Goal: Task Accomplishment & Management: Use online tool/utility

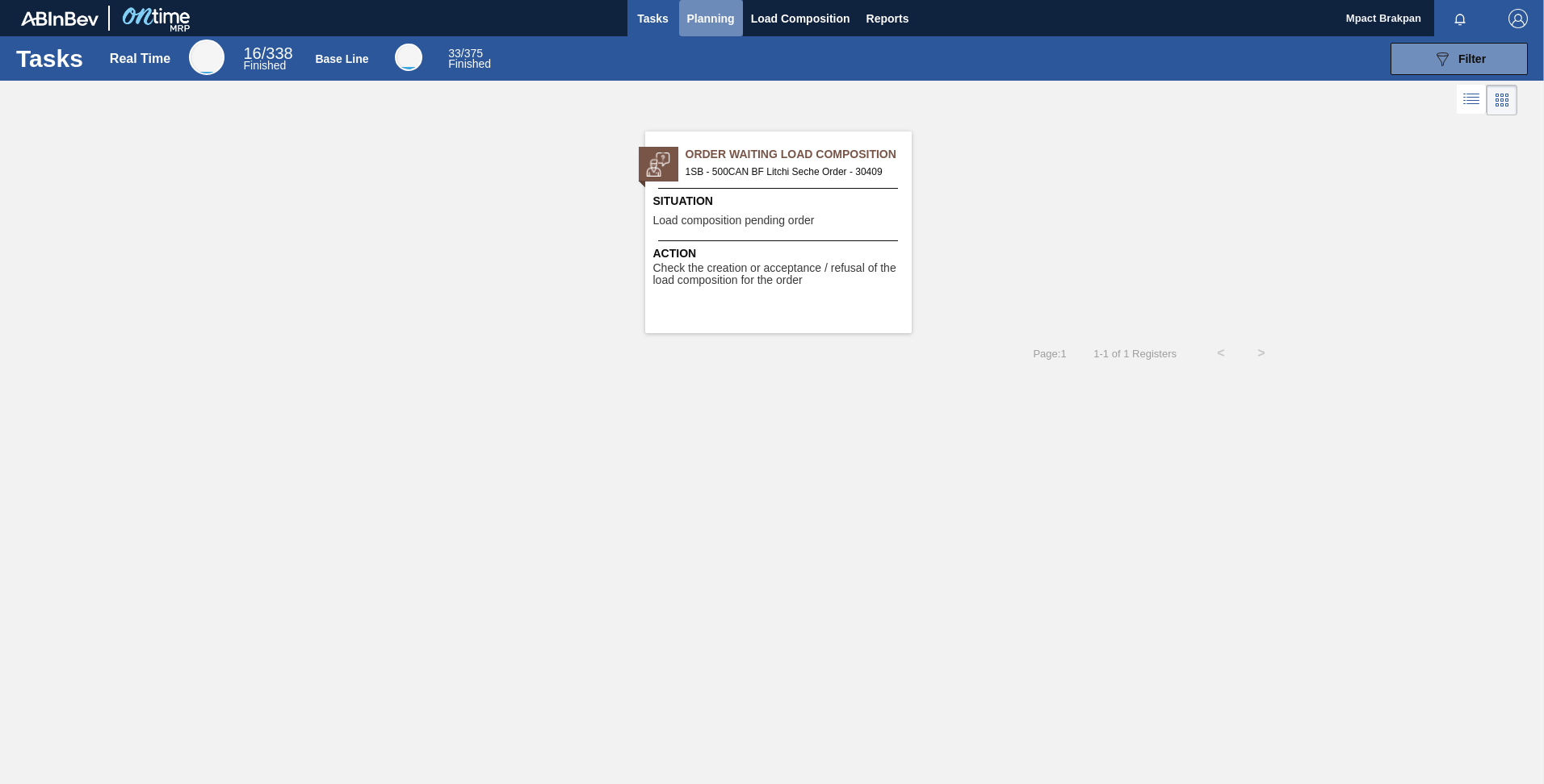
click at [712, 14] on span "Planning" at bounding box center [712, 18] width 48 height 19
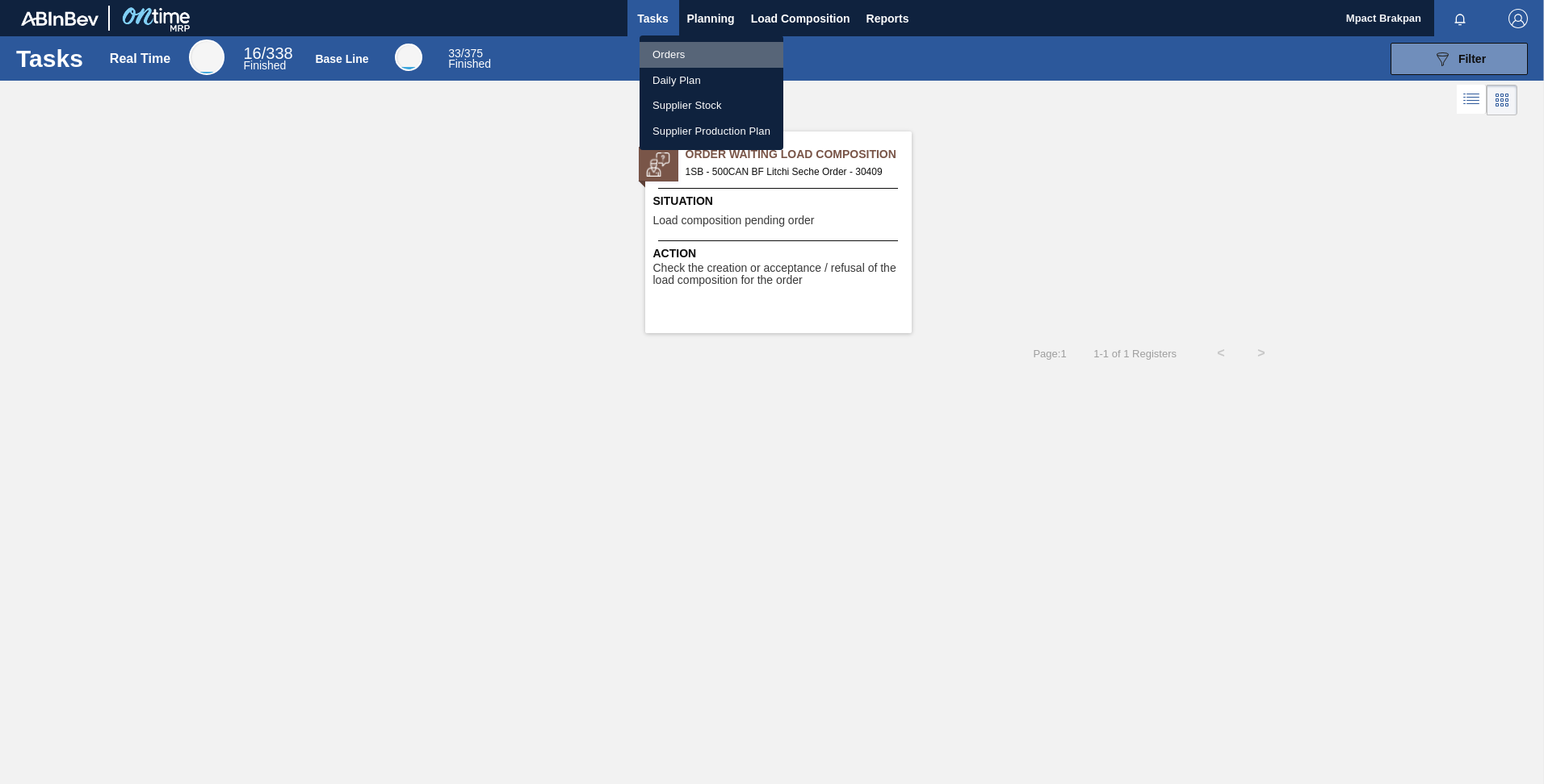
click at [668, 57] on li "Orders" at bounding box center [712, 55] width 144 height 26
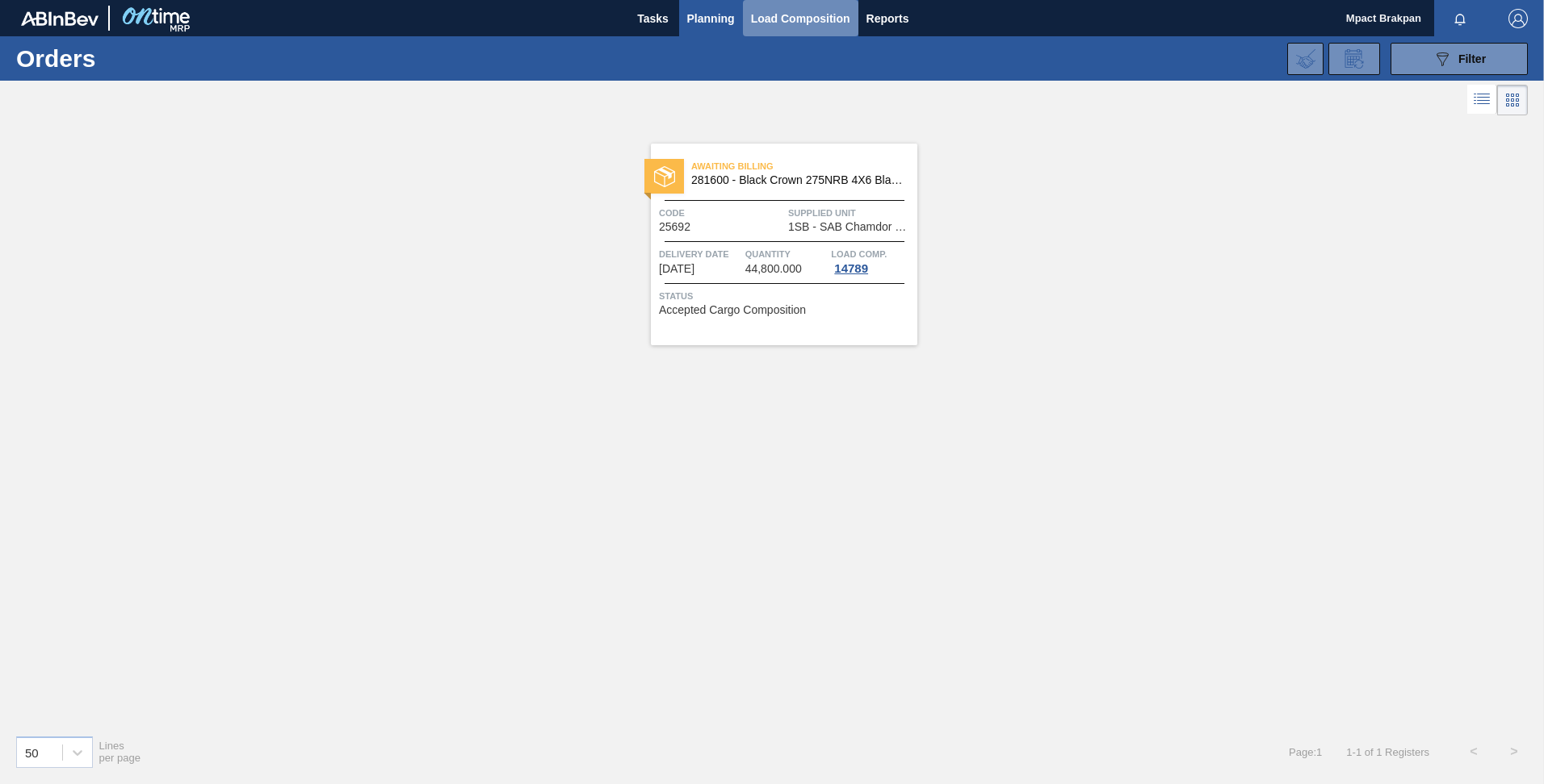
click at [763, 14] on span "Load Composition" at bounding box center [800, 18] width 99 height 19
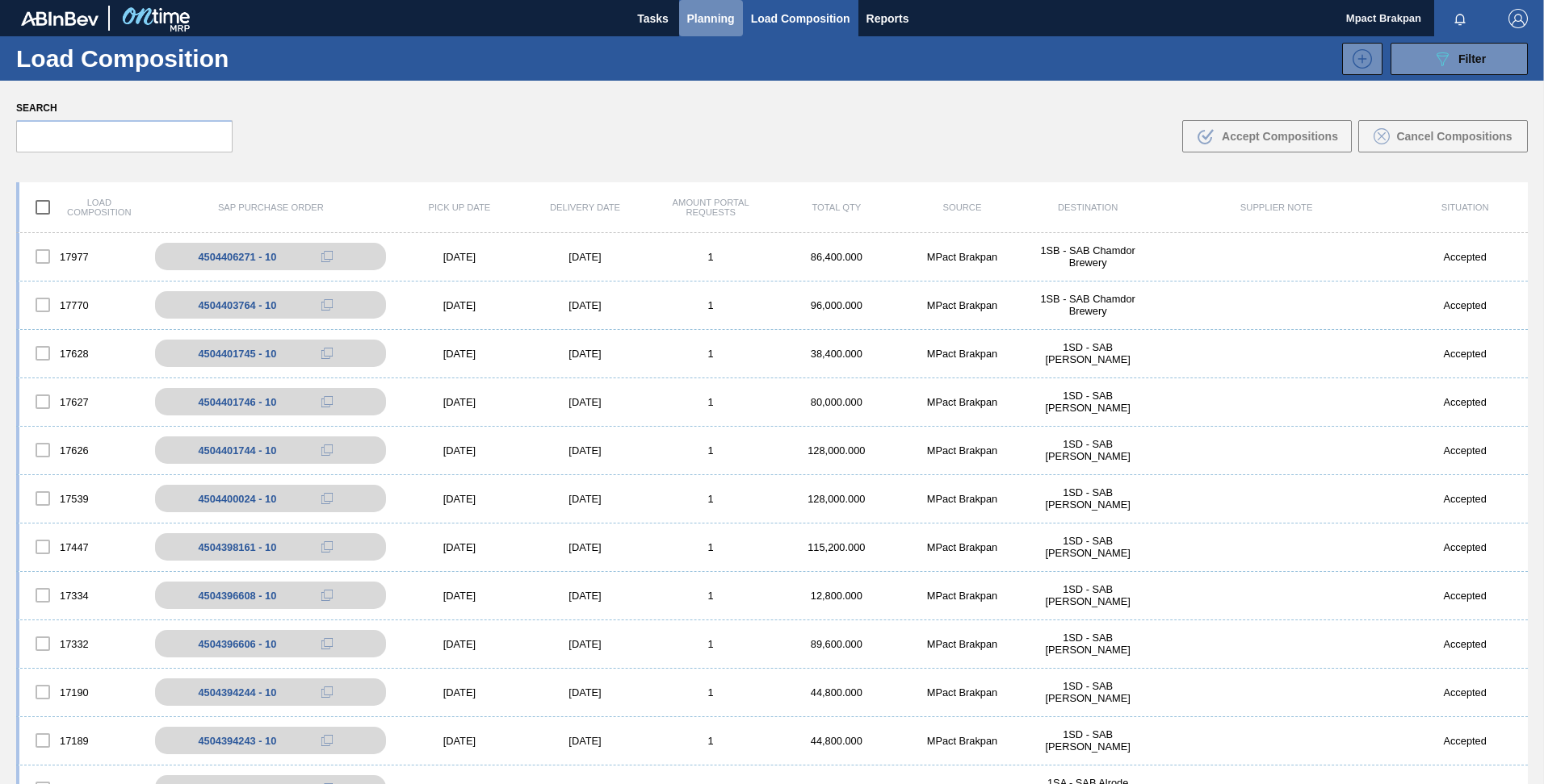
click at [712, 12] on span "Planning" at bounding box center [712, 18] width 48 height 19
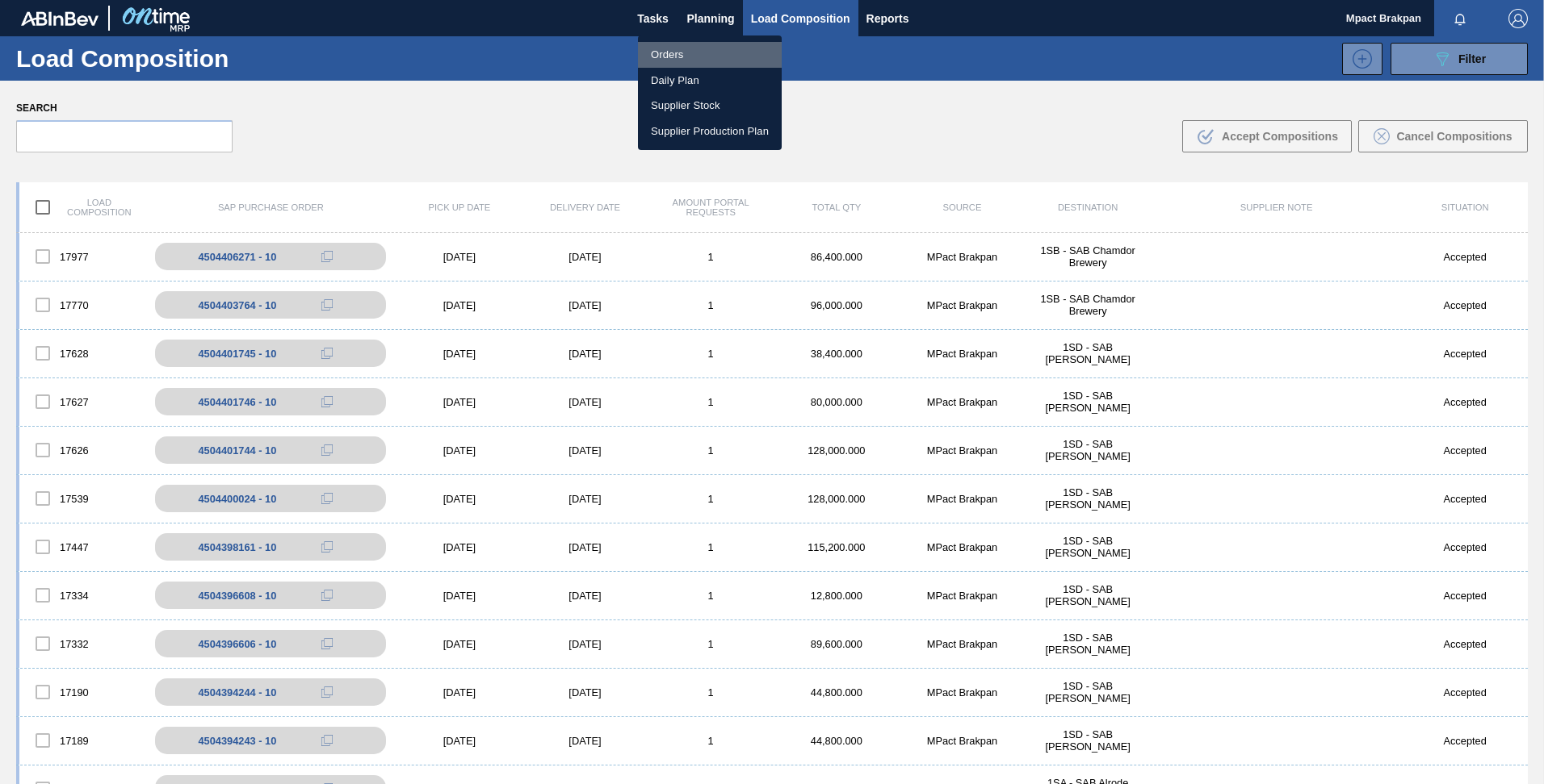
click at [661, 56] on li "Orders" at bounding box center [710, 55] width 144 height 26
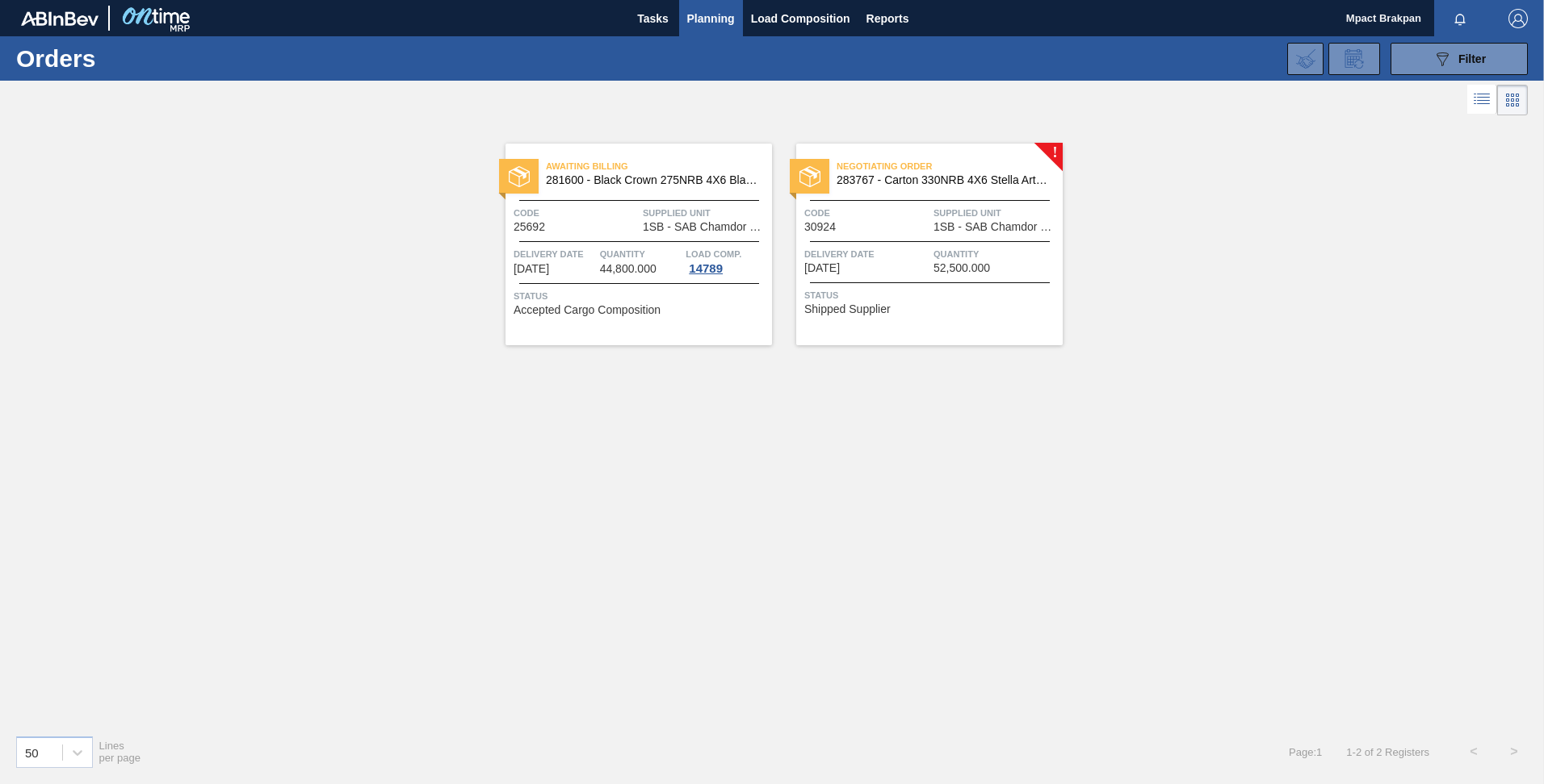
click at [967, 252] on span "Quantity" at bounding box center [996, 253] width 125 height 16
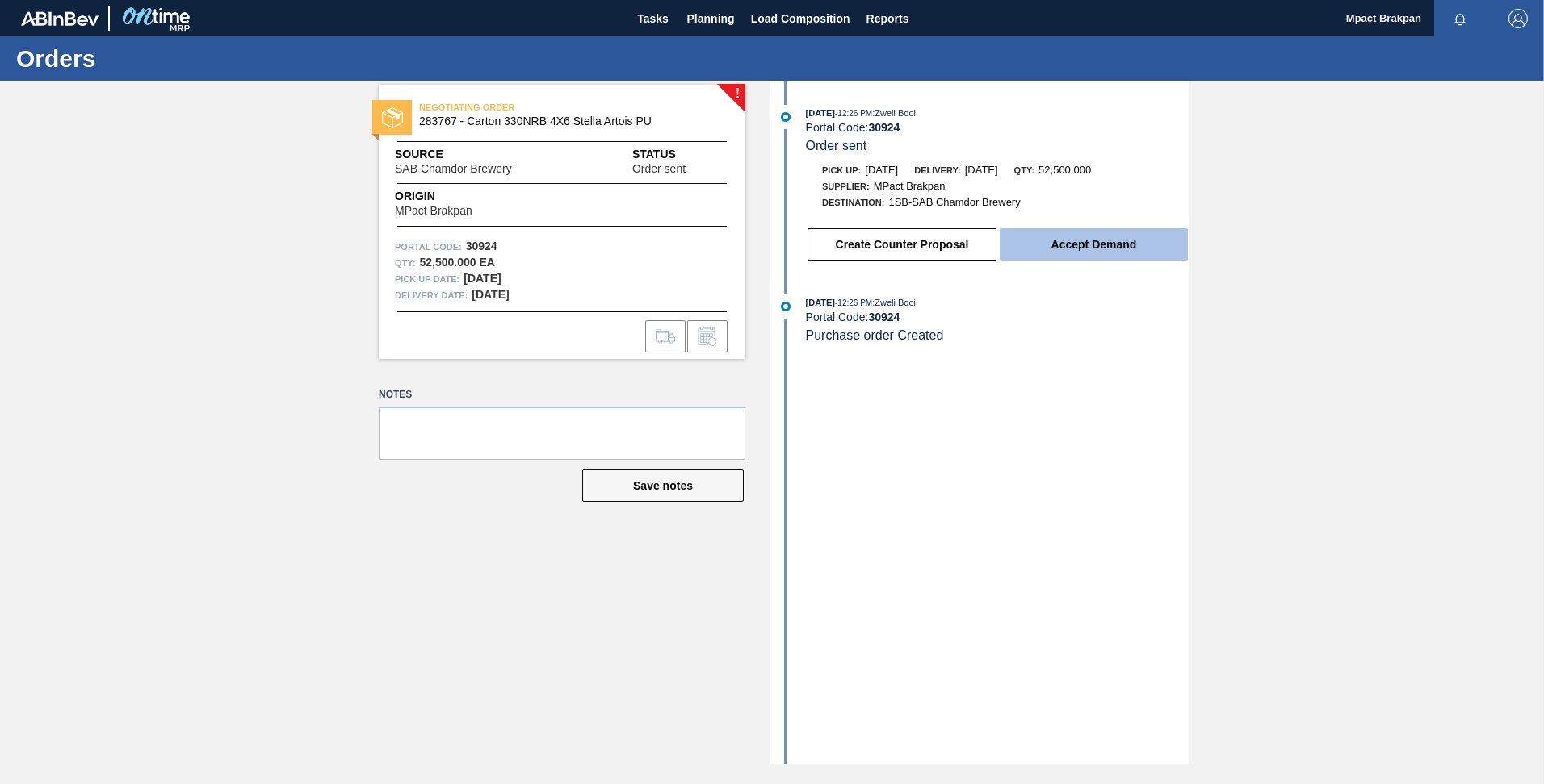
click at [1090, 242] on button "Accept Demand" at bounding box center [1094, 245] width 188 height 33
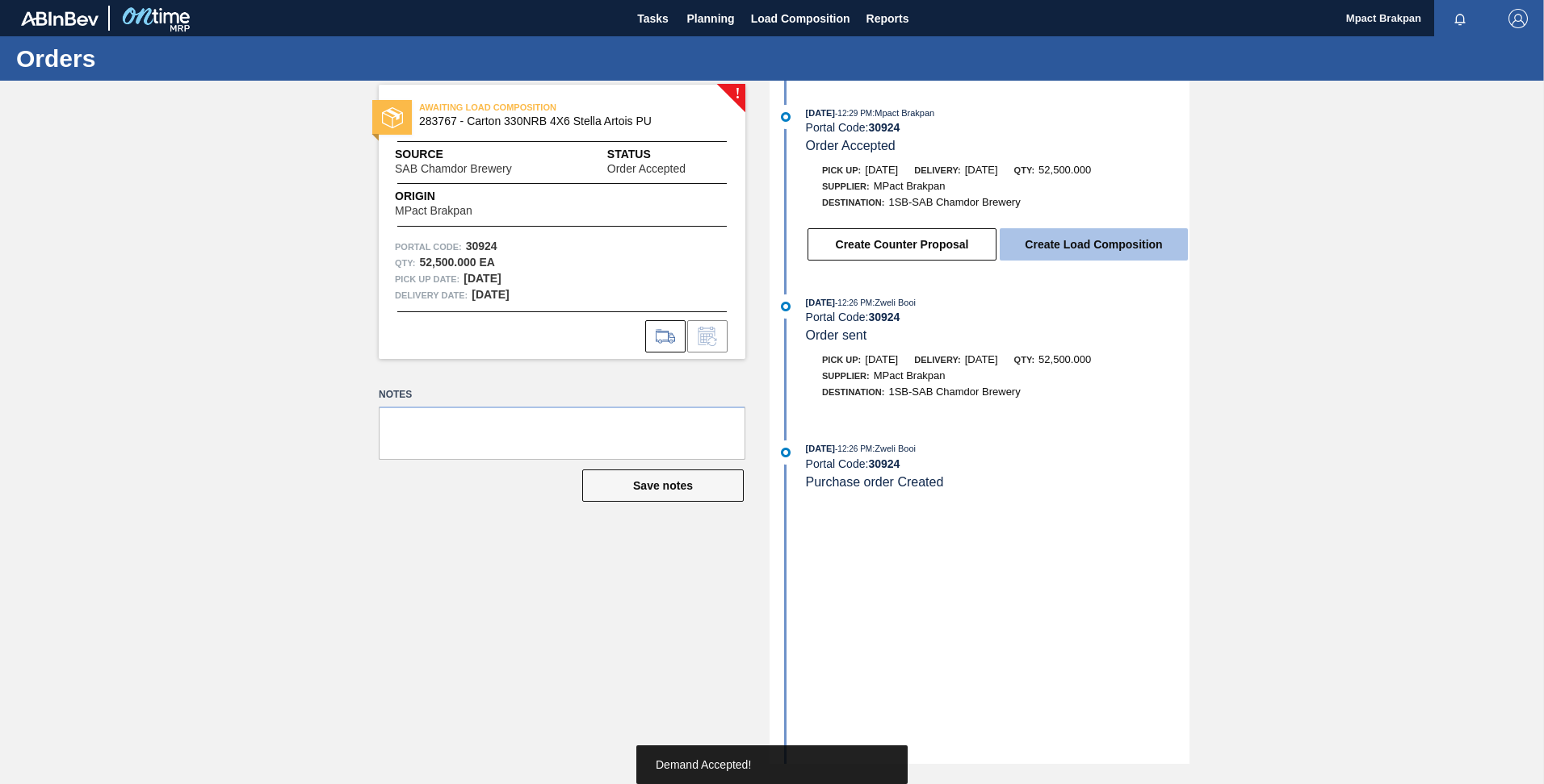
click at [1078, 246] on button "Create Load Composition" at bounding box center [1094, 245] width 188 height 33
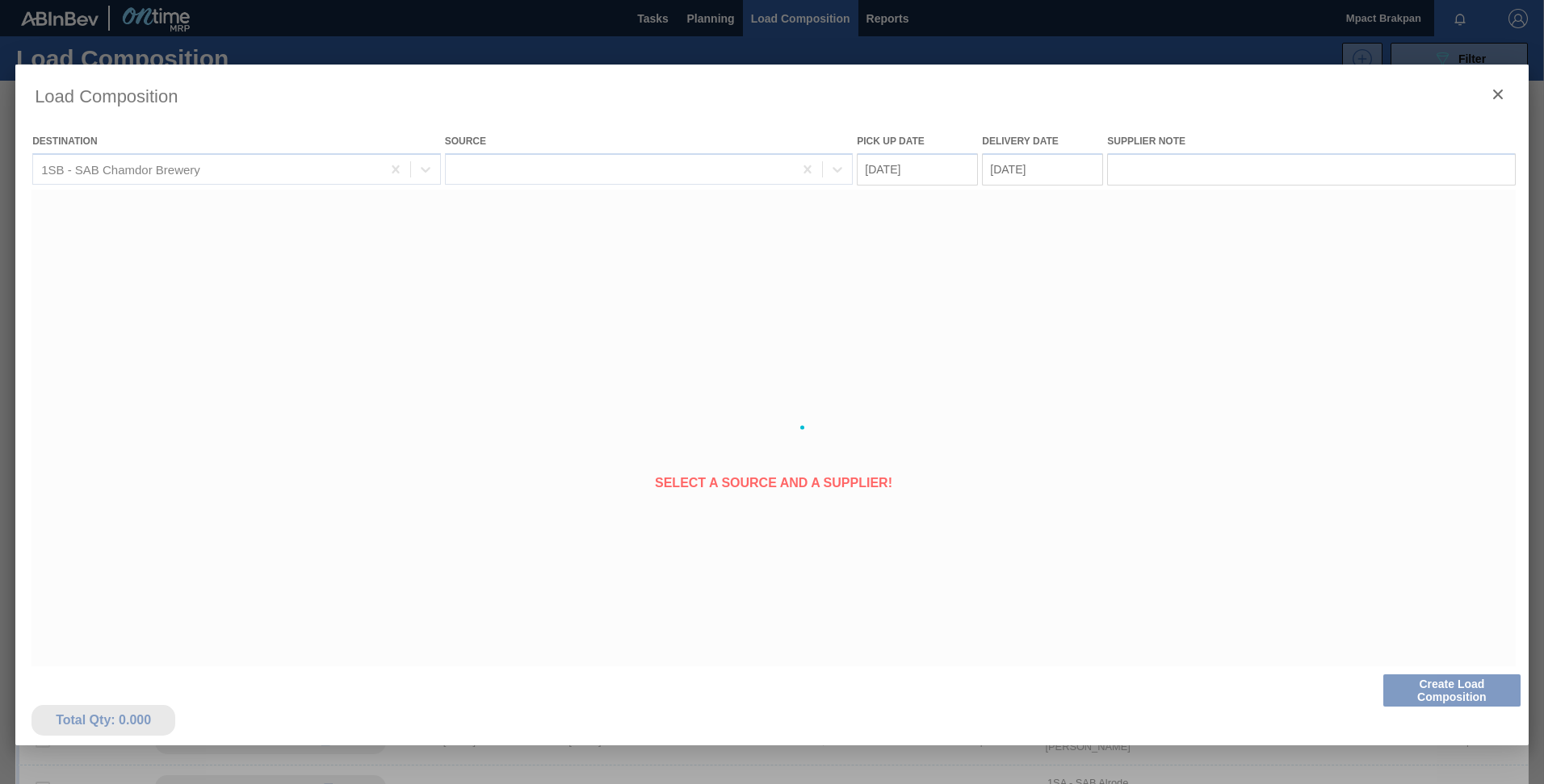
type Date "[DATE]"
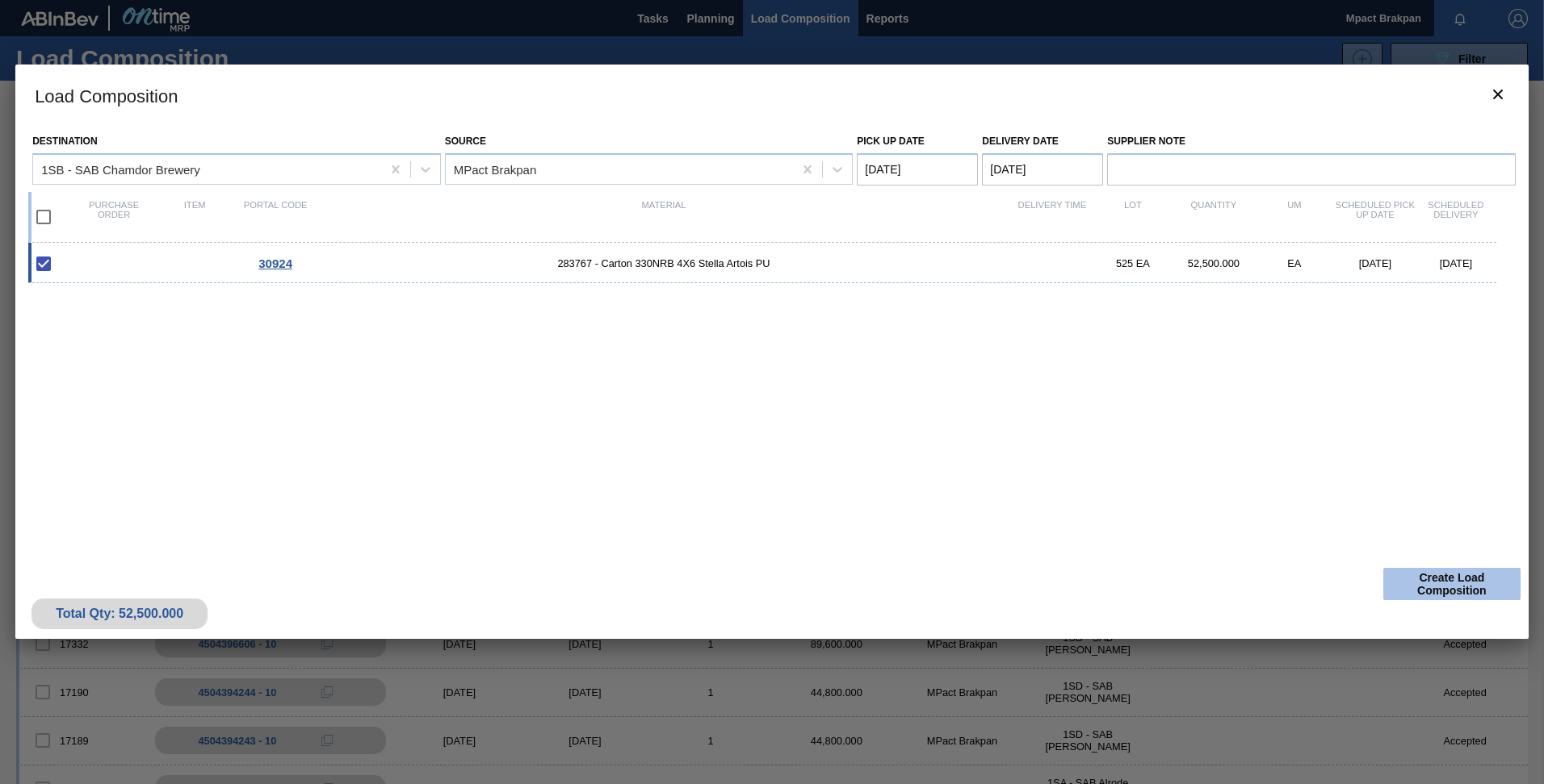
click at [1464, 574] on button "Create Load Composition" at bounding box center [1451, 584] width 137 height 33
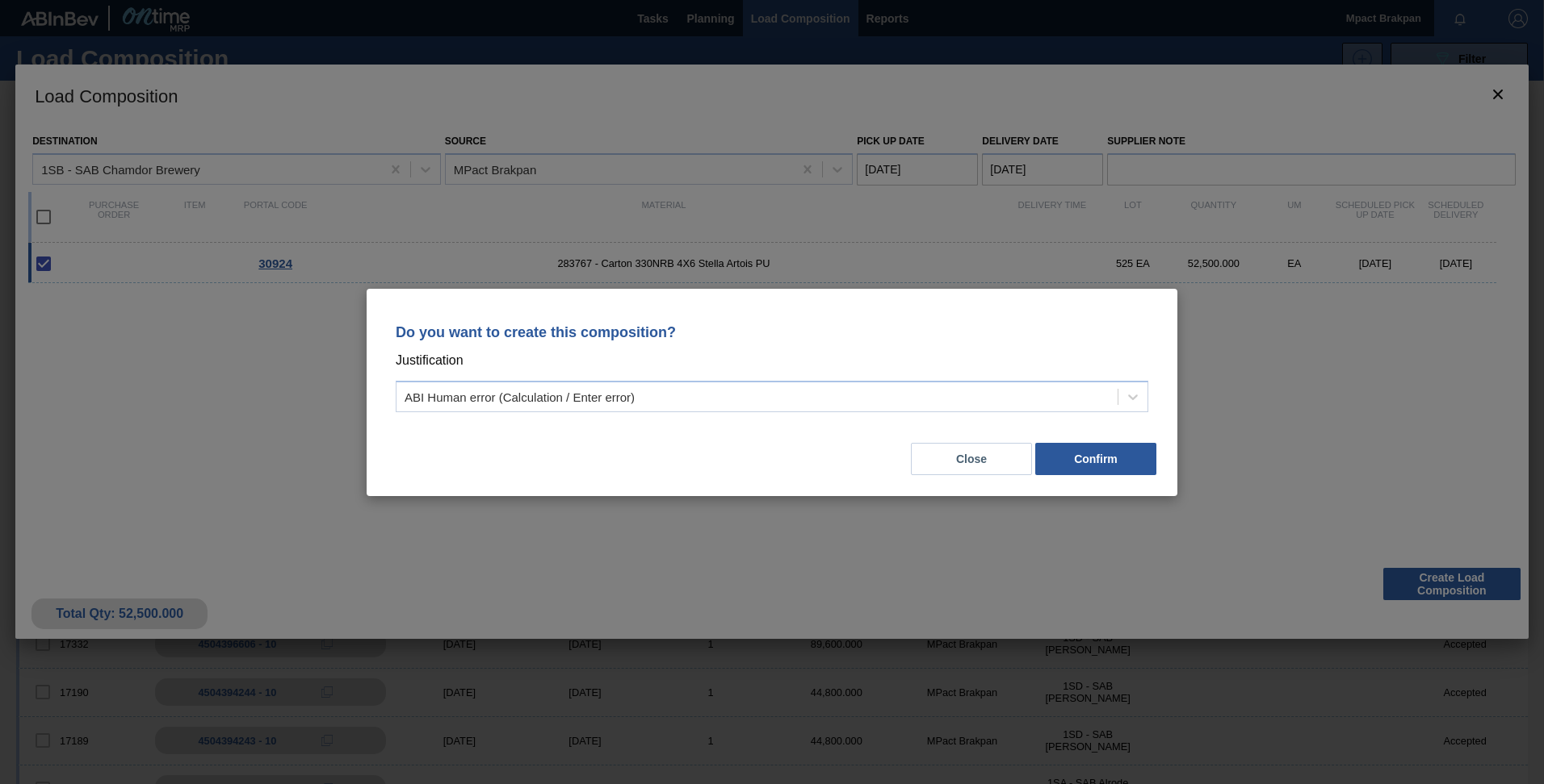
click at [1338, 457] on div "Do you want to create this composition? Justification ABI Human error (Calculat…" at bounding box center [772, 392] width 1544 height 784
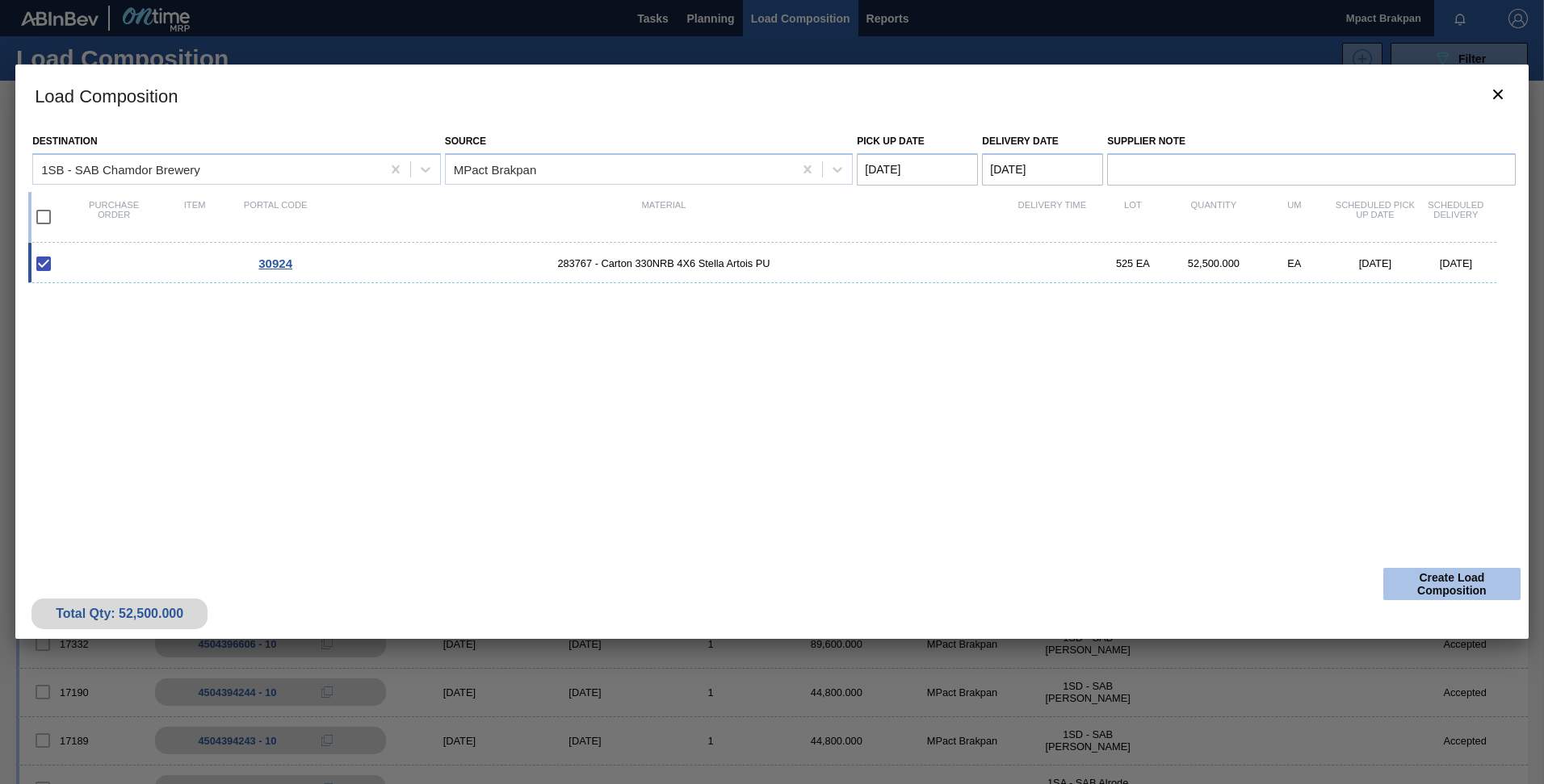
click at [1423, 576] on button "Create Load Composition" at bounding box center [1451, 584] width 137 height 33
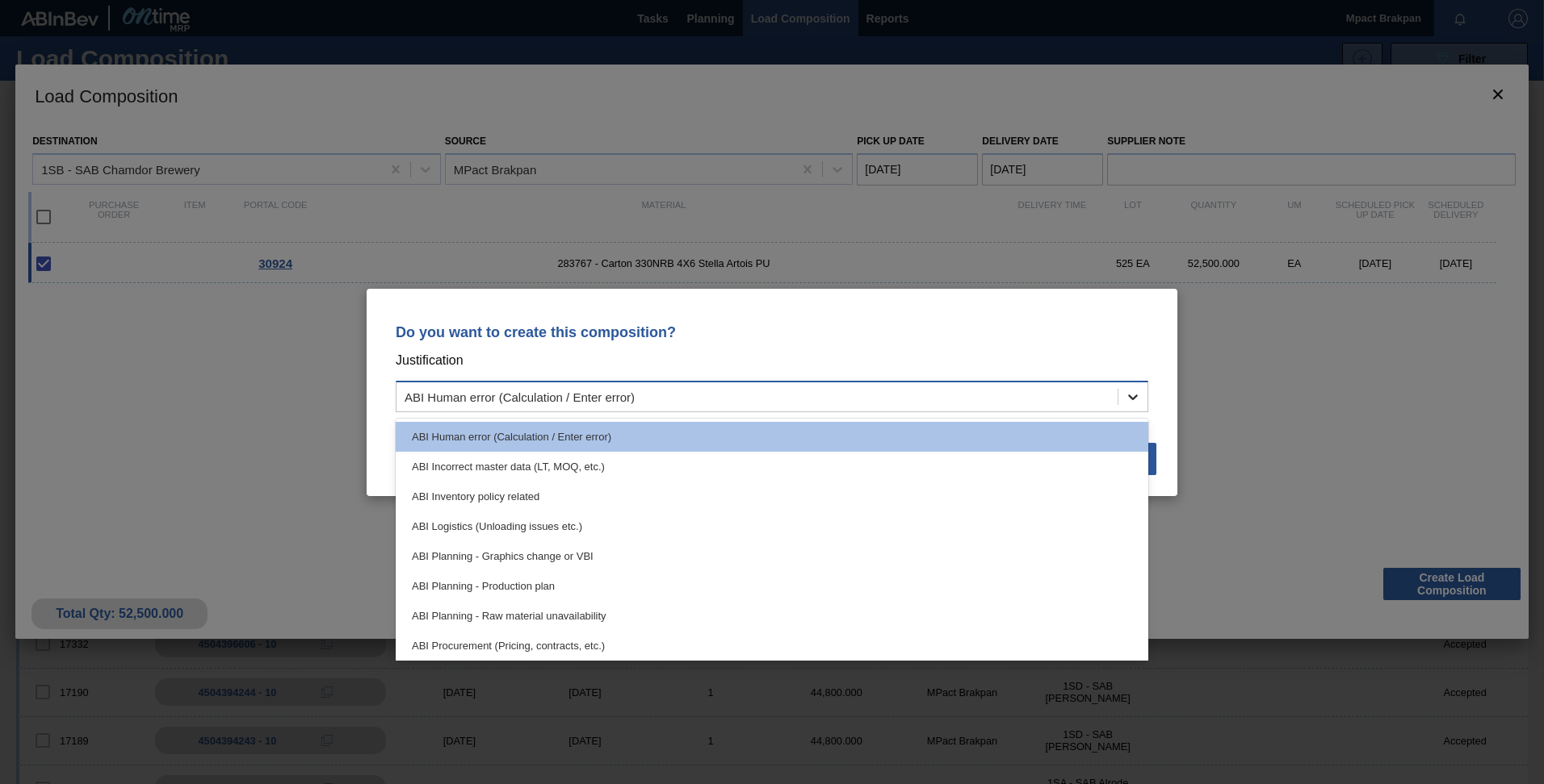
click at [1133, 395] on icon at bounding box center [1132, 396] width 16 height 16
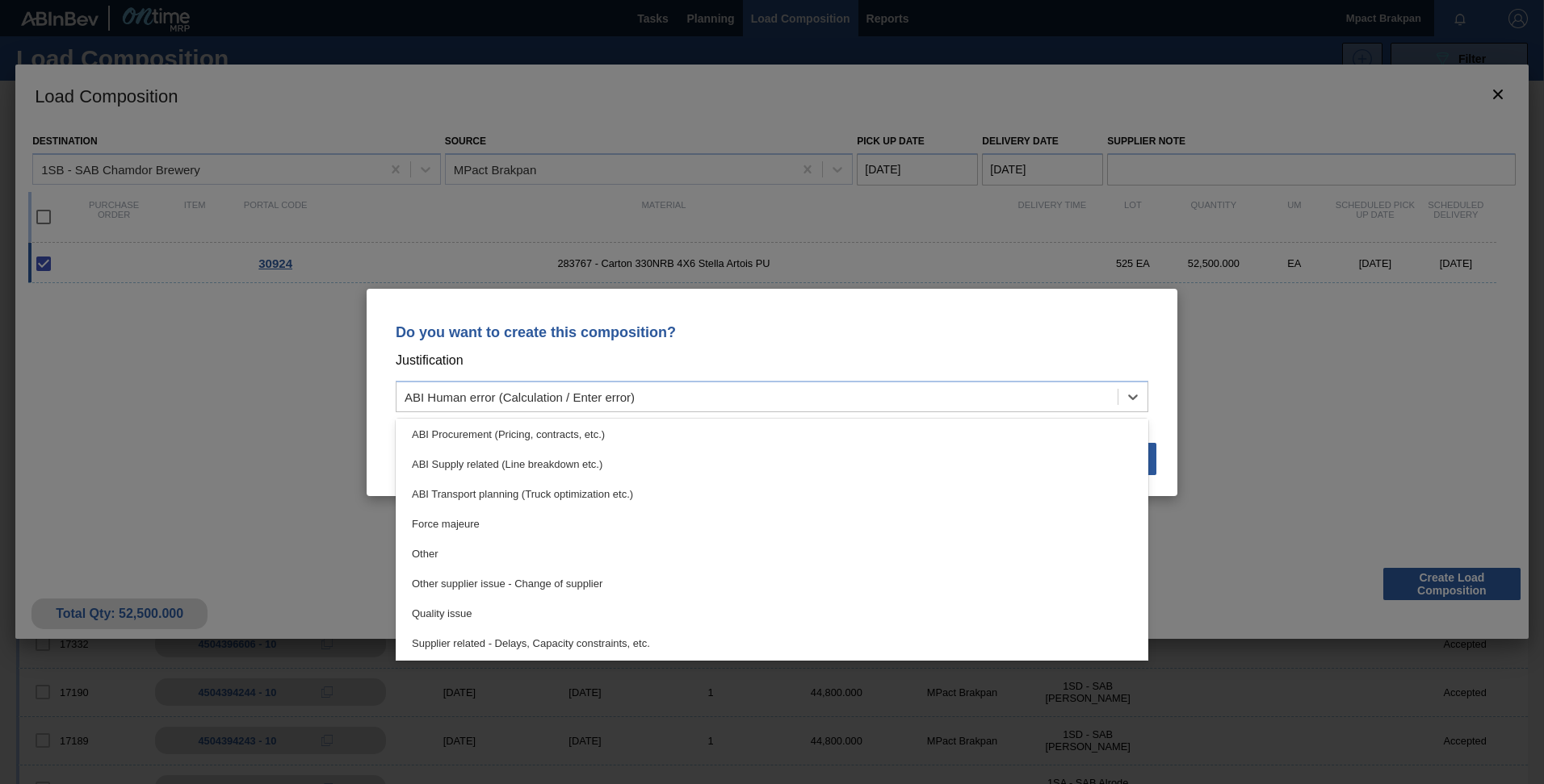
scroll to position [301, 0]
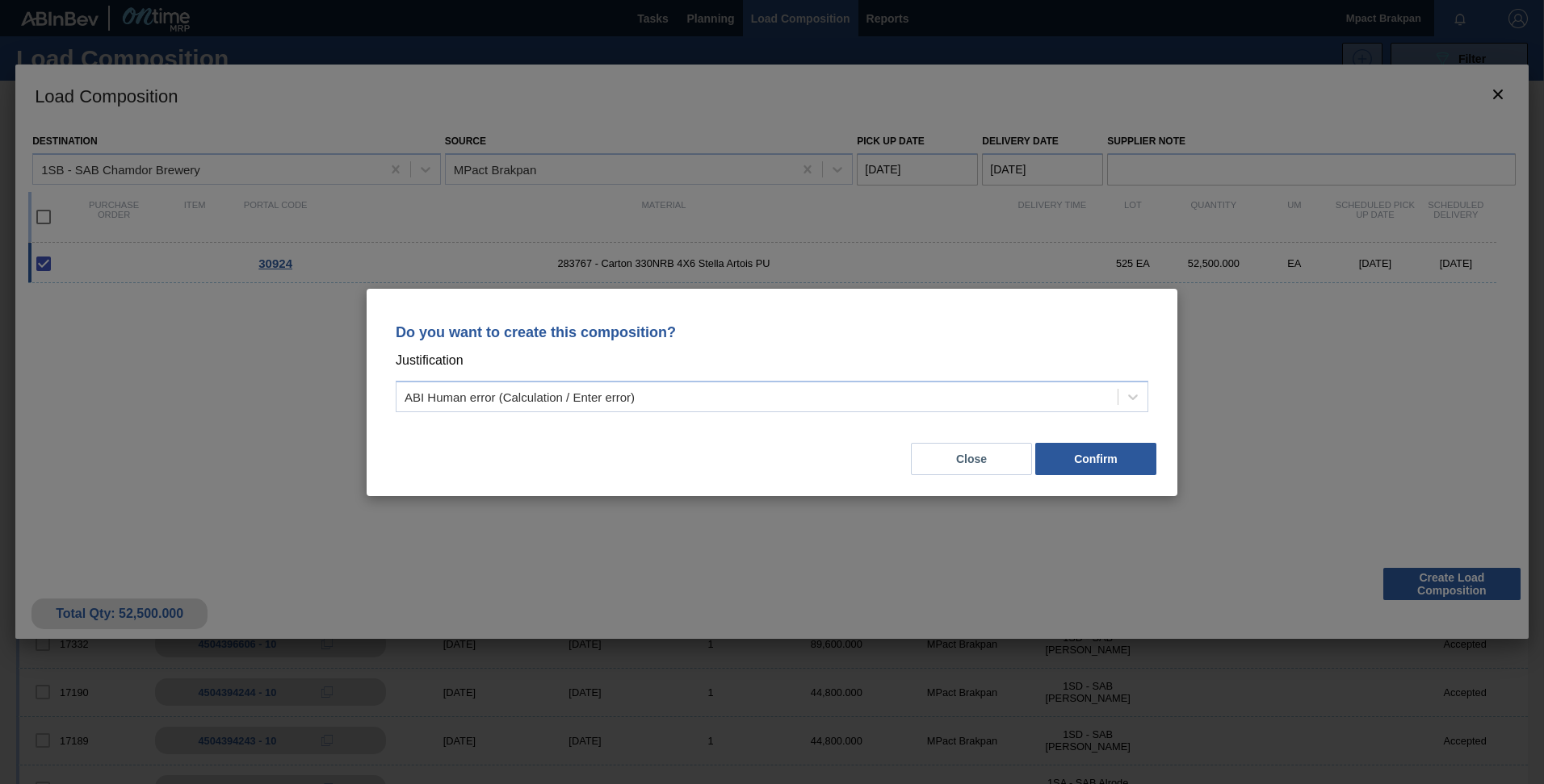
click at [1245, 550] on div "Do you want to create this composition? Justification ABI Human error (Calculat…" at bounding box center [772, 392] width 1544 height 784
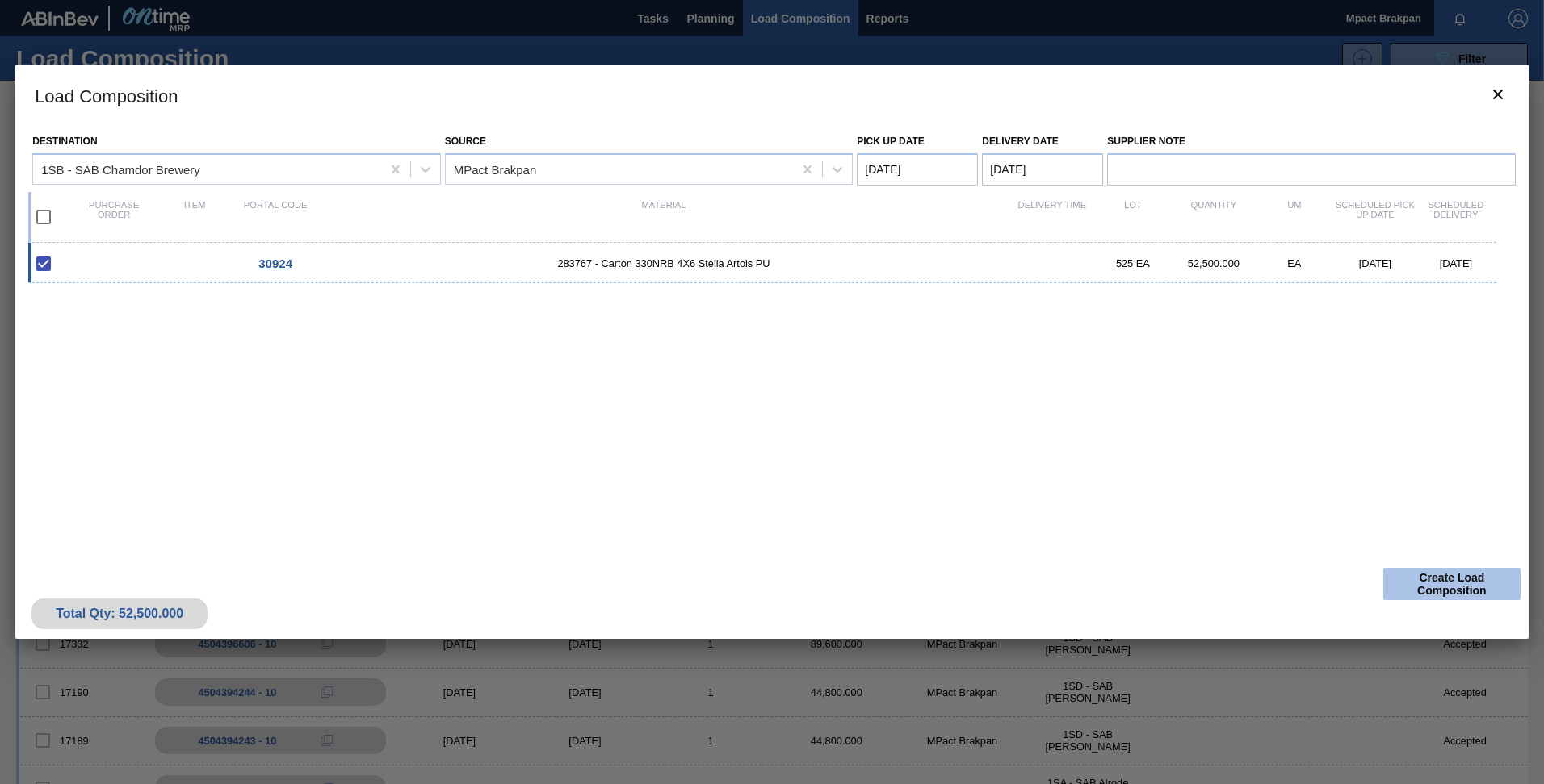
click at [1409, 582] on button "Create Load Composition" at bounding box center [1451, 584] width 137 height 33
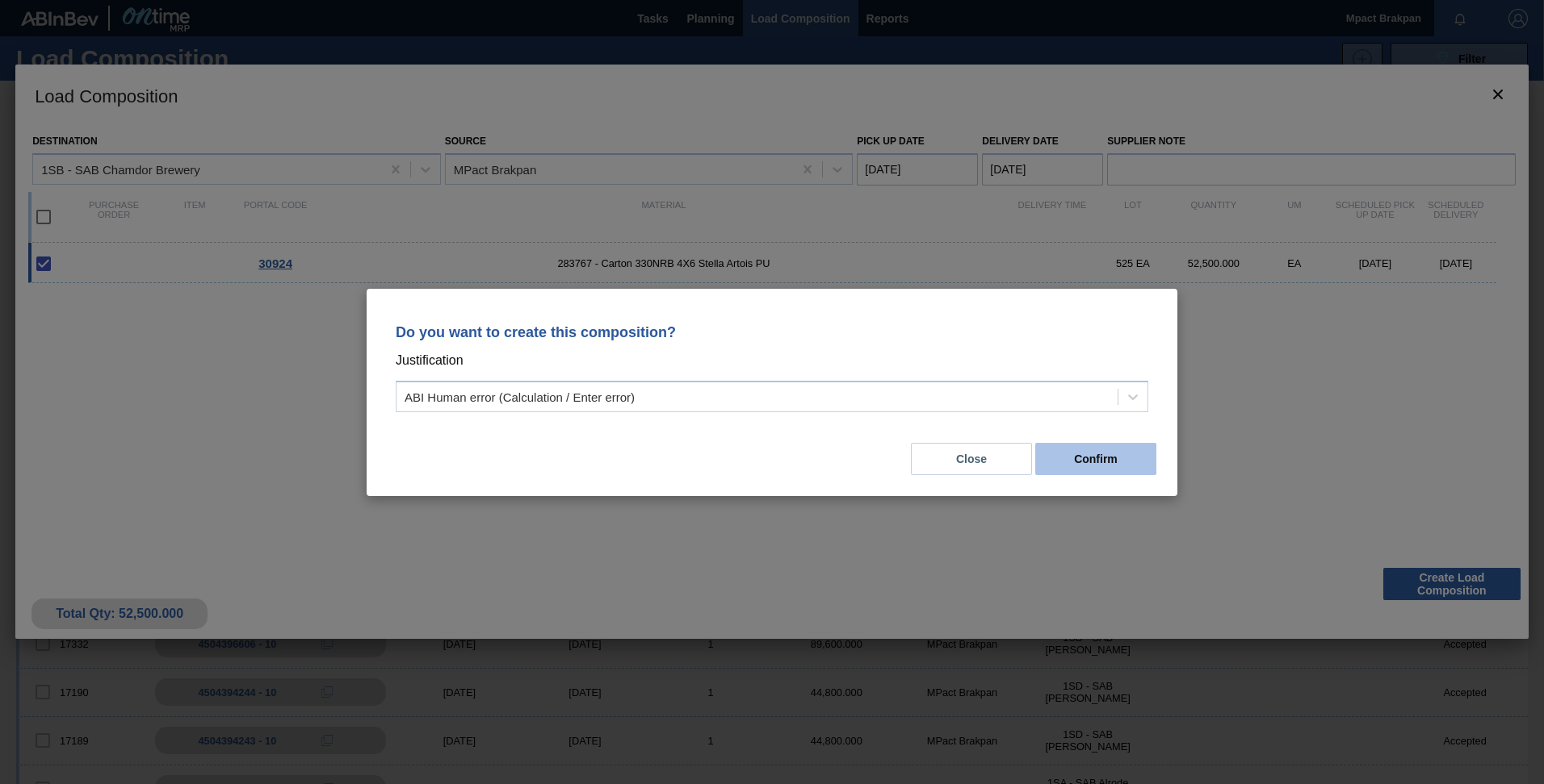
click at [1141, 474] on button "Confirm" at bounding box center [1096, 460] width 121 height 33
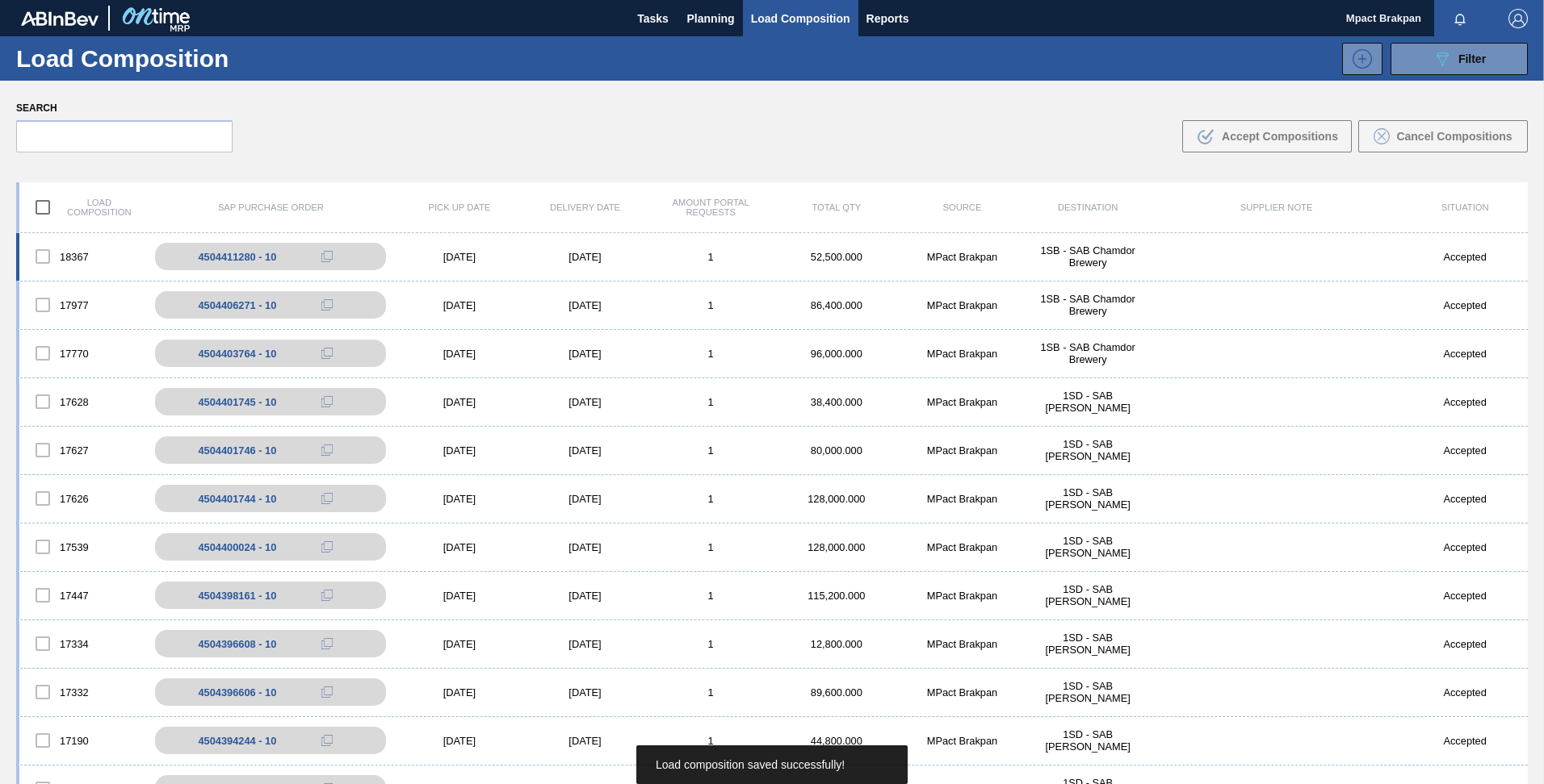
click at [591, 251] on div "[DATE]" at bounding box center [585, 257] width 126 height 12
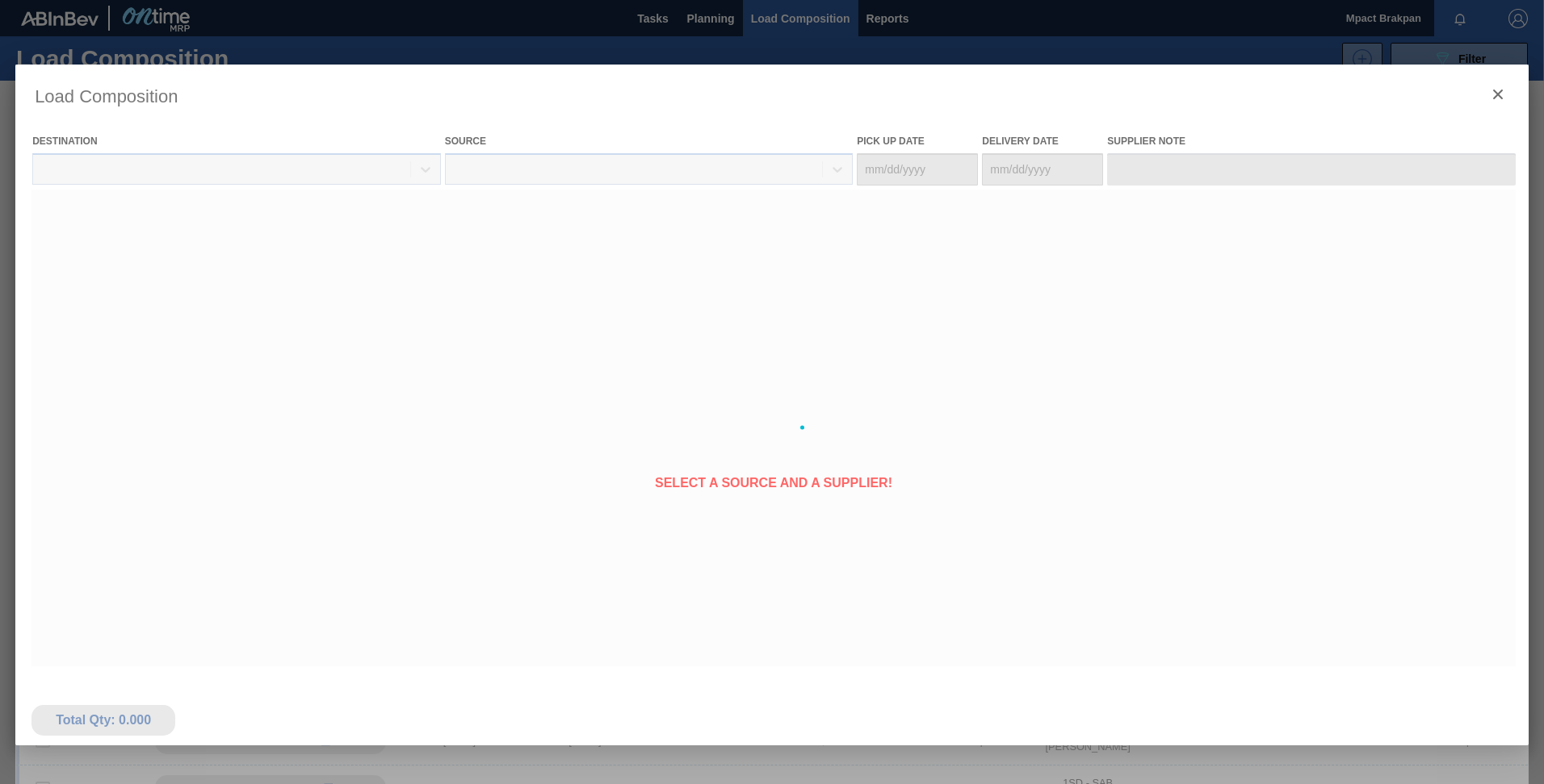
type Date "[DATE]"
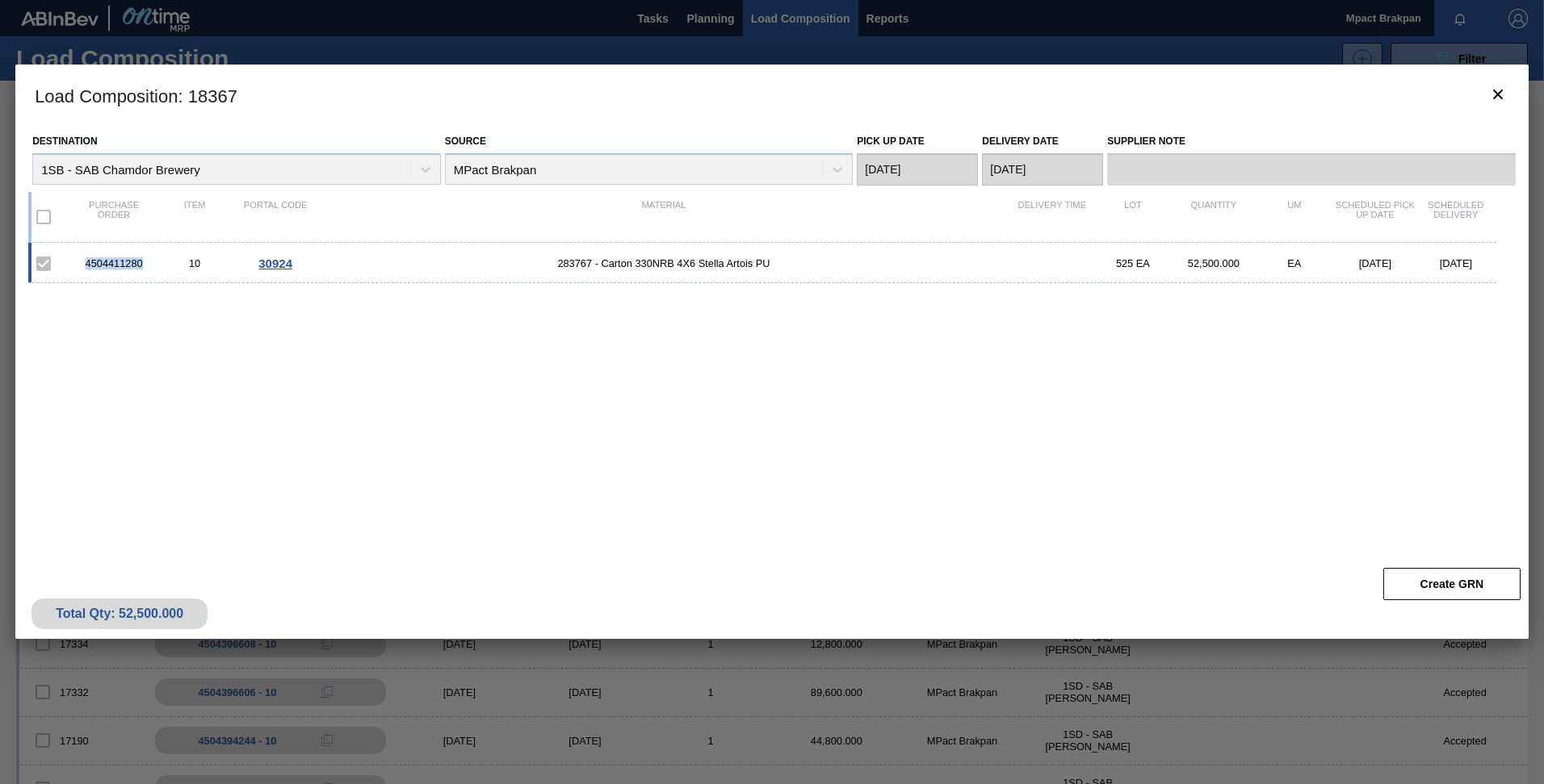
drag, startPoint x: 146, startPoint y: 267, endPoint x: 80, endPoint y: 260, distance: 66.4
click at [80, 260] on div "4504411280" at bounding box center [114, 263] width 81 height 12
drag, startPoint x: 80, startPoint y: 260, endPoint x: 126, endPoint y: 263, distance: 46.1
copy div "4504411280"
click at [224, 408] on div "4504411280 10 30924 283767 - Carton 330NRB 4X6 Stella Artois PU 525 EA 52,500.0…" at bounding box center [768, 392] width 1481 height 297
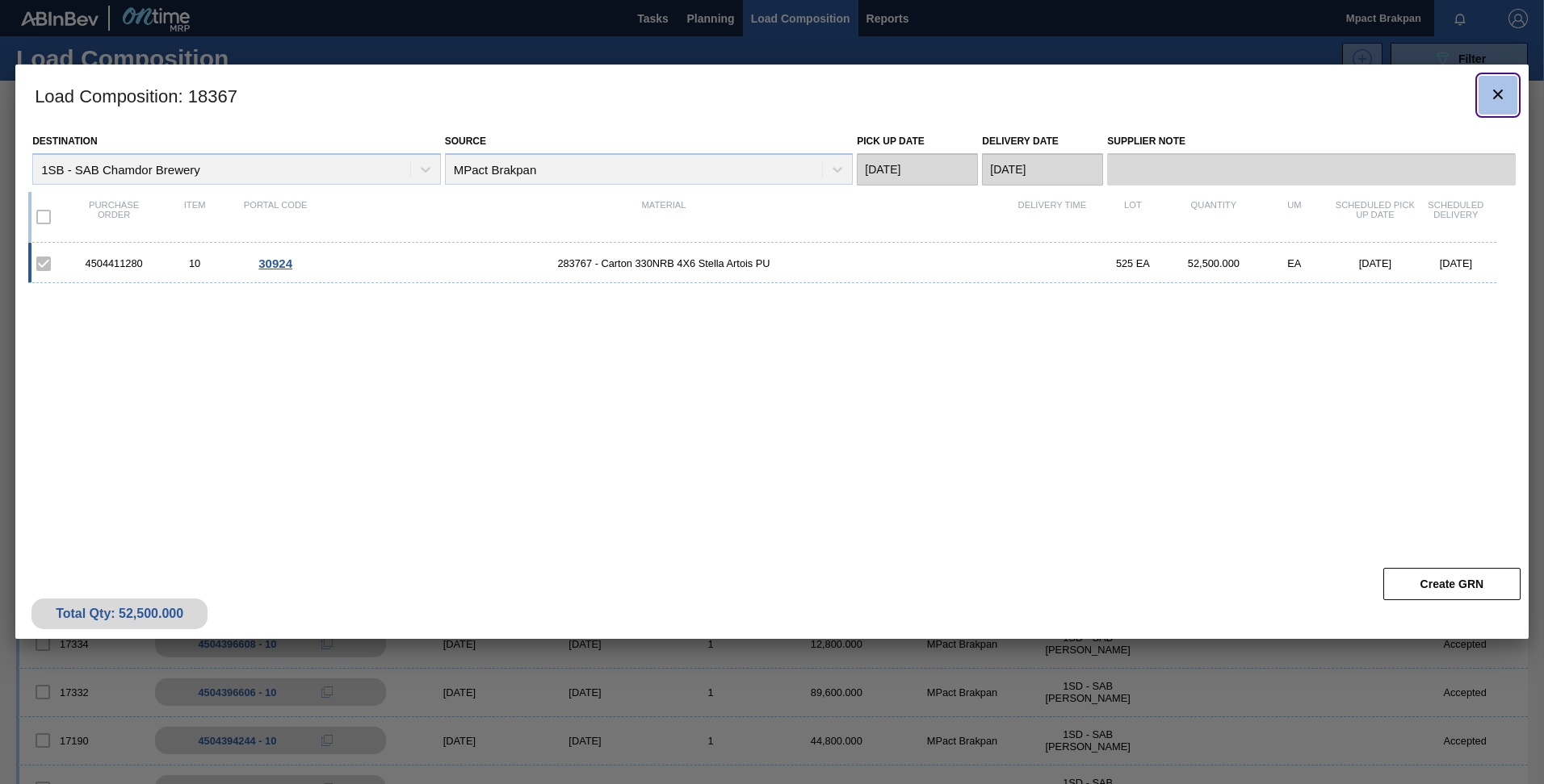
click at [1503, 88] on icon "botão de ícone" at bounding box center [1498, 94] width 19 height 19
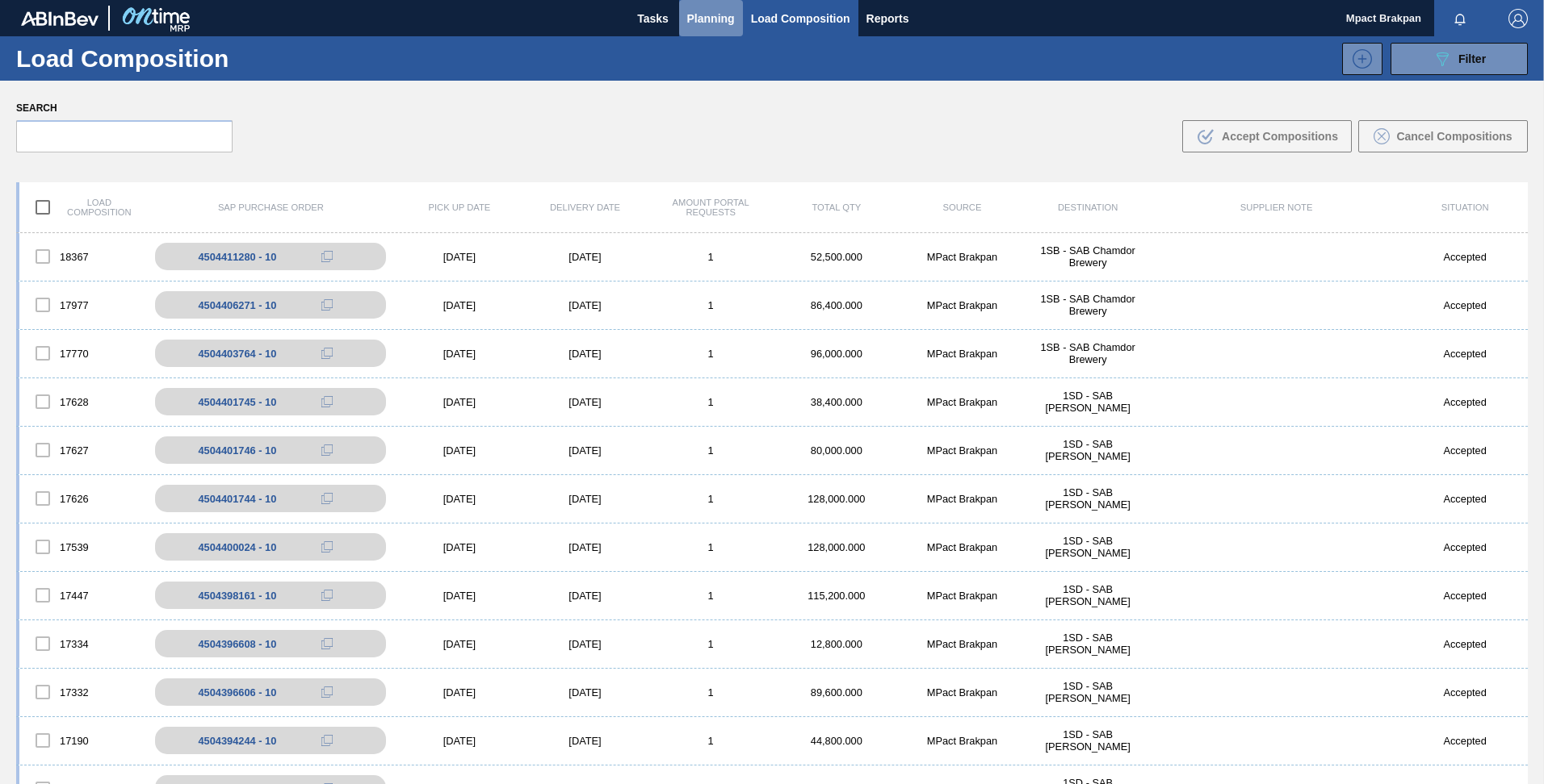
click at [689, 12] on span "Planning" at bounding box center [712, 18] width 48 height 19
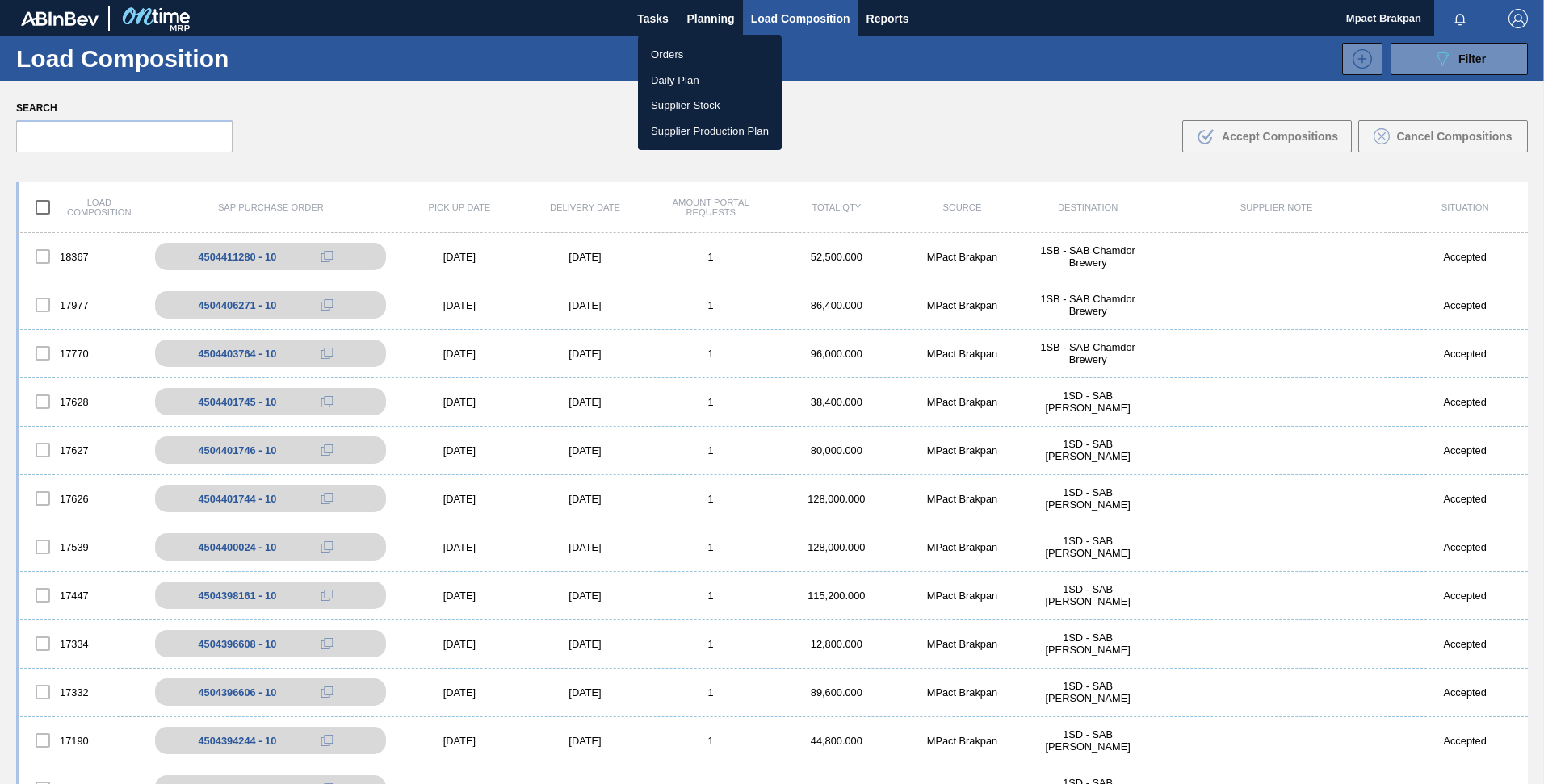
click at [663, 57] on li "Orders" at bounding box center [710, 55] width 144 height 26
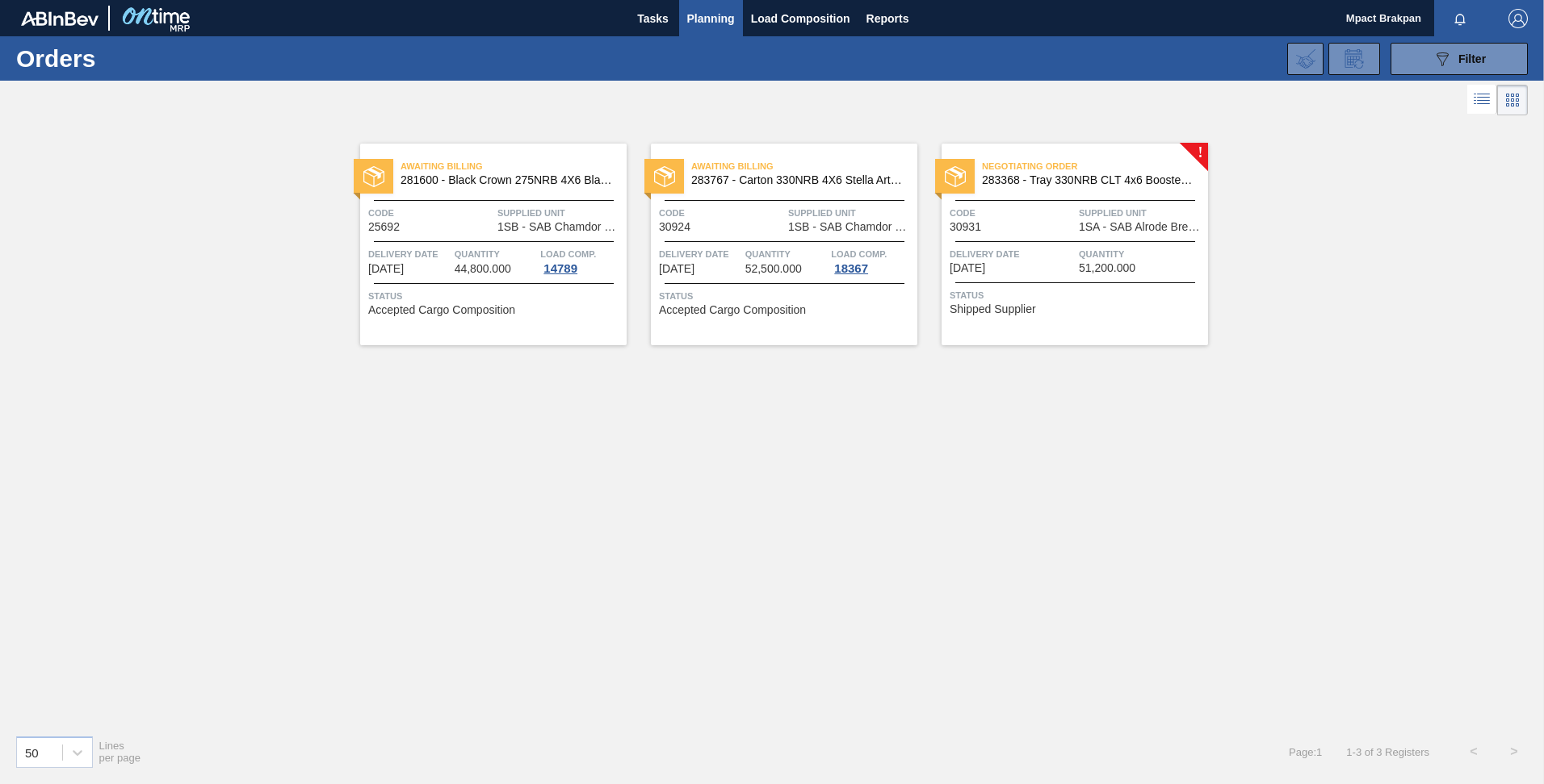
click at [1098, 236] on div "Negotiating Order 283368 - Tray 330NRB CLT 4x6 Booster 1 V2 Code 30931 Supplied…" at bounding box center [1074, 245] width 266 height 202
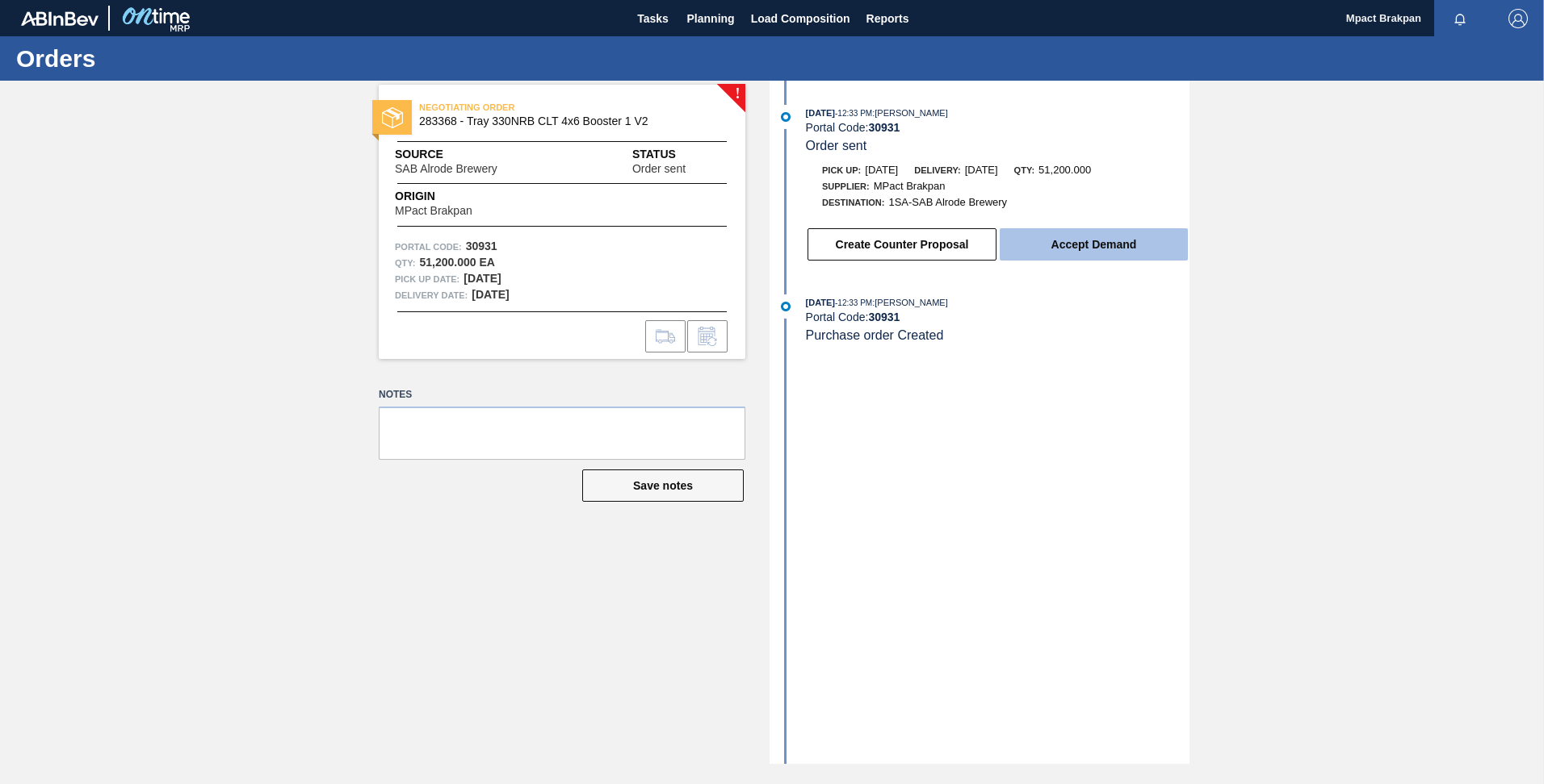
click at [1079, 243] on button "Accept Demand" at bounding box center [1094, 245] width 188 height 33
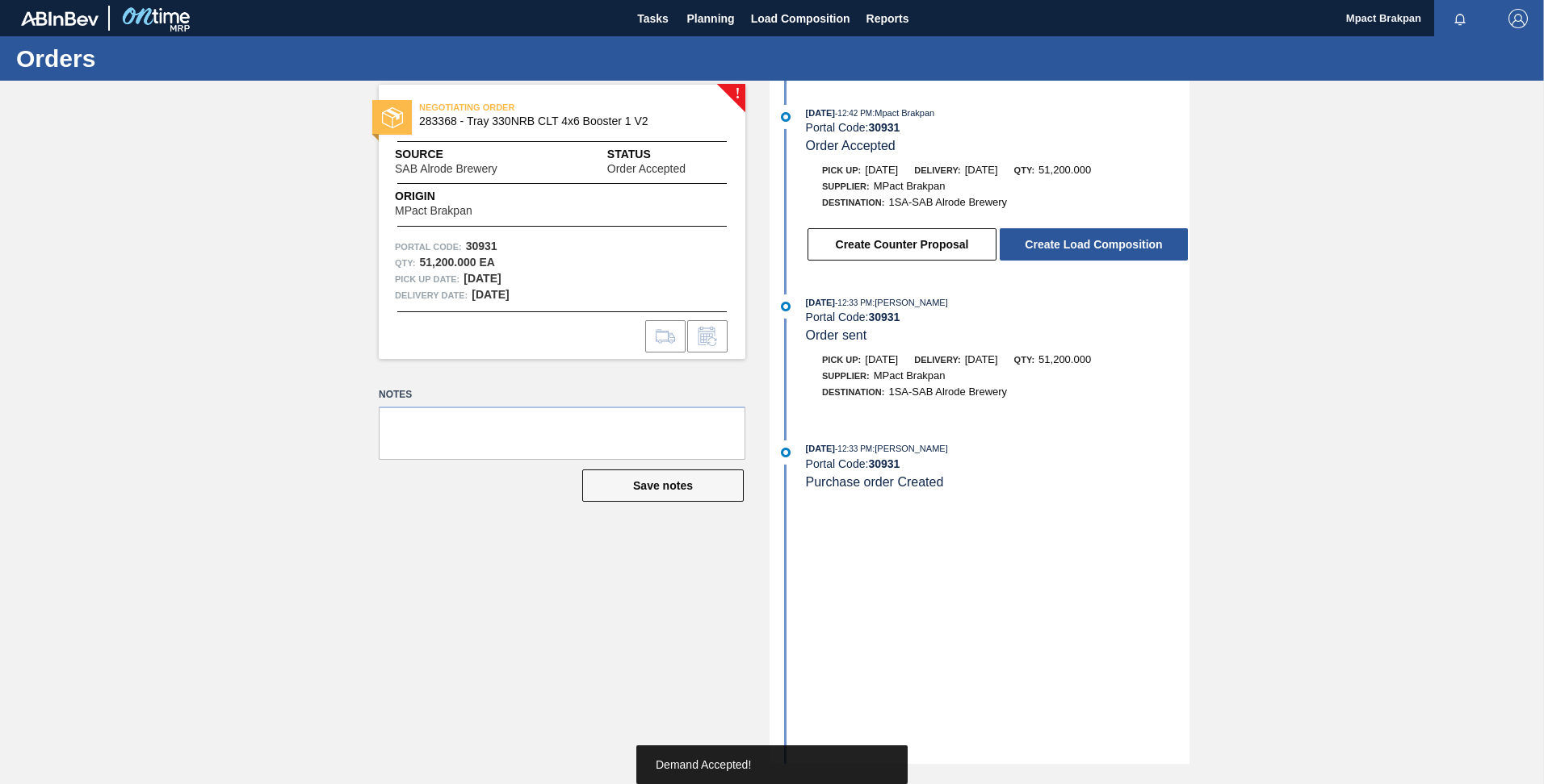
click at [1079, 243] on button "Create Load Composition" at bounding box center [1094, 245] width 188 height 33
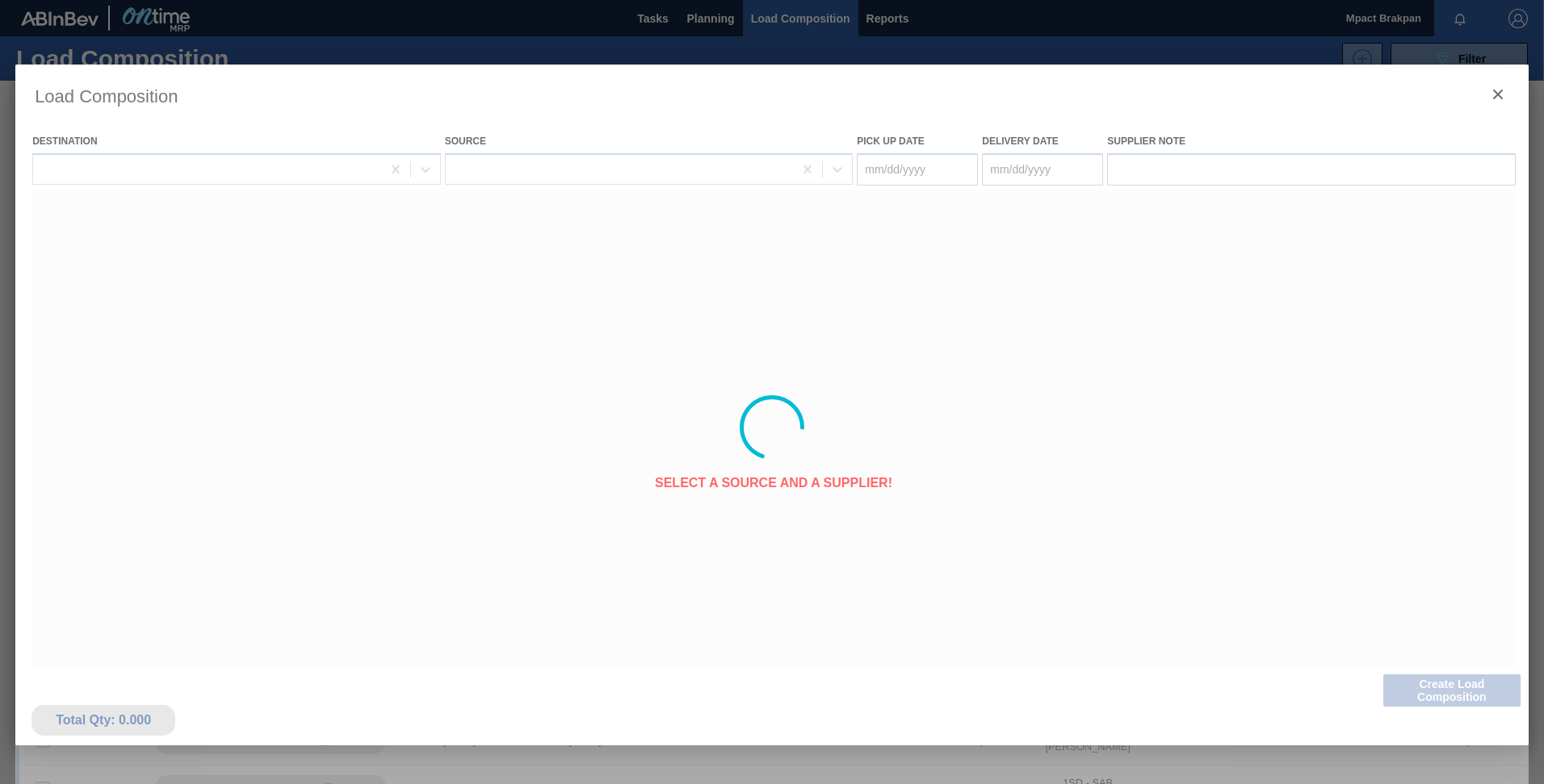
type Date "[DATE]"
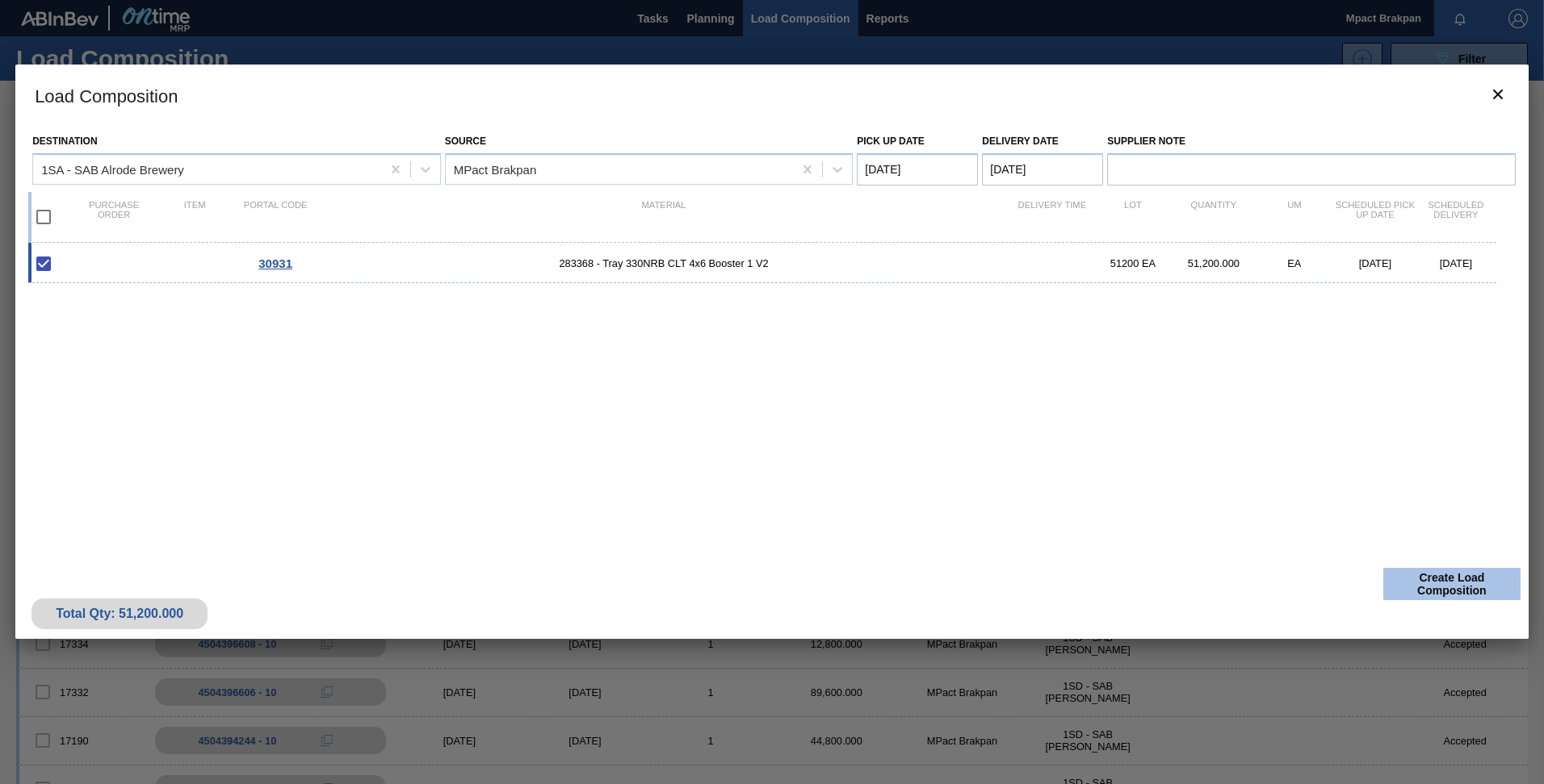
click at [1437, 578] on button "Create Load Composition" at bounding box center [1451, 584] width 137 height 33
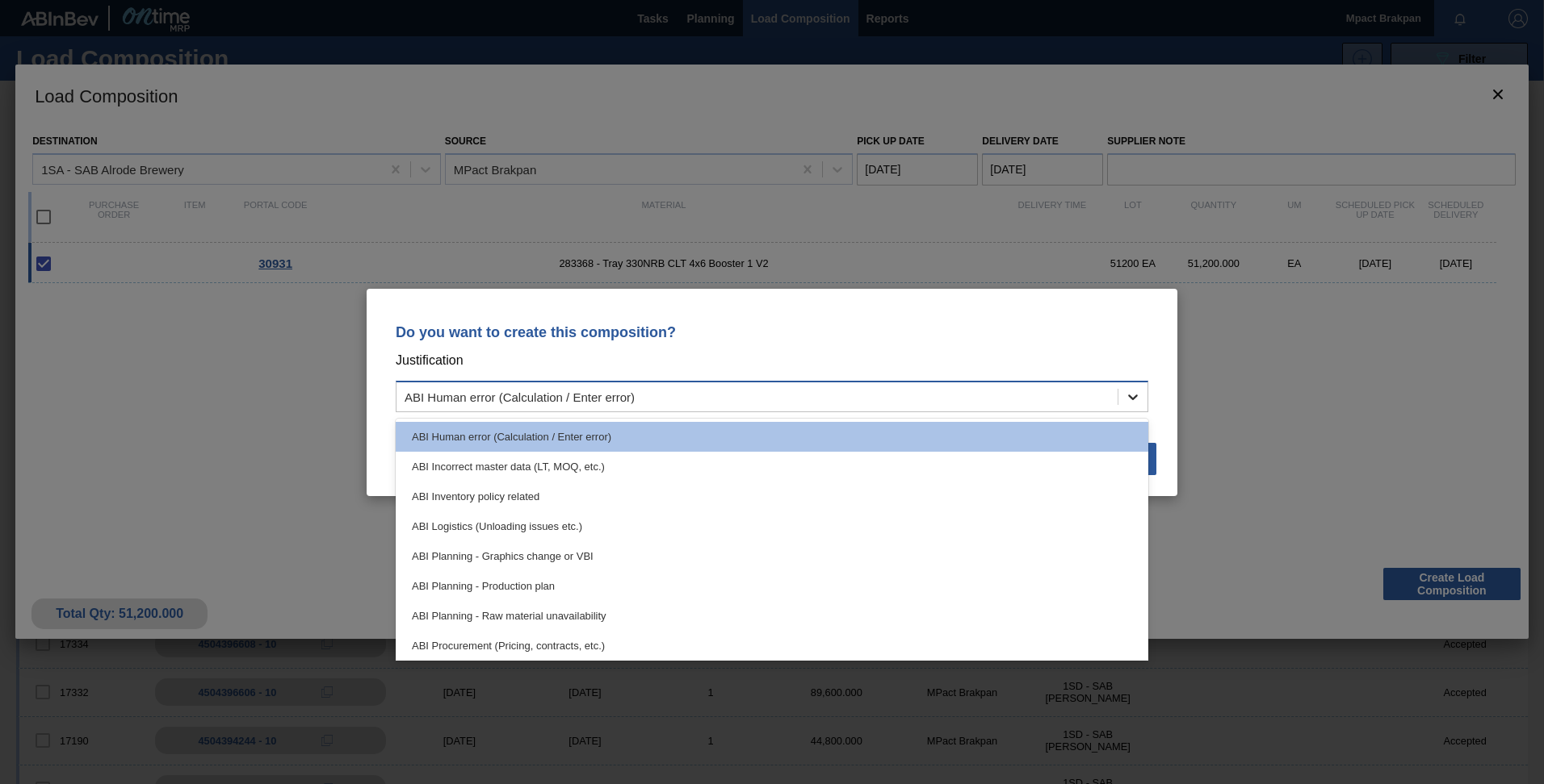
click at [1134, 393] on icon at bounding box center [1132, 396] width 16 height 16
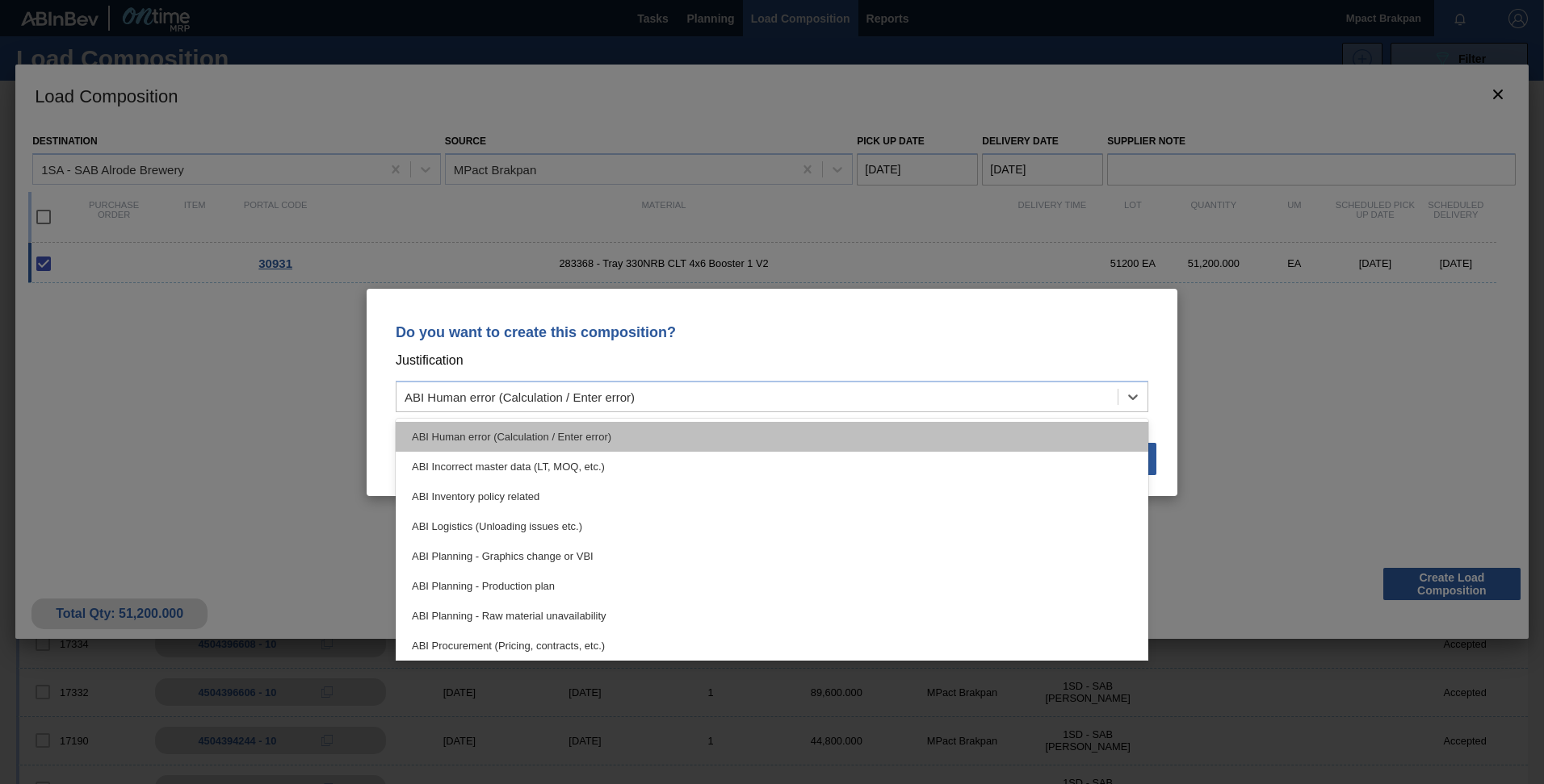
click at [1087, 434] on div "ABI Human error (Calculation / Enter error)" at bounding box center [772, 437] width 753 height 30
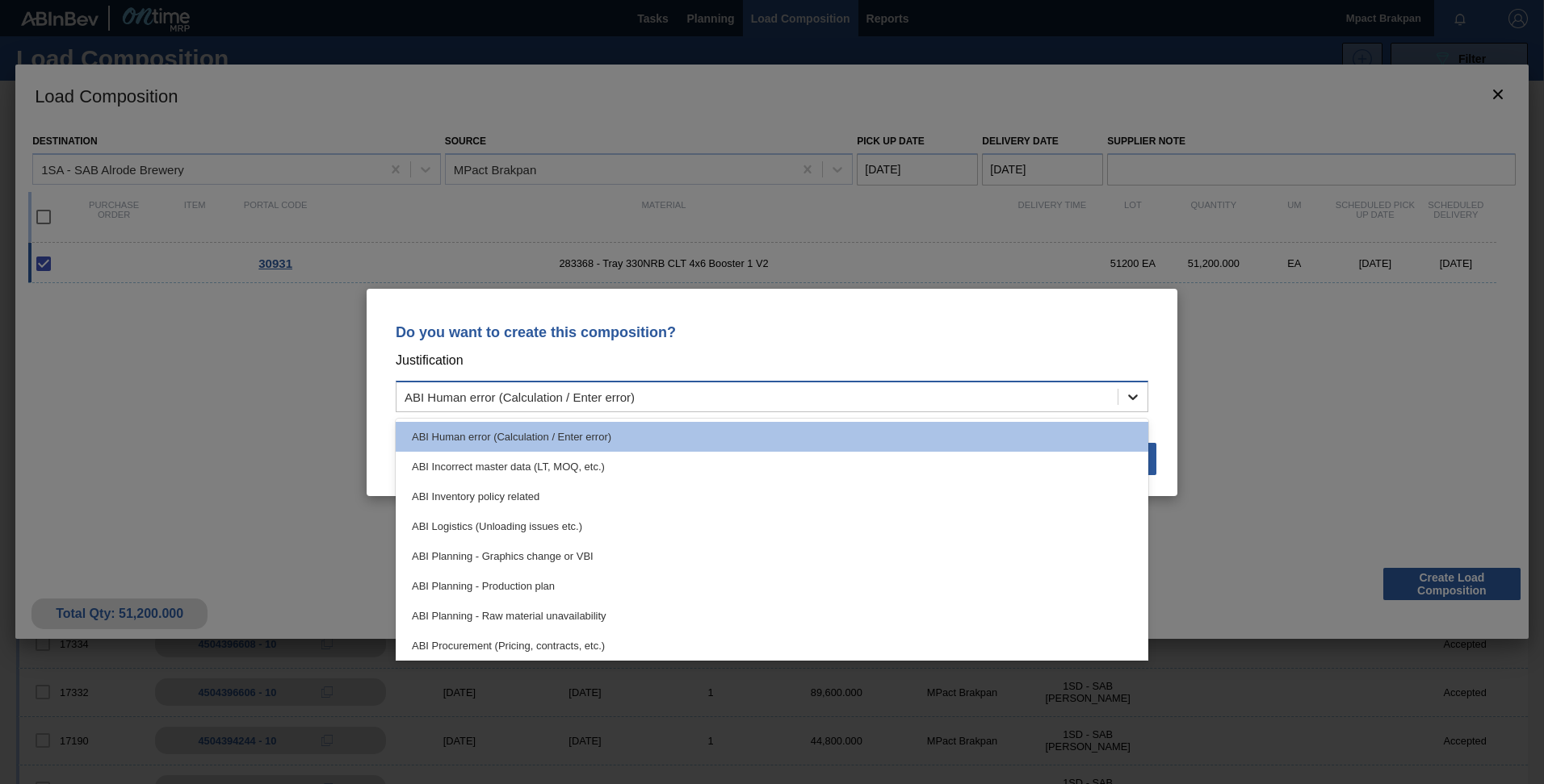
click at [1135, 395] on icon at bounding box center [1133, 397] width 10 height 6
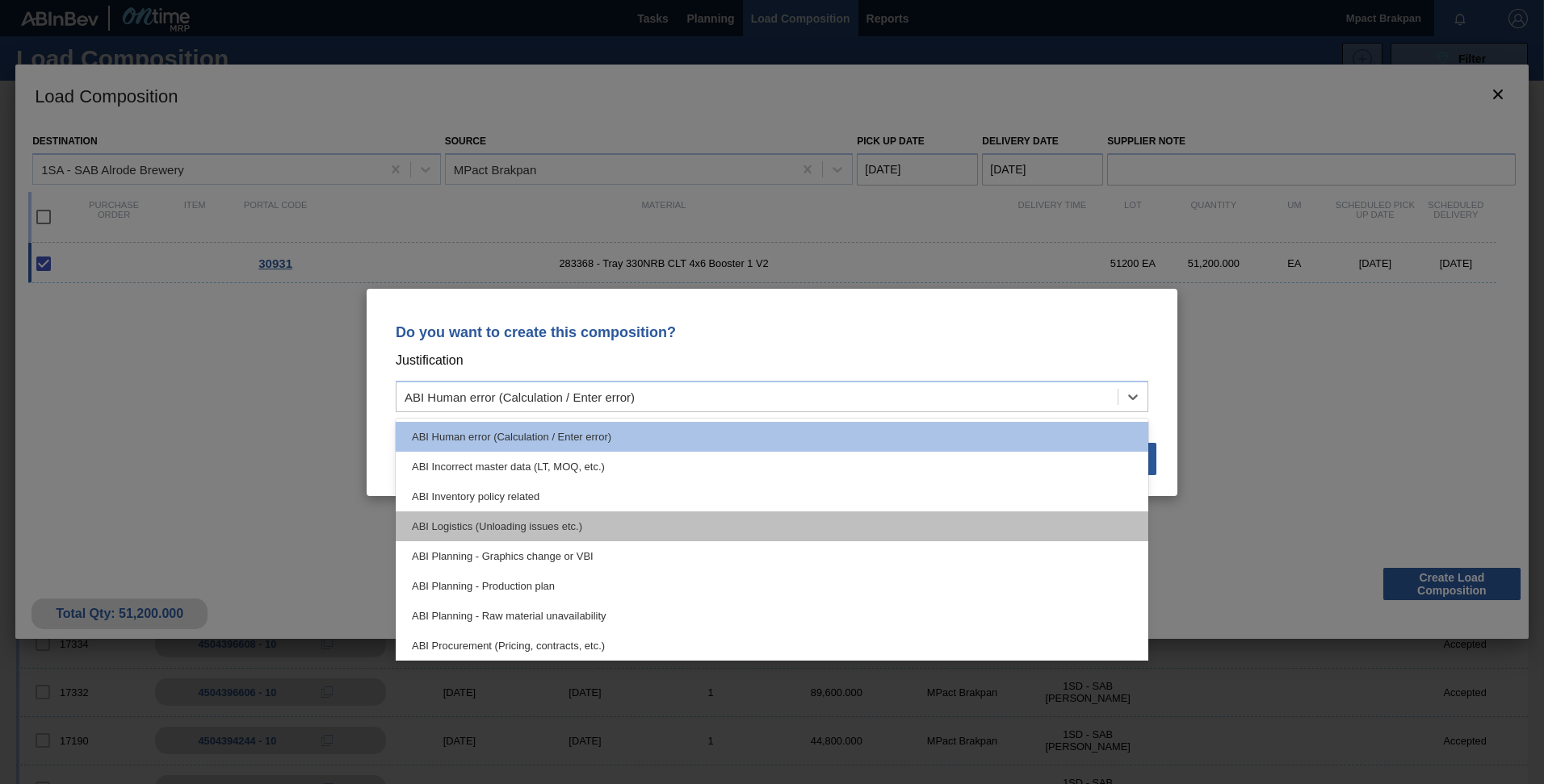
scroll to position [10, 0]
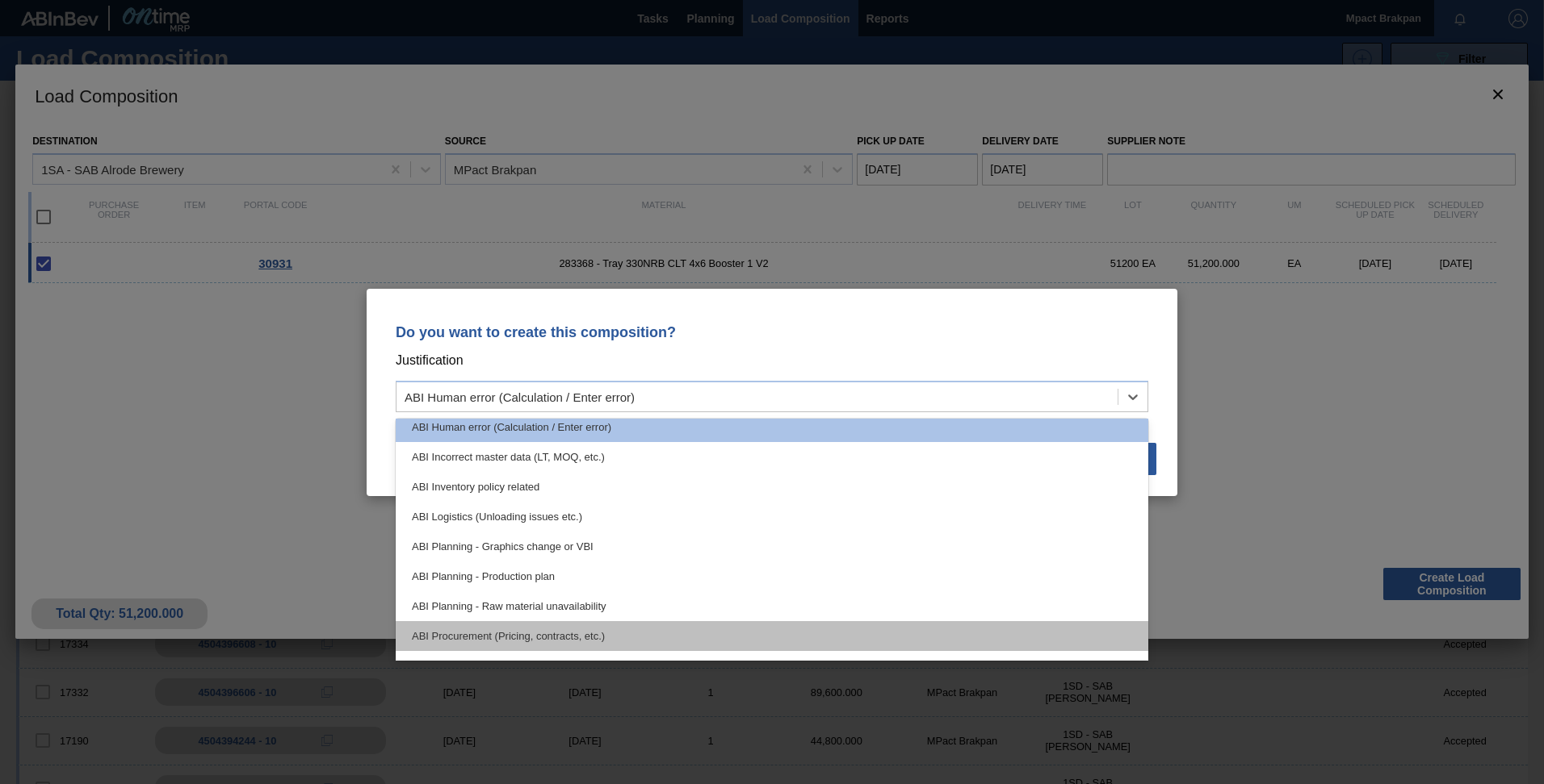
click at [659, 636] on div "ABI Procurement (Pricing, contracts, etc.)" at bounding box center [772, 635] width 753 height 30
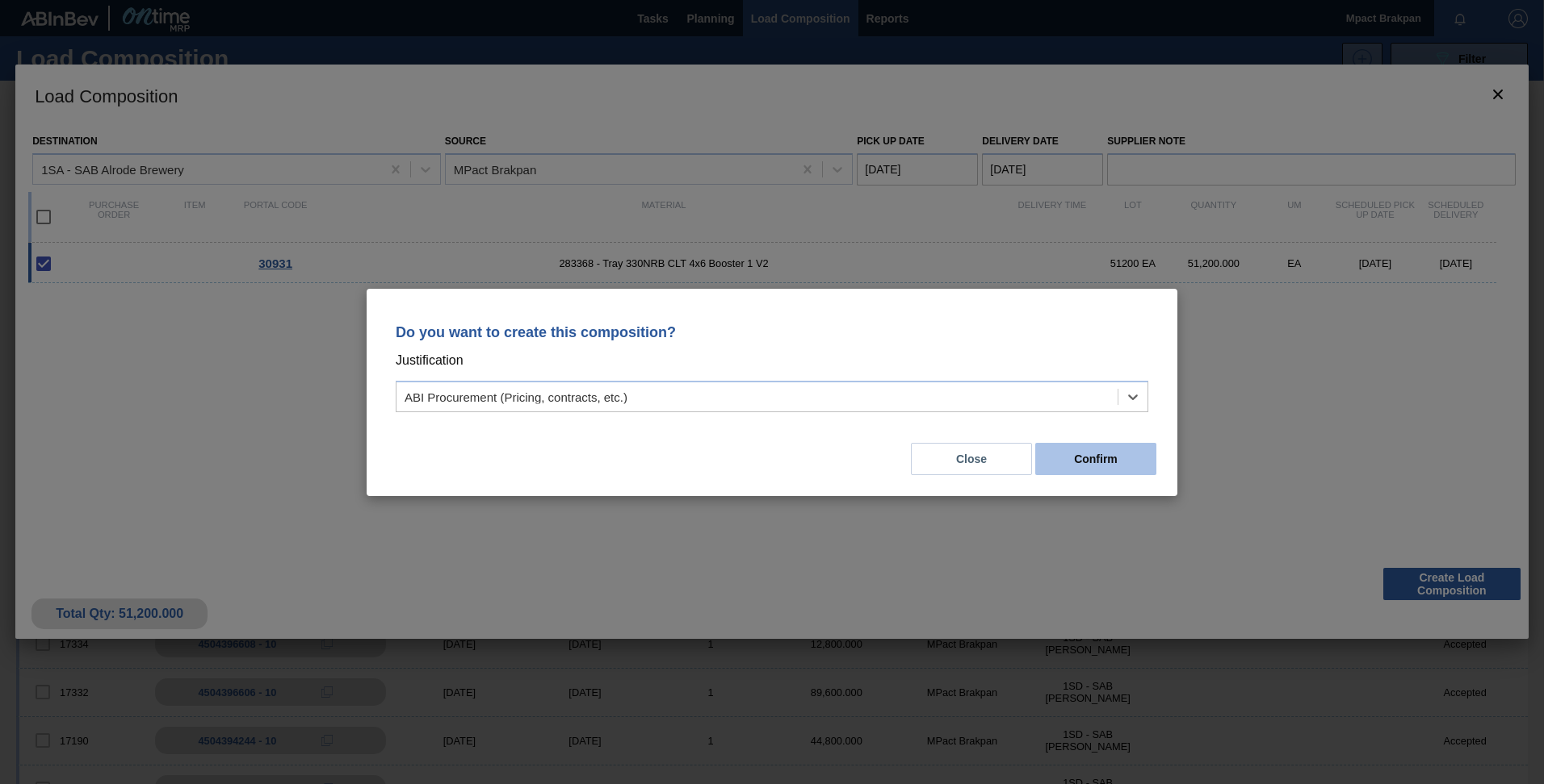
click at [1104, 453] on button "Confirm" at bounding box center [1096, 460] width 121 height 33
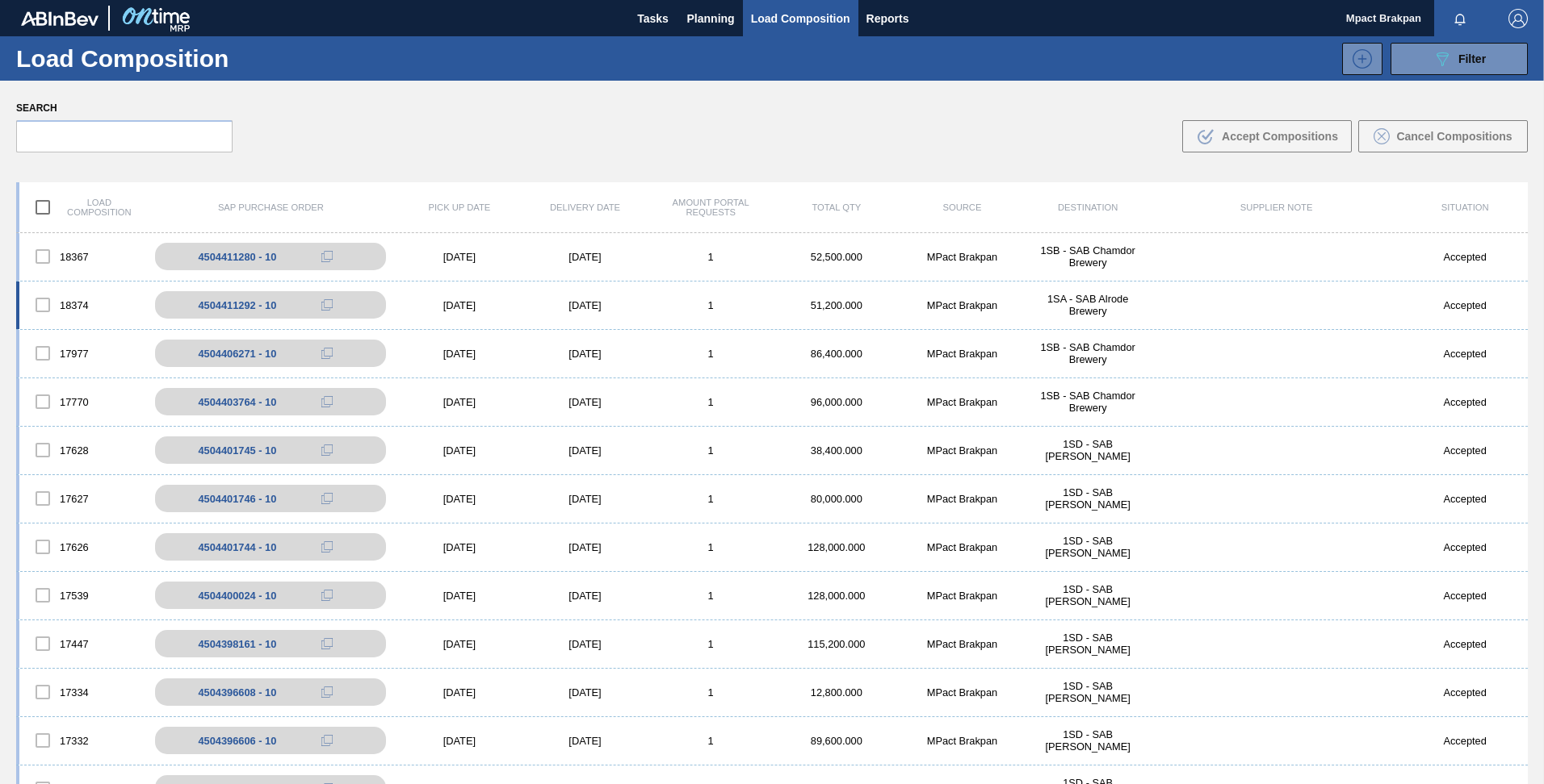
click at [572, 303] on div "[DATE]" at bounding box center [585, 305] width 126 height 12
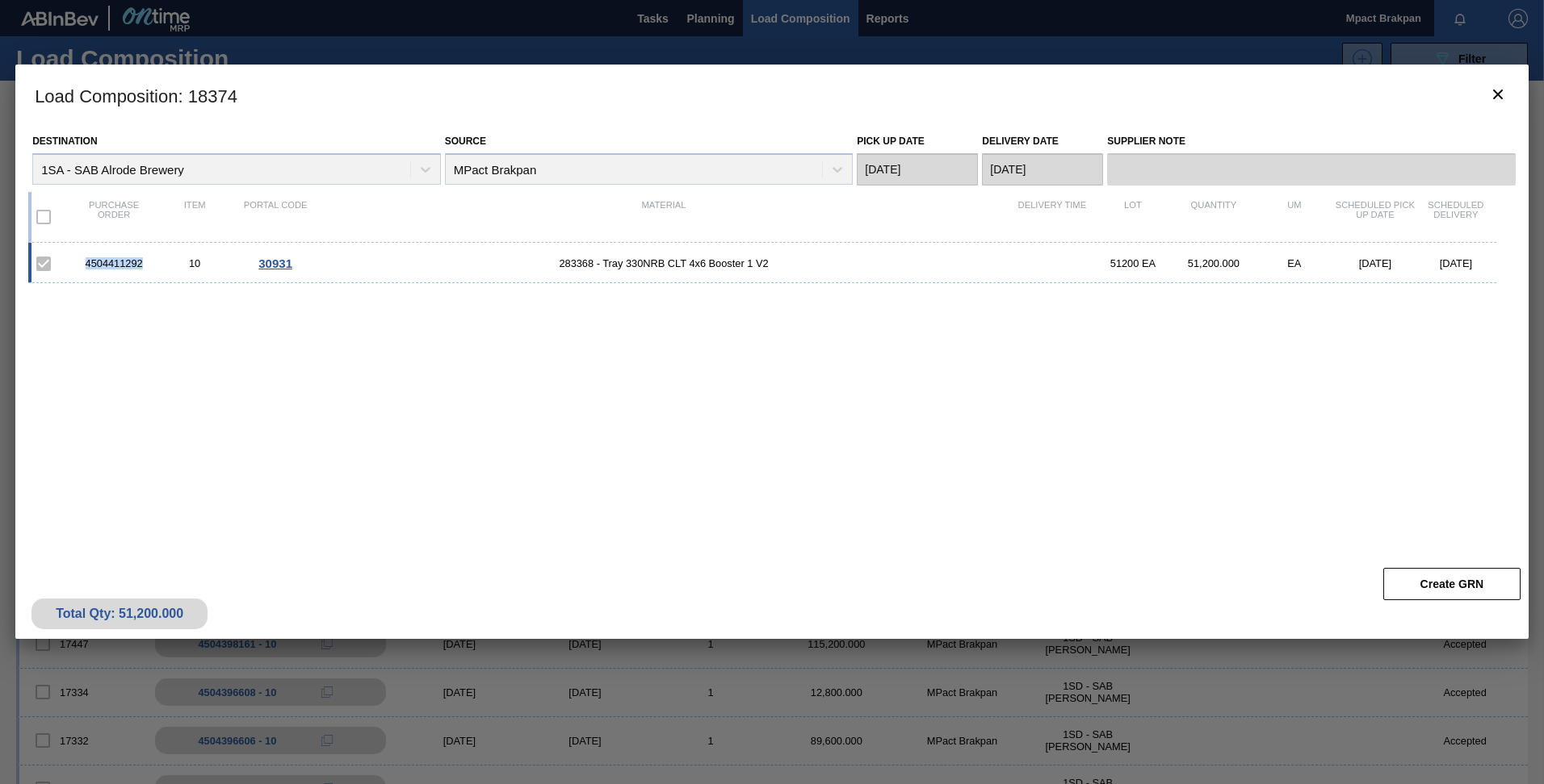
drag, startPoint x: 144, startPoint y: 264, endPoint x: 76, endPoint y: 254, distance: 68.7
click at [76, 254] on div "4504411292 10 30931 283368 - Tray 330NRB CLT 4x6 Booster 1 V2 51200 EA 51,200.0…" at bounding box center [761, 263] width 1468 height 40
drag, startPoint x: 76, startPoint y: 254, endPoint x: 110, endPoint y: 260, distance: 34.5
copy div "4504411292"
click at [376, 510] on div "4504411292 10 30931 283368 - Tray 330NRB CLT 4x6 Booster 1 V2 51200 EA 51,200.0…" at bounding box center [768, 392] width 1481 height 297
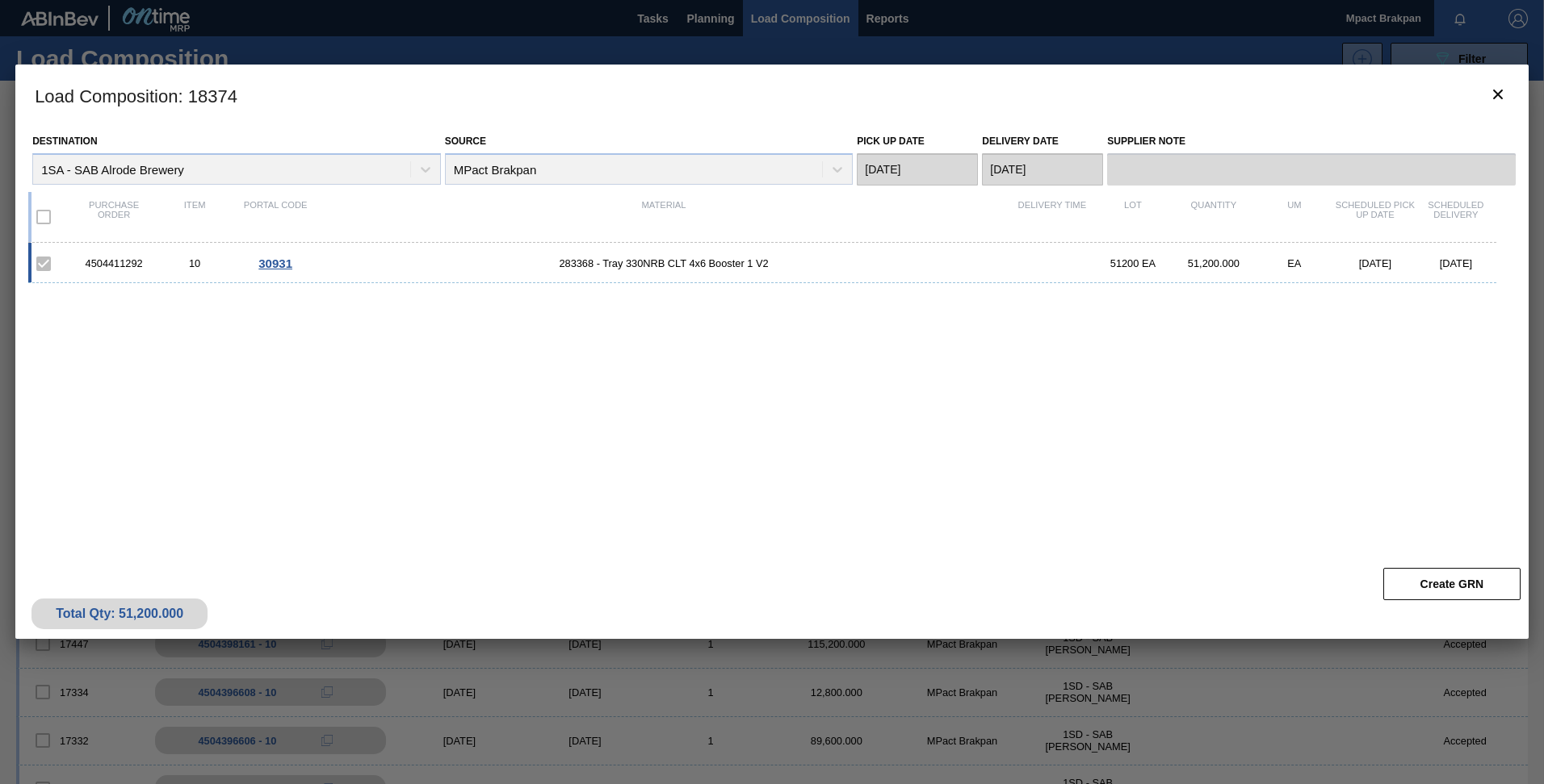
click at [1154, 398] on div "4504411292 10 30931 283368 - Tray 330NRB CLT 4x6 Booster 1 V2 51200 EA 51,200.0…" at bounding box center [768, 392] width 1481 height 297
click at [1499, 95] on icon "botão de ícone" at bounding box center [1498, 94] width 10 height 10
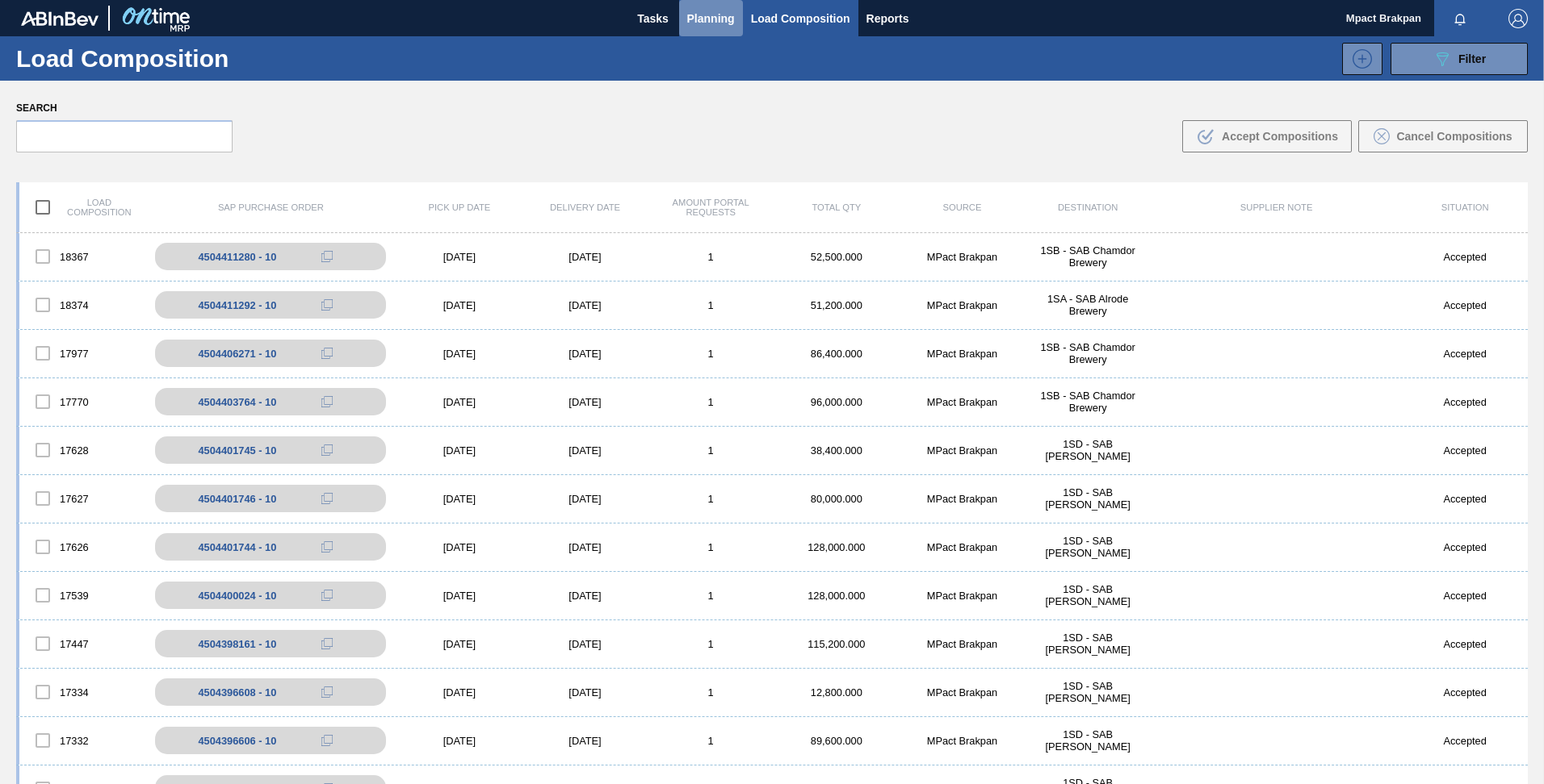
click at [707, 12] on span "Planning" at bounding box center [712, 18] width 48 height 19
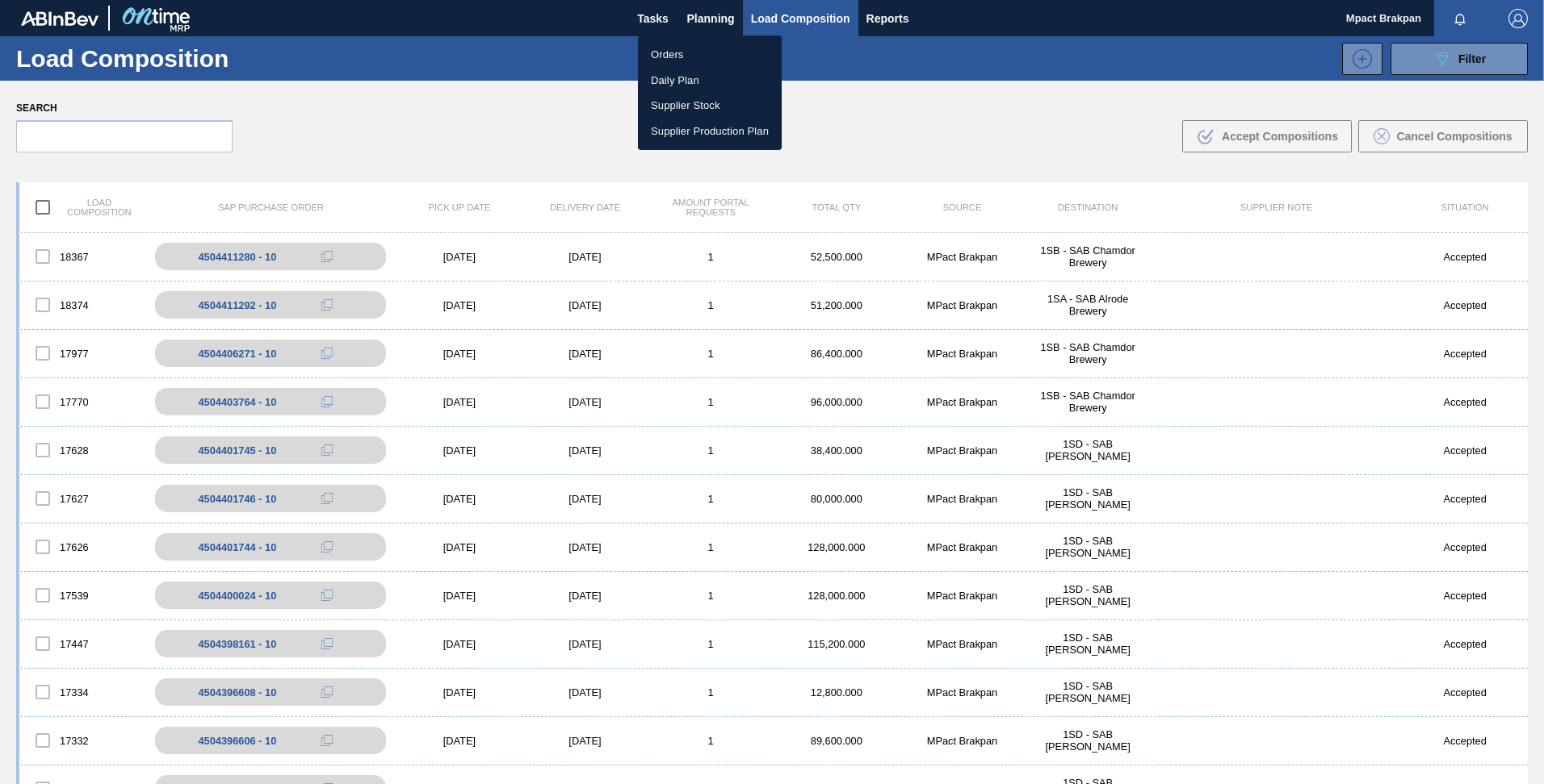
click at [661, 49] on li "Orders" at bounding box center [710, 55] width 144 height 26
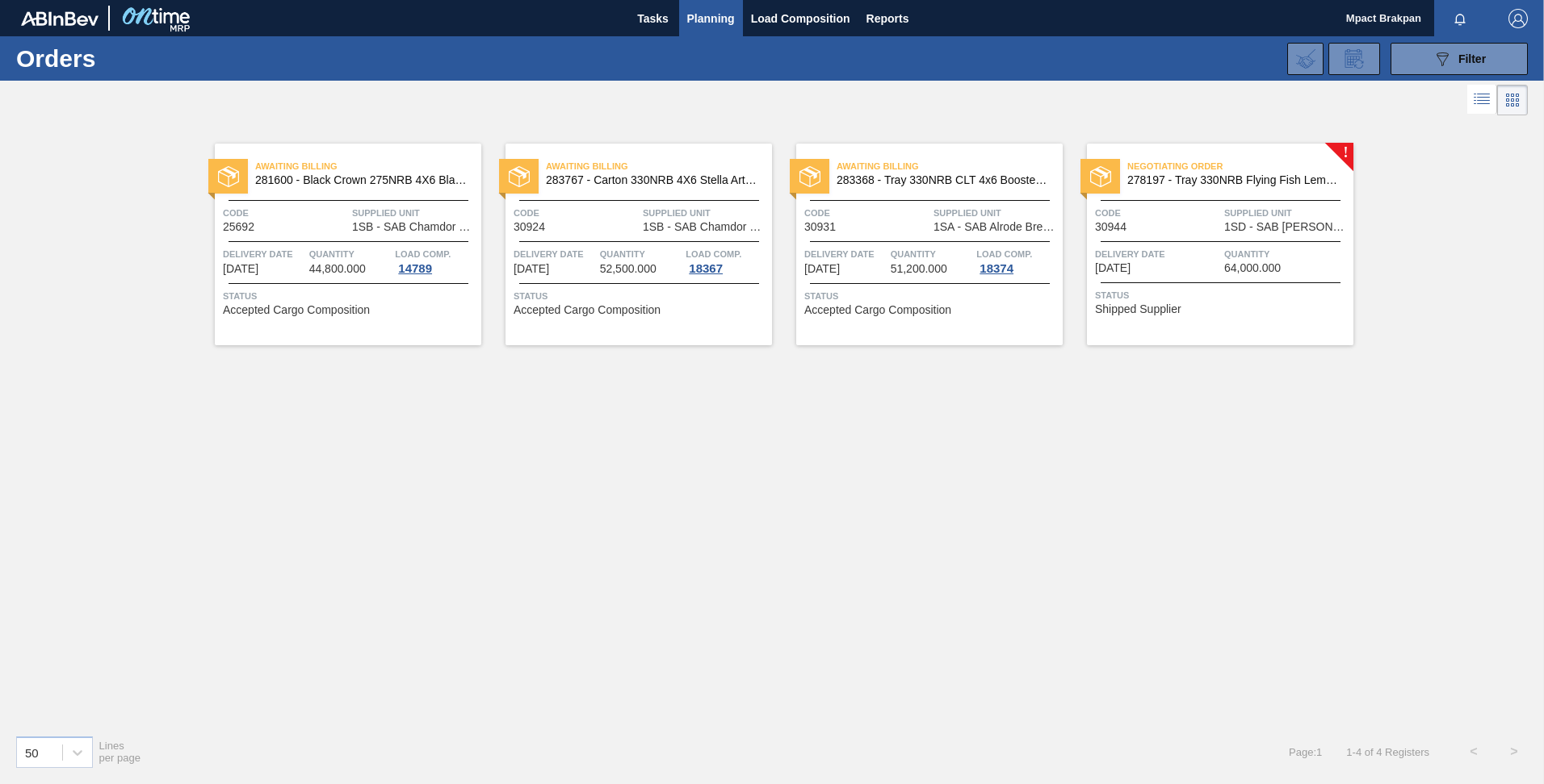
click at [1216, 229] on div "Code 30944" at bounding box center [1157, 219] width 125 height 28
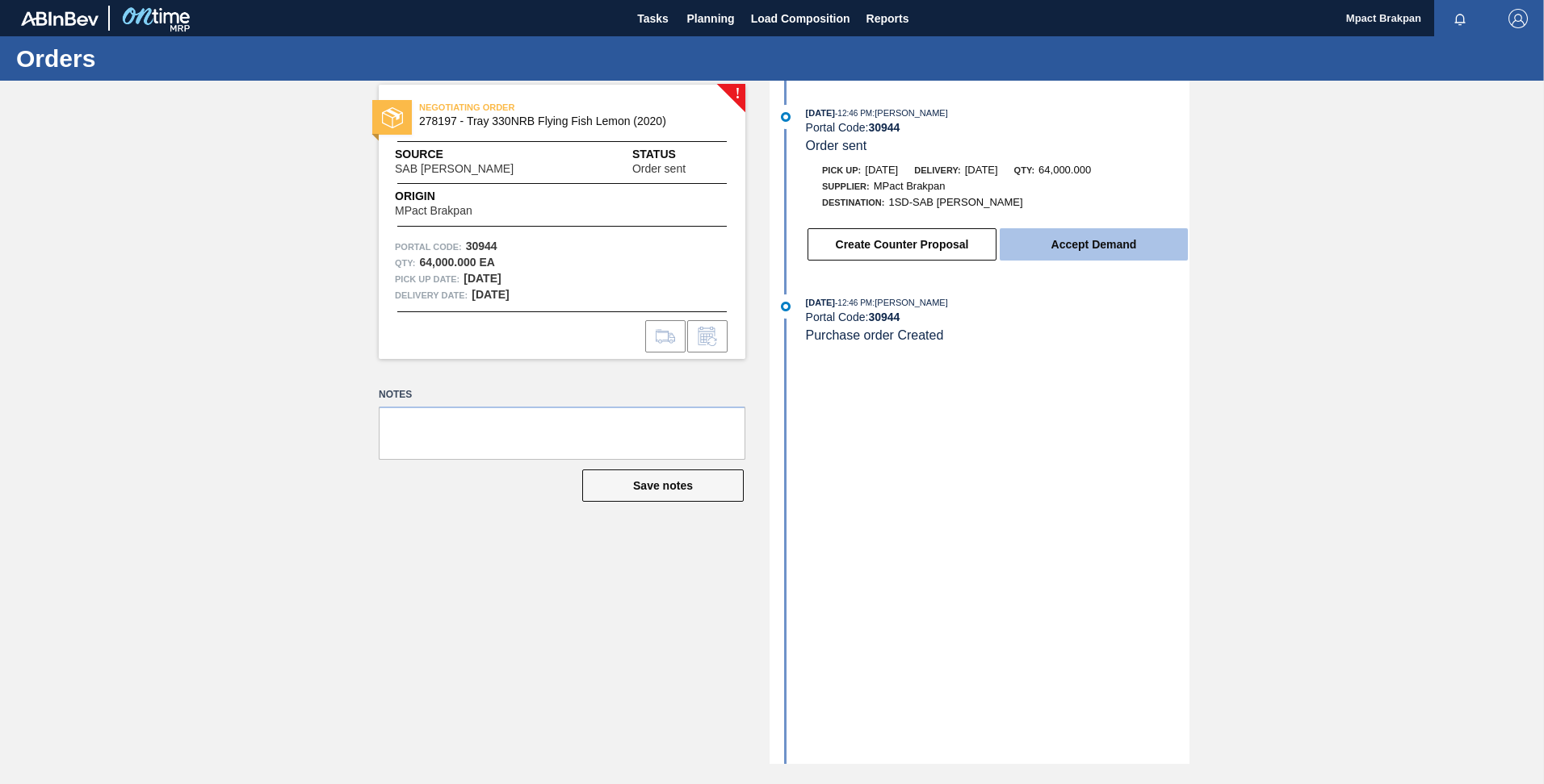
click at [1105, 241] on button "Accept Demand" at bounding box center [1094, 245] width 188 height 33
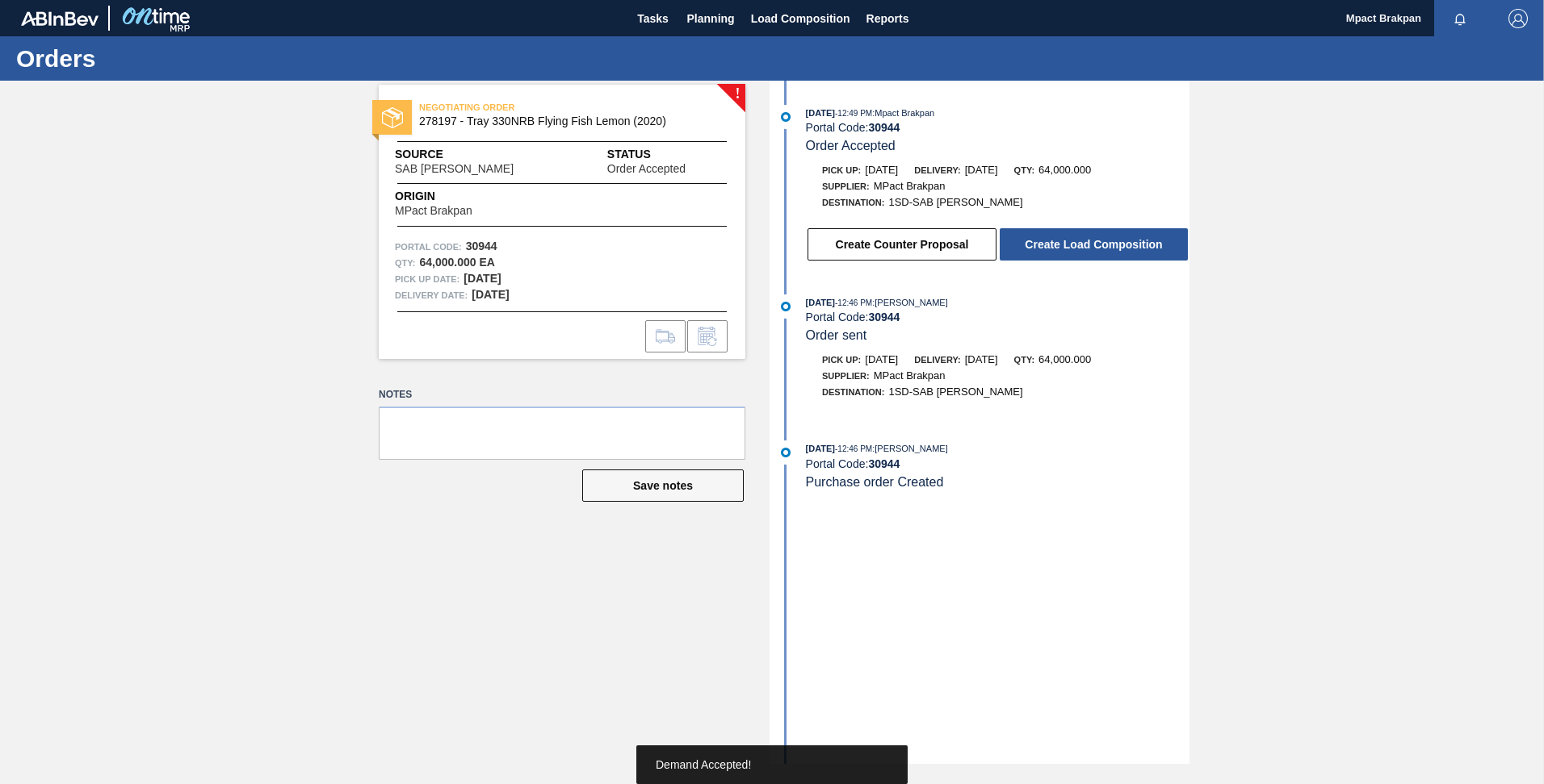
click at [1105, 241] on button "Create Load Composition" at bounding box center [1094, 245] width 188 height 33
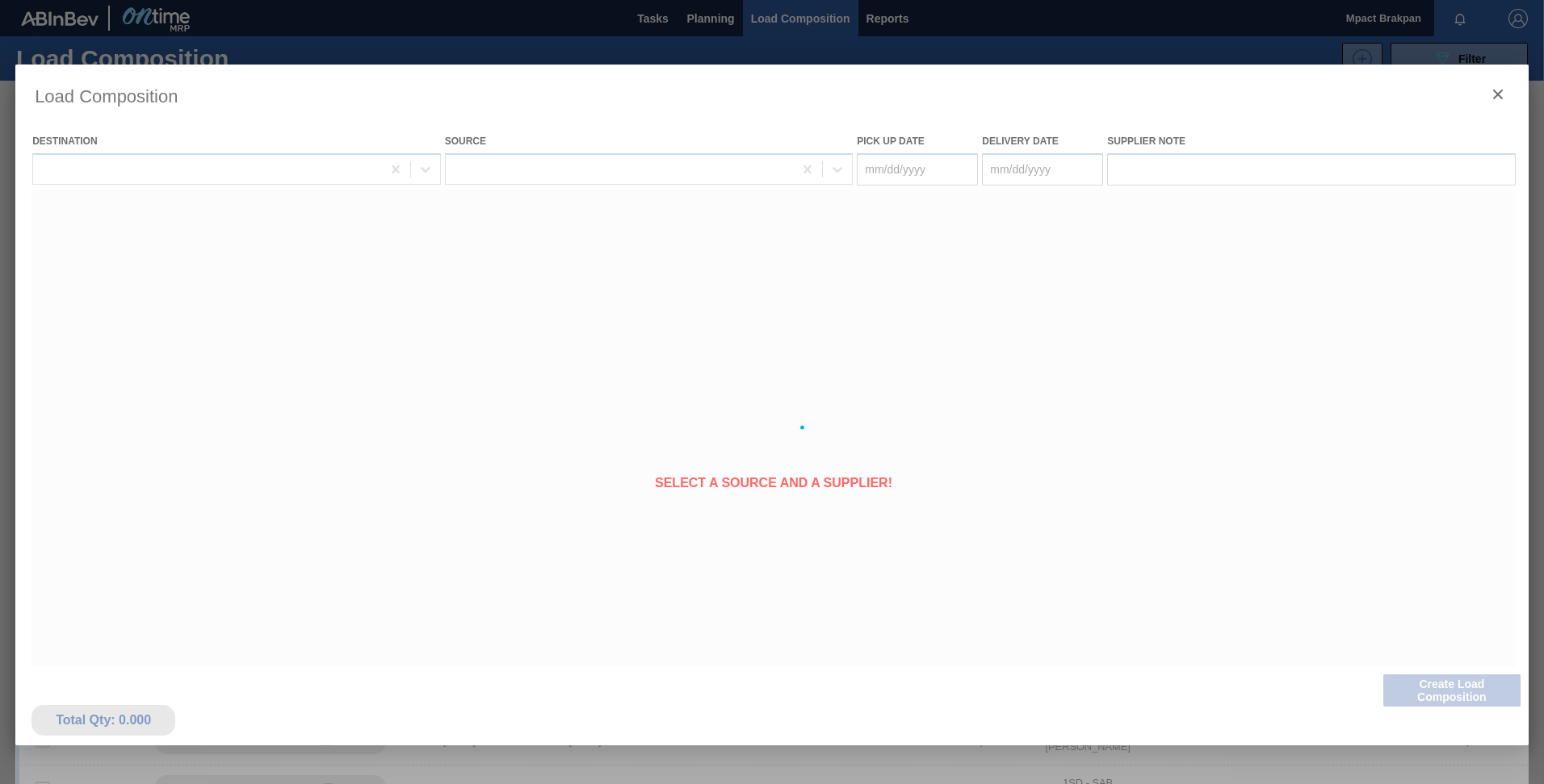
type Date "[DATE]"
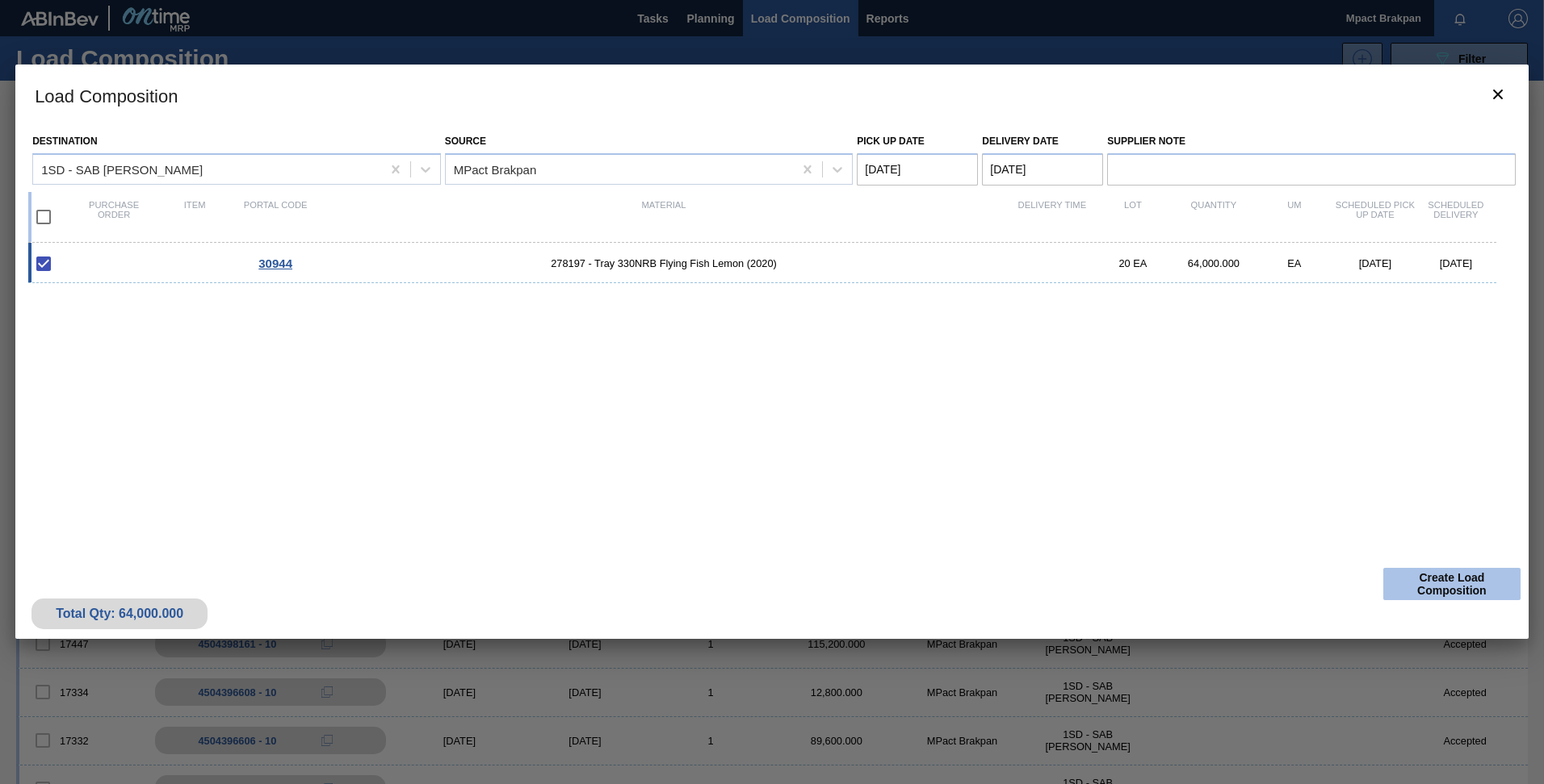
click at [1434, 579] on button "Create Load Composition" at bounding box center [1451, 584] width 137 height 33
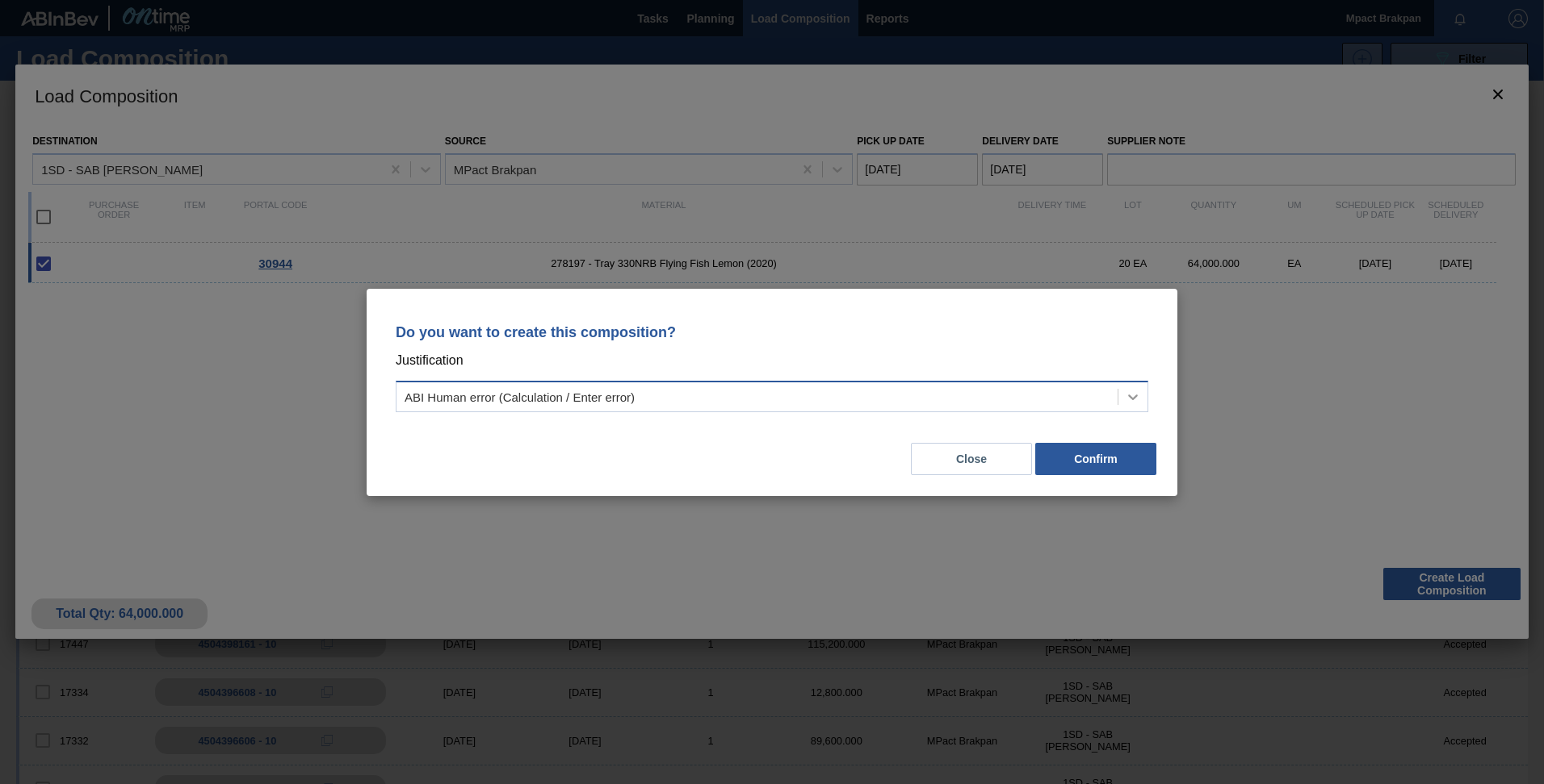
click at [1129, 398] on icon at bounding box center [1132, 396] width 16 height 16
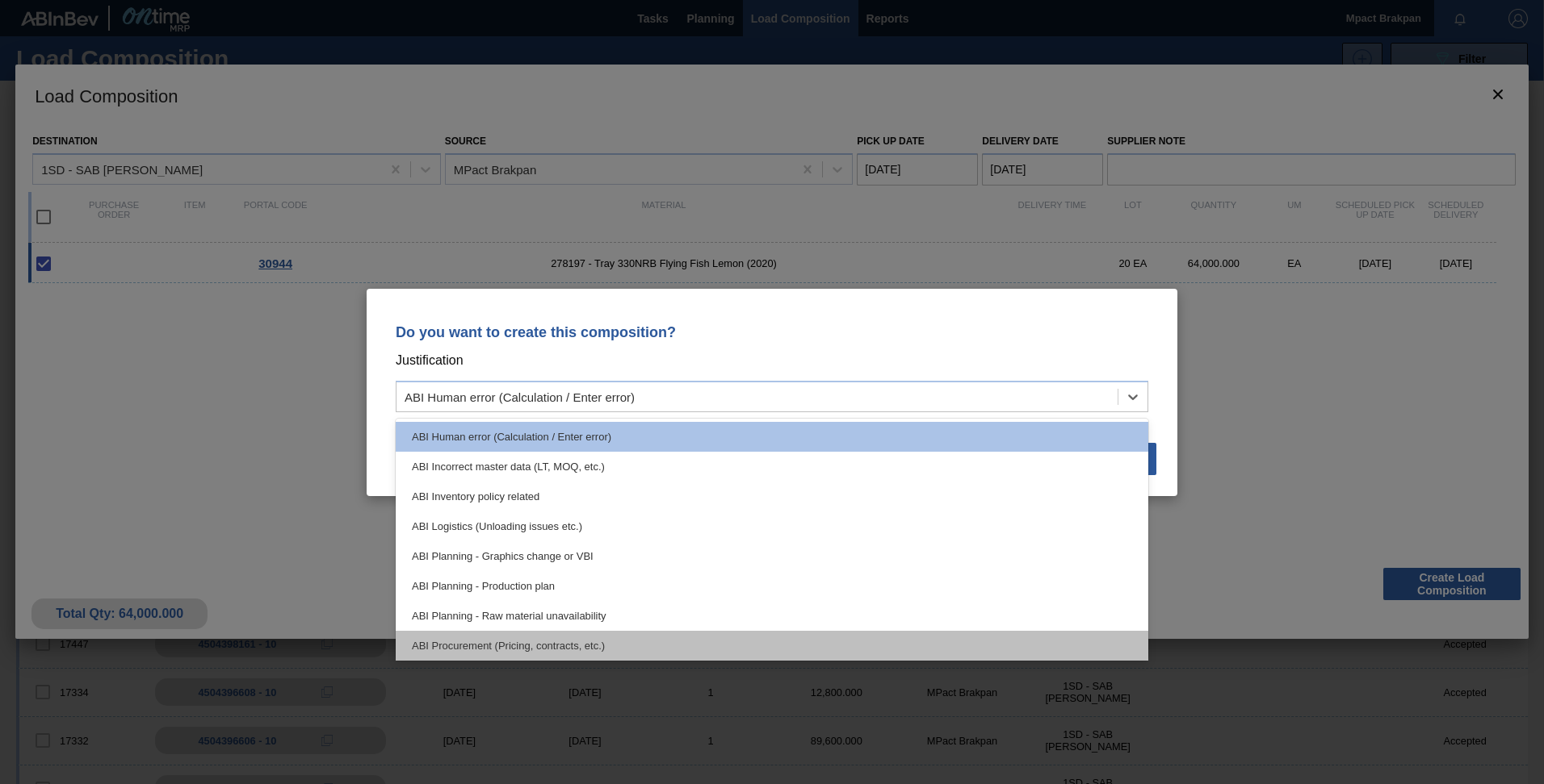
click at [1031, 653] on div "ABI Procurement (Pricing, contracts, etc.)" at bounding box center [772, 646] width 753 height 30
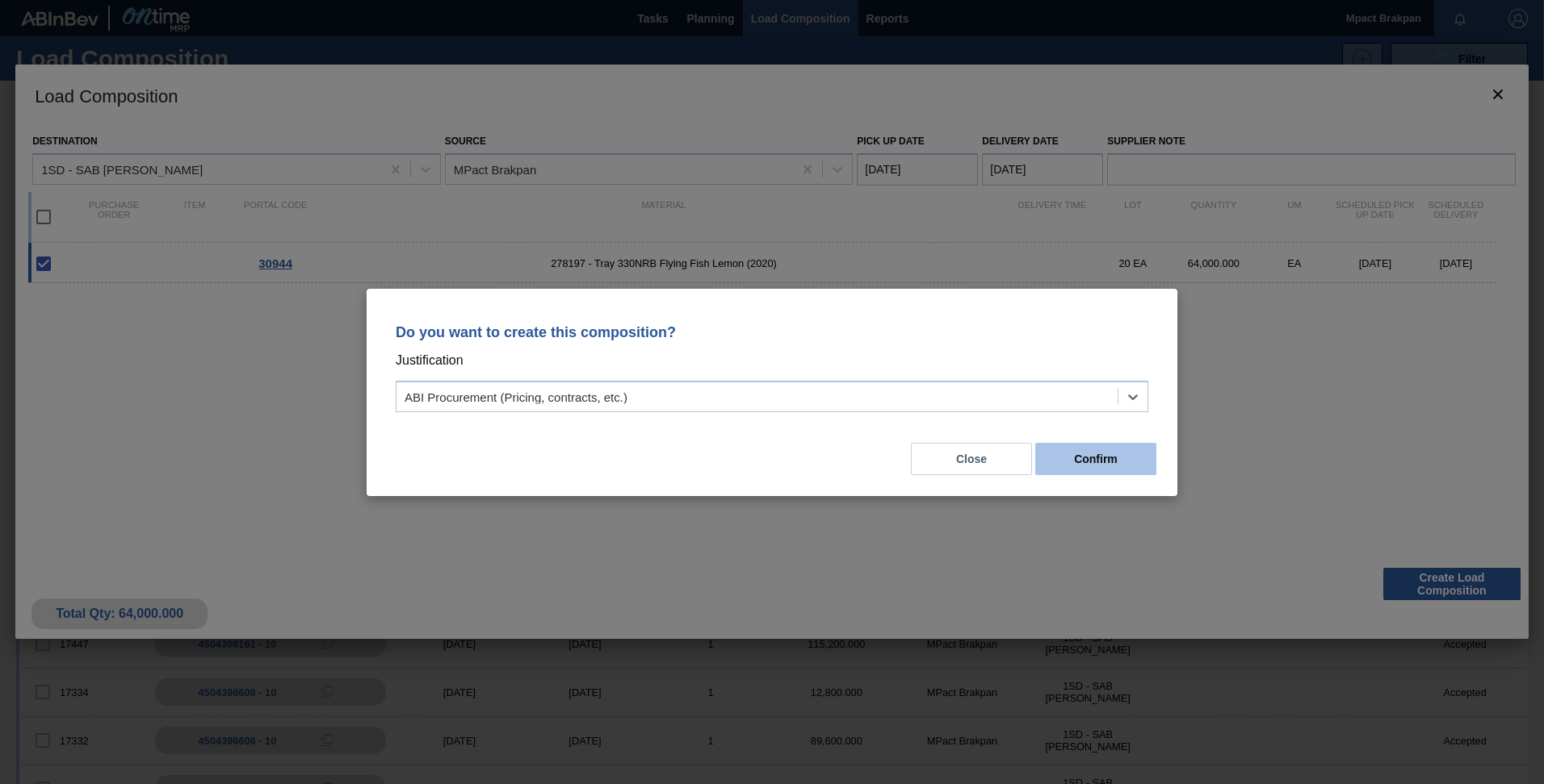
click at [1083, 453] on button "Confirm" at bounding box center [1096, 460] width 121 height 33
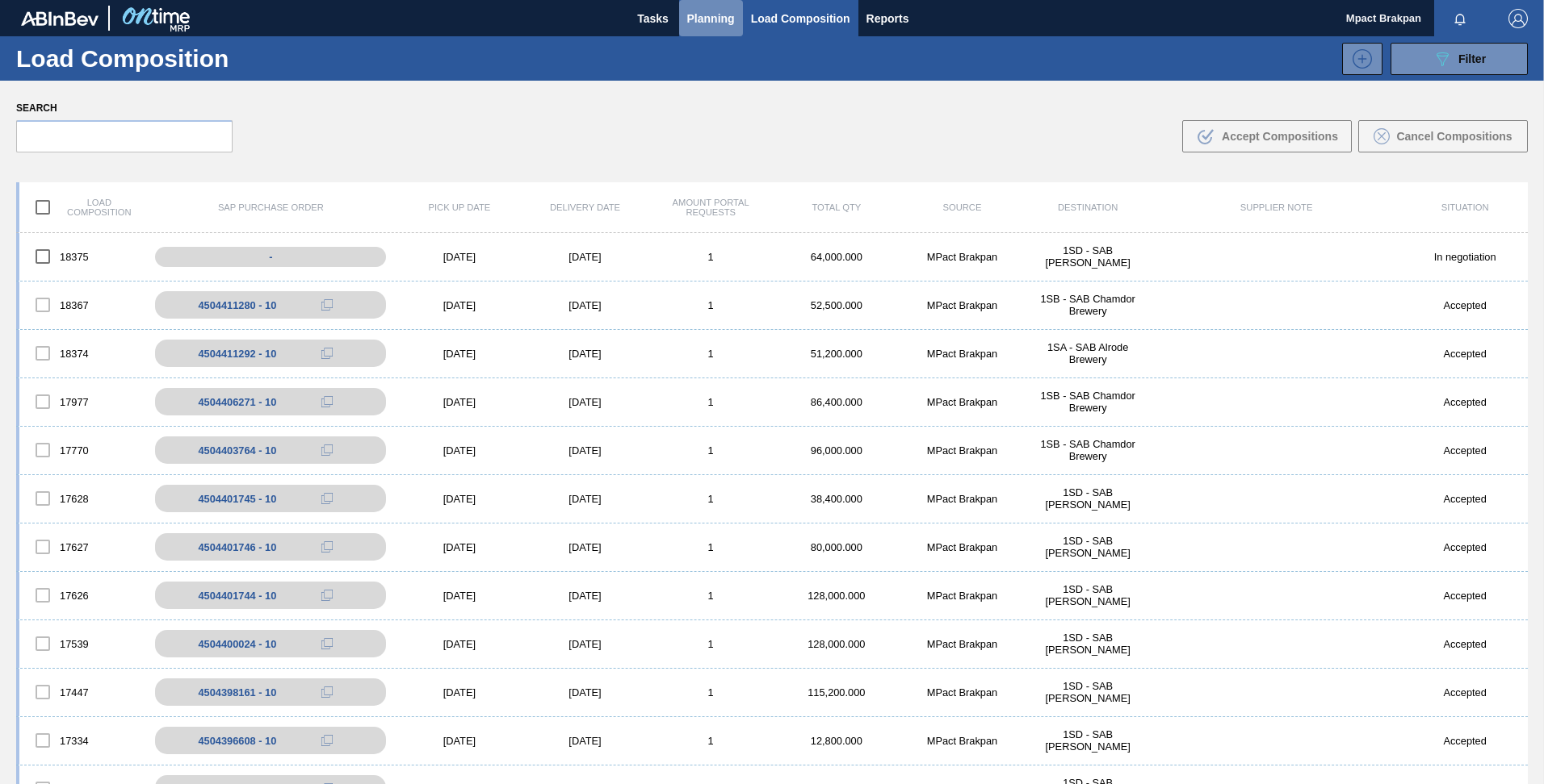
click at [706, 20] on span "Planning" at bounding box center [712, 18] width 48 height 19
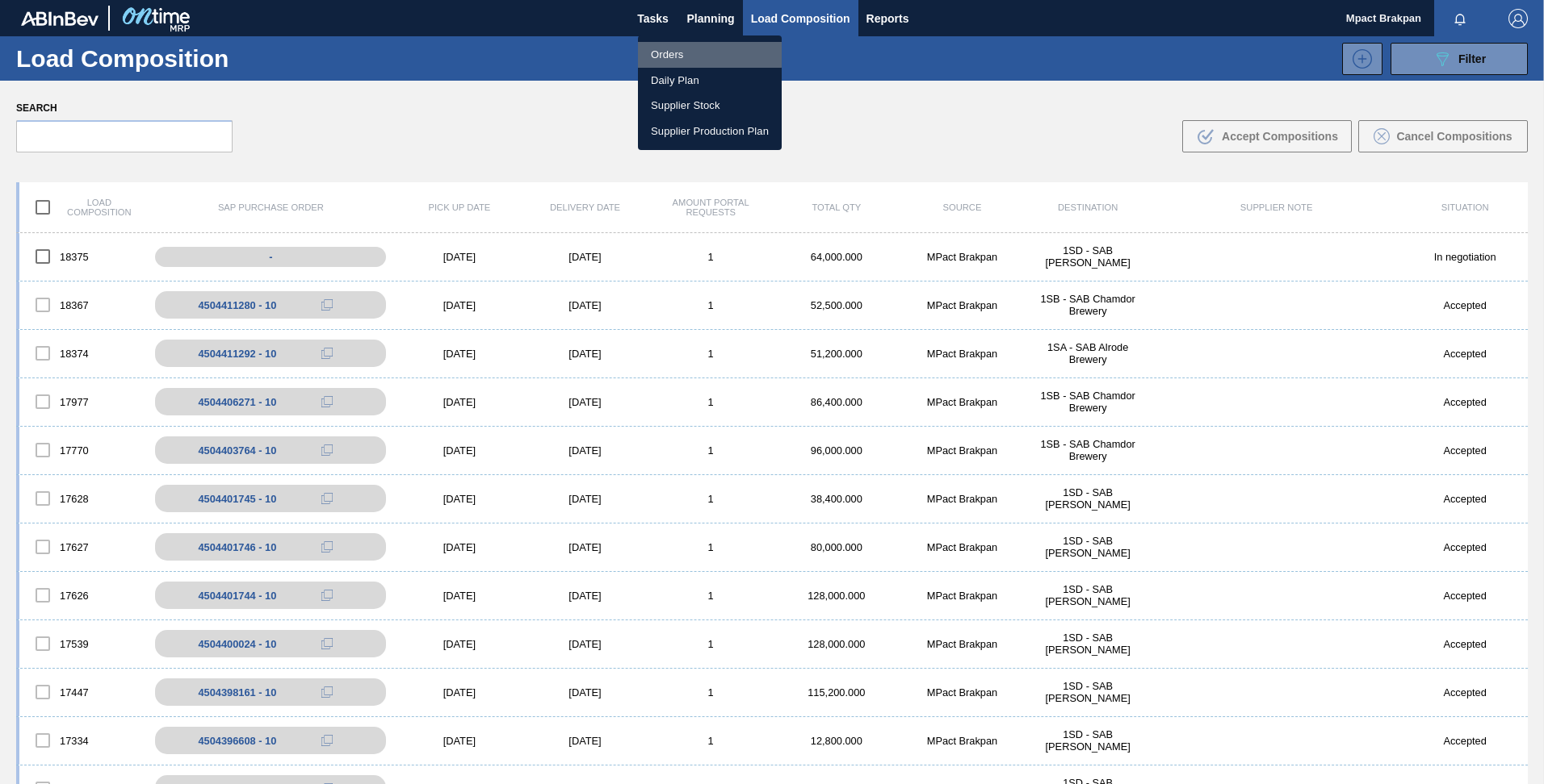
click at [670, 53] on li "Orders" at bounding box center [710, 55] width 144 height 26
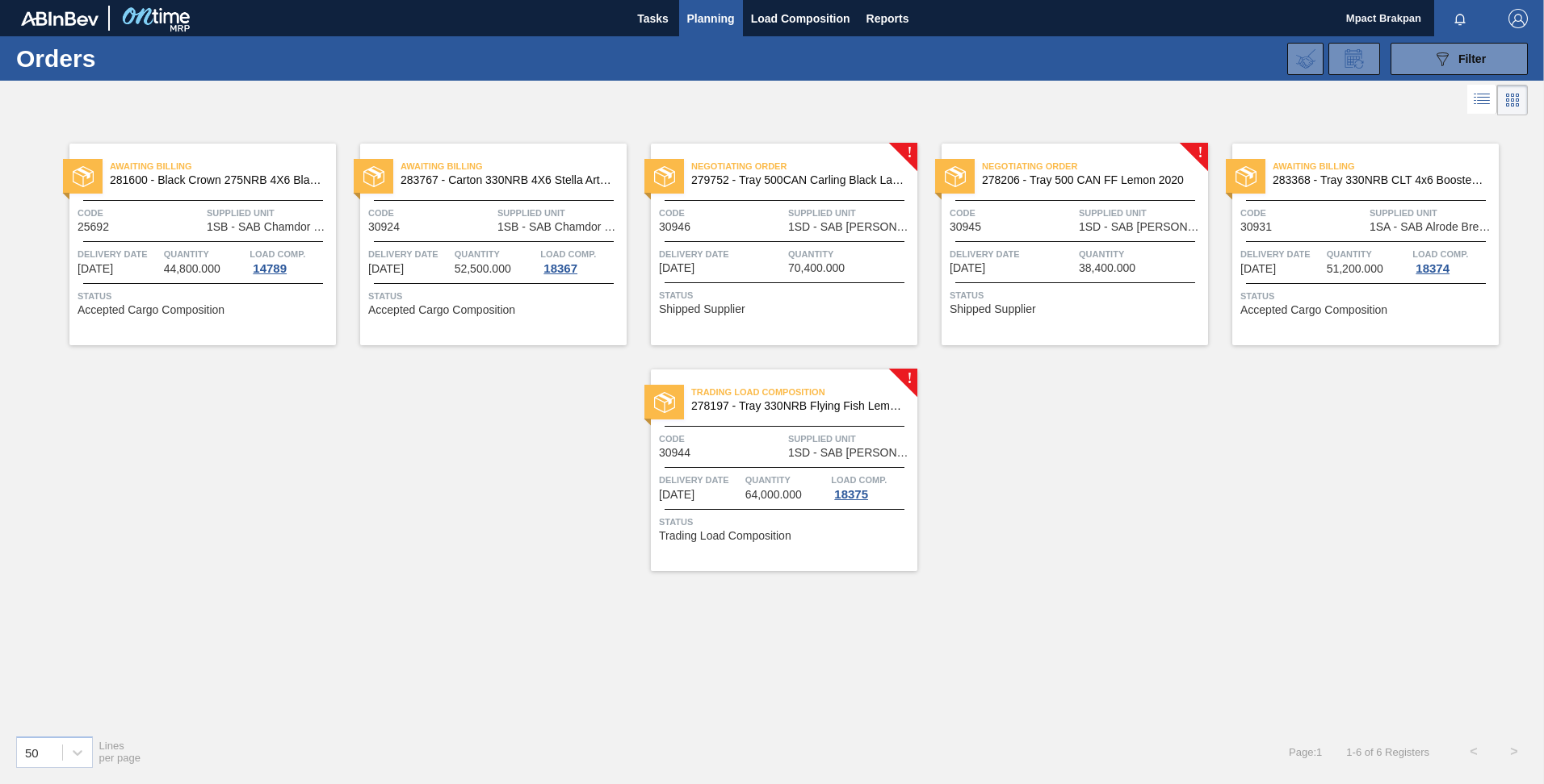
click at [743, 221] on span "Code" at bounding box center [721, 213] width 125 height 16
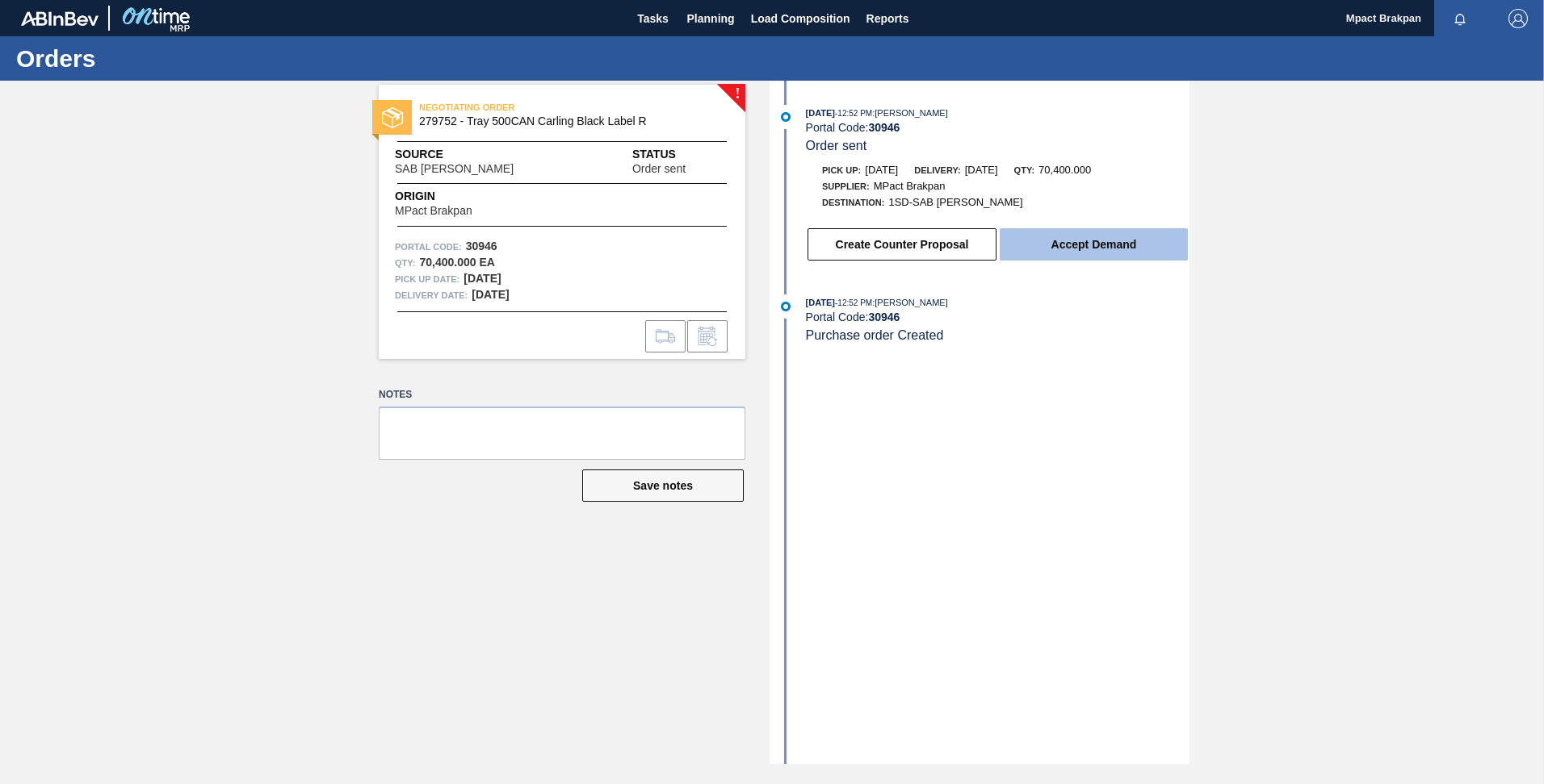
click at [1074, 246] on button "Accept Demand" at bounding box center [1094, 245] width 188 height 33
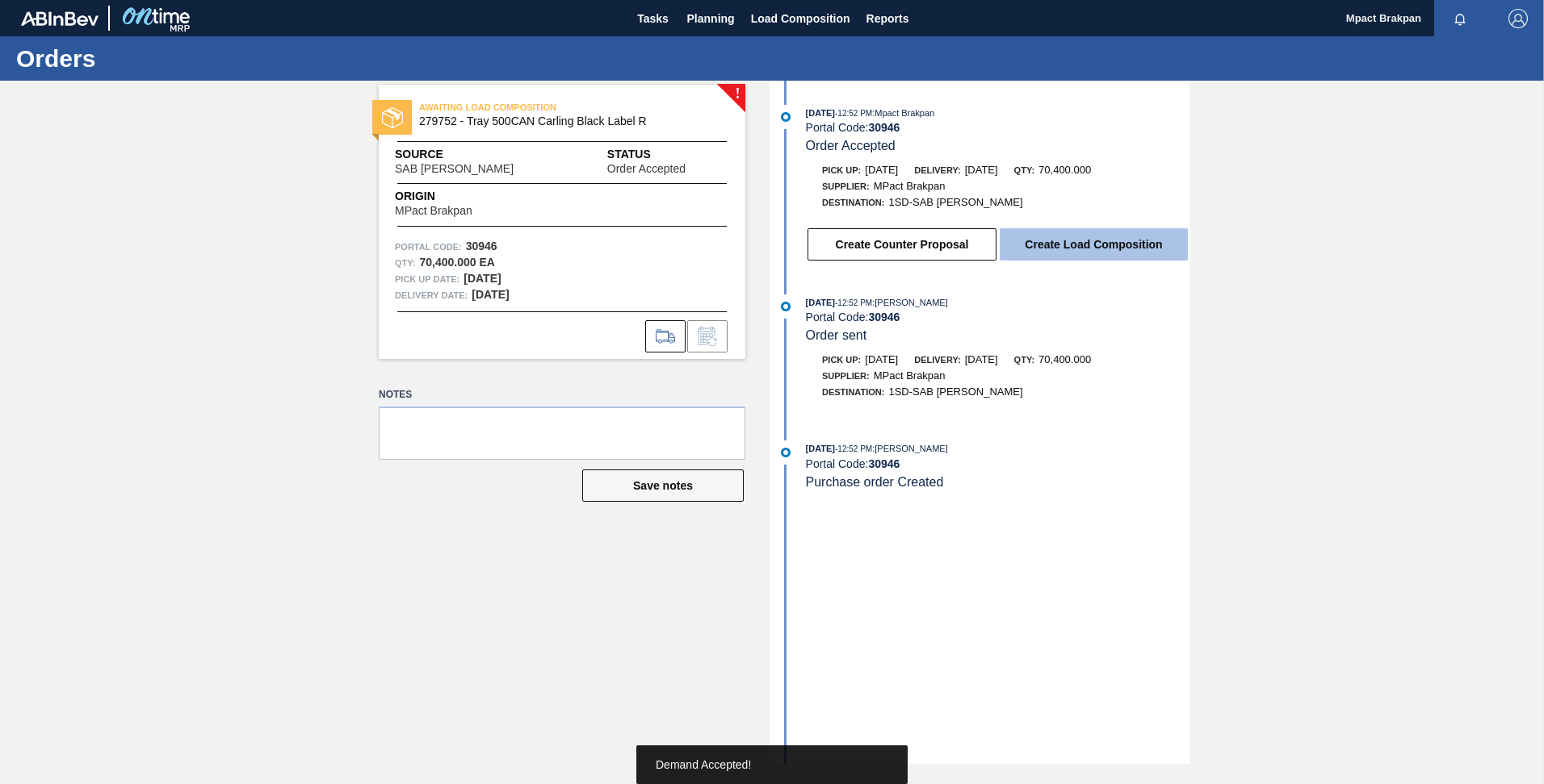
click at [1075, 238] on button "Create Load Composition" at bounding box center [1094, 245] width 188 height 33
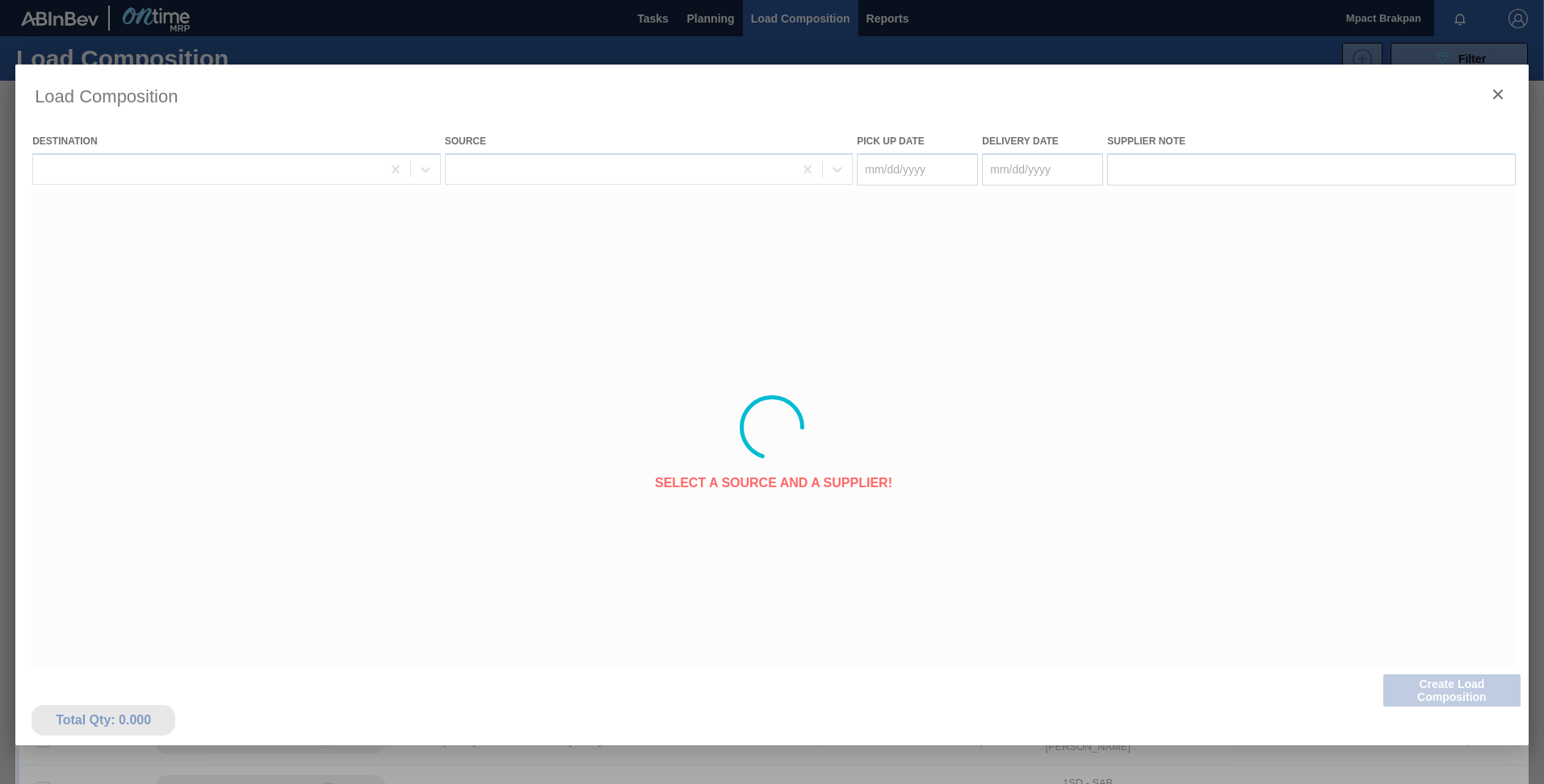
type Date "[DATE]"
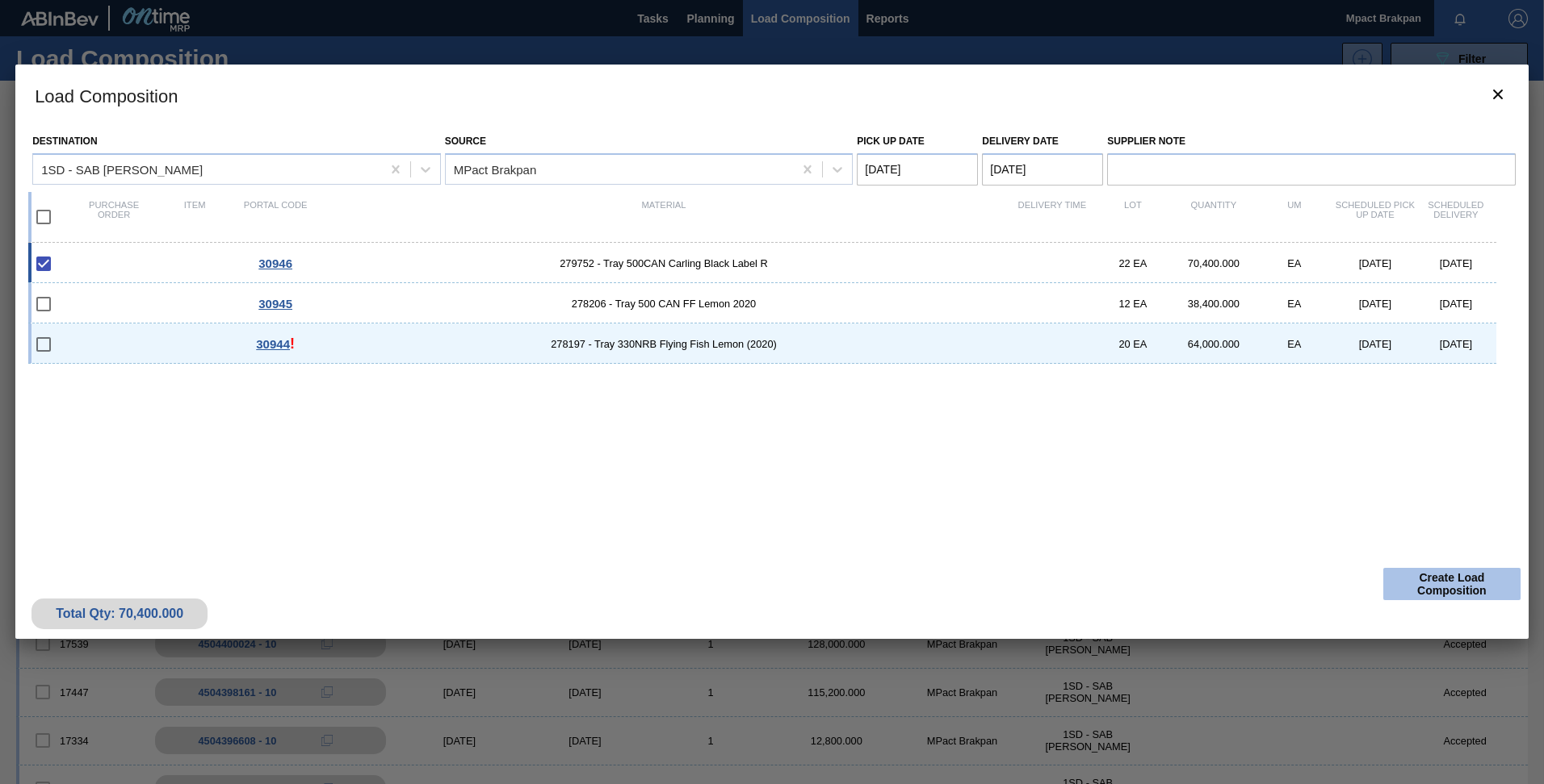
click at [1429, 581] on button "Create Load Composition" at bounding box center [1451, 584] width 137 height 33
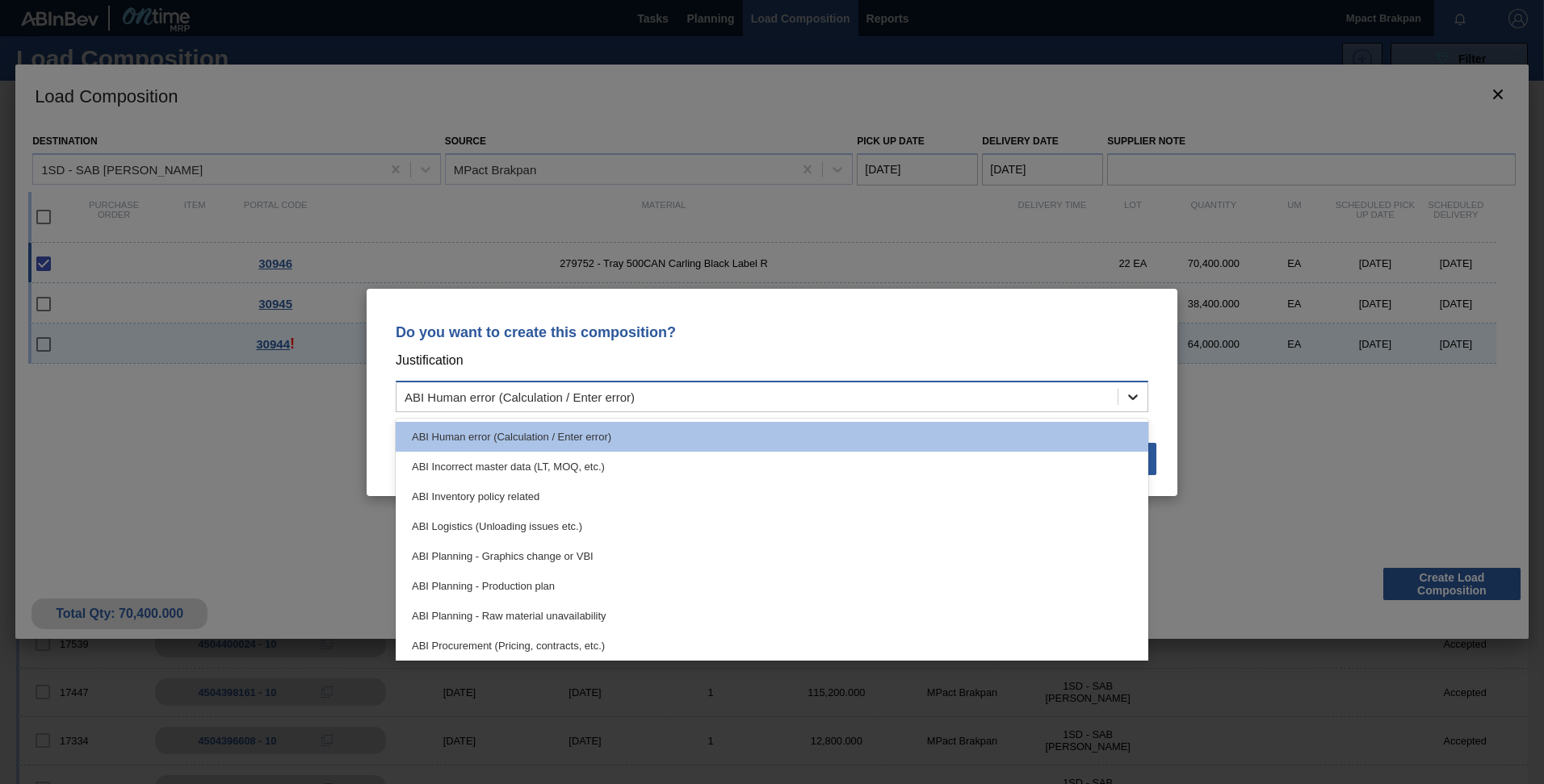
click at [1124, 398] on icon at bounding box center [1132, 396] width 16 height 16
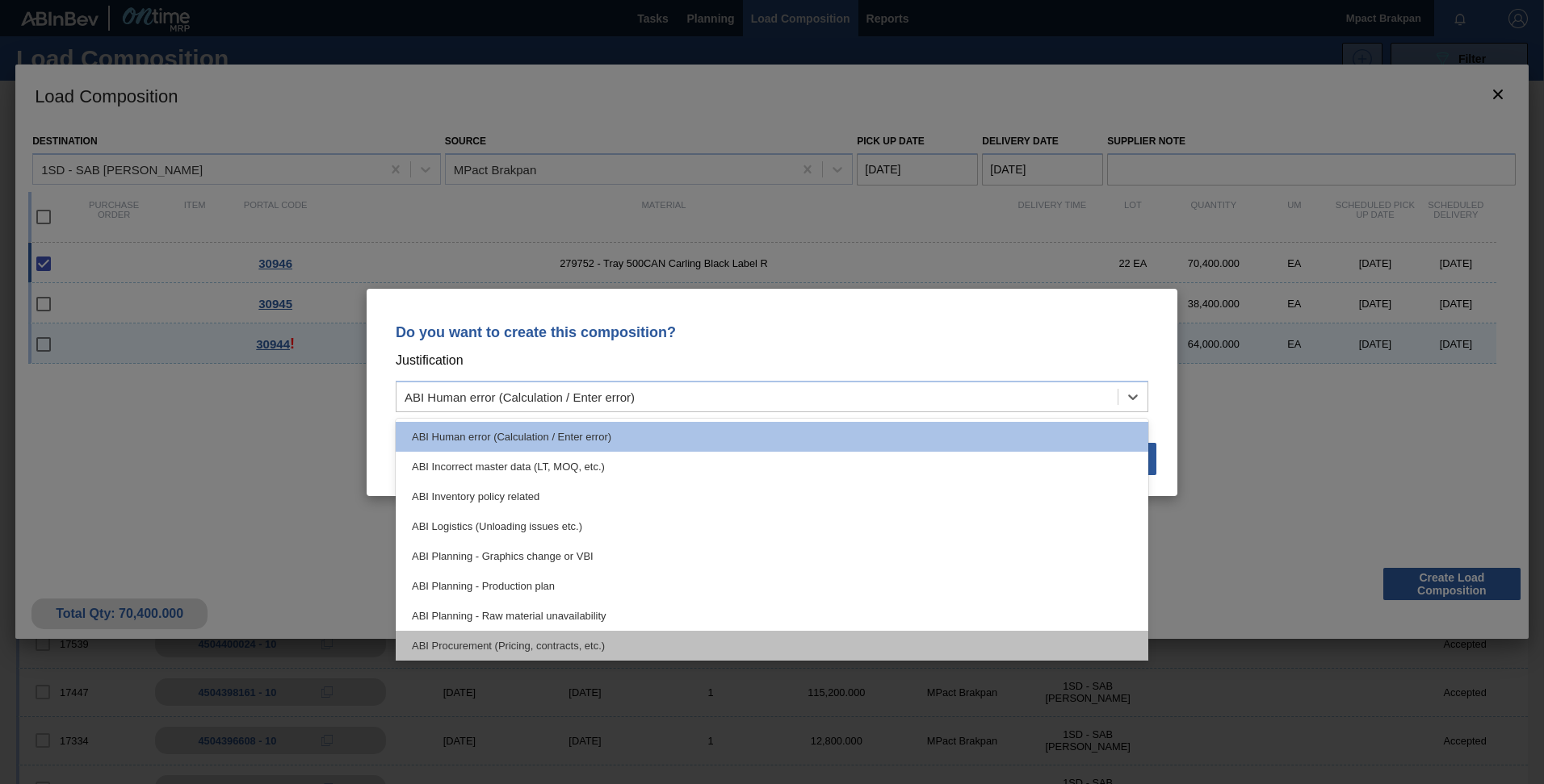
click at [636, 638] on div "ABI Procurement (Pricing, contracts, etc.)" at bounding box center [772, 646] width 753 height 30
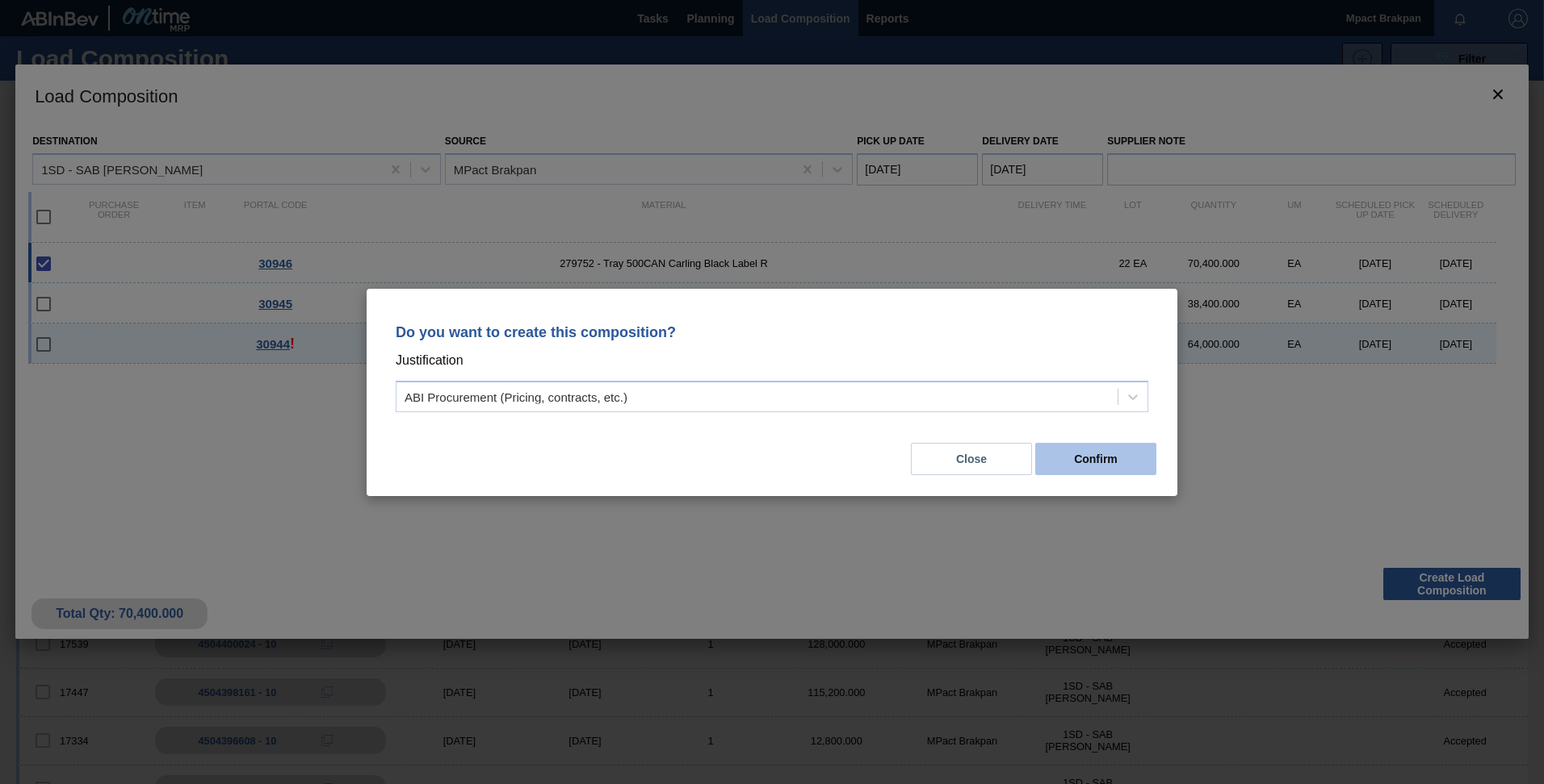
click at [1125, 463] on button "Confirm" at bounding box center [1096, 460] width 121 height 33
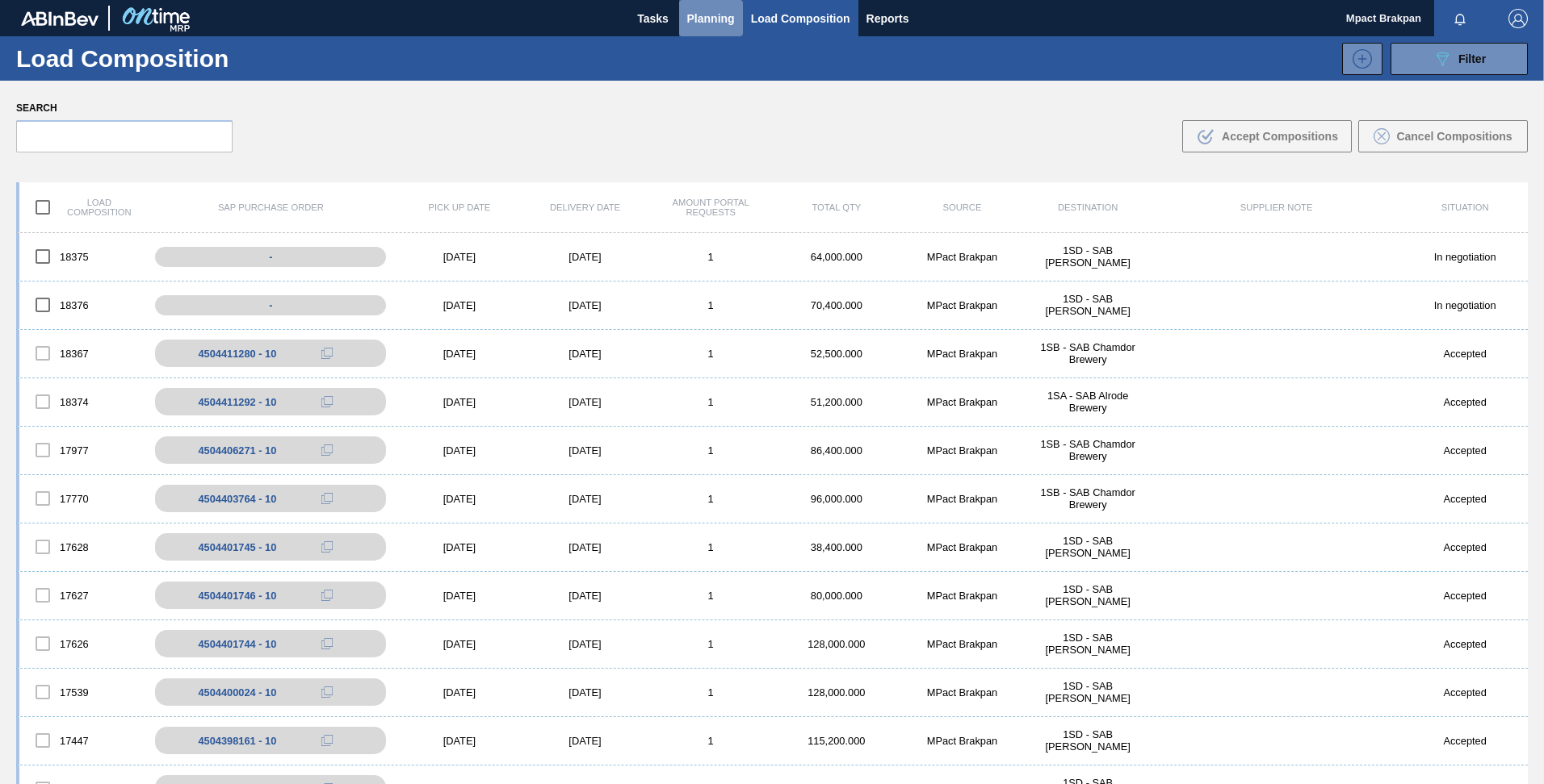
click at [703, 12] on span "Planning" at bounding box center [712, 18] width 48 height 19
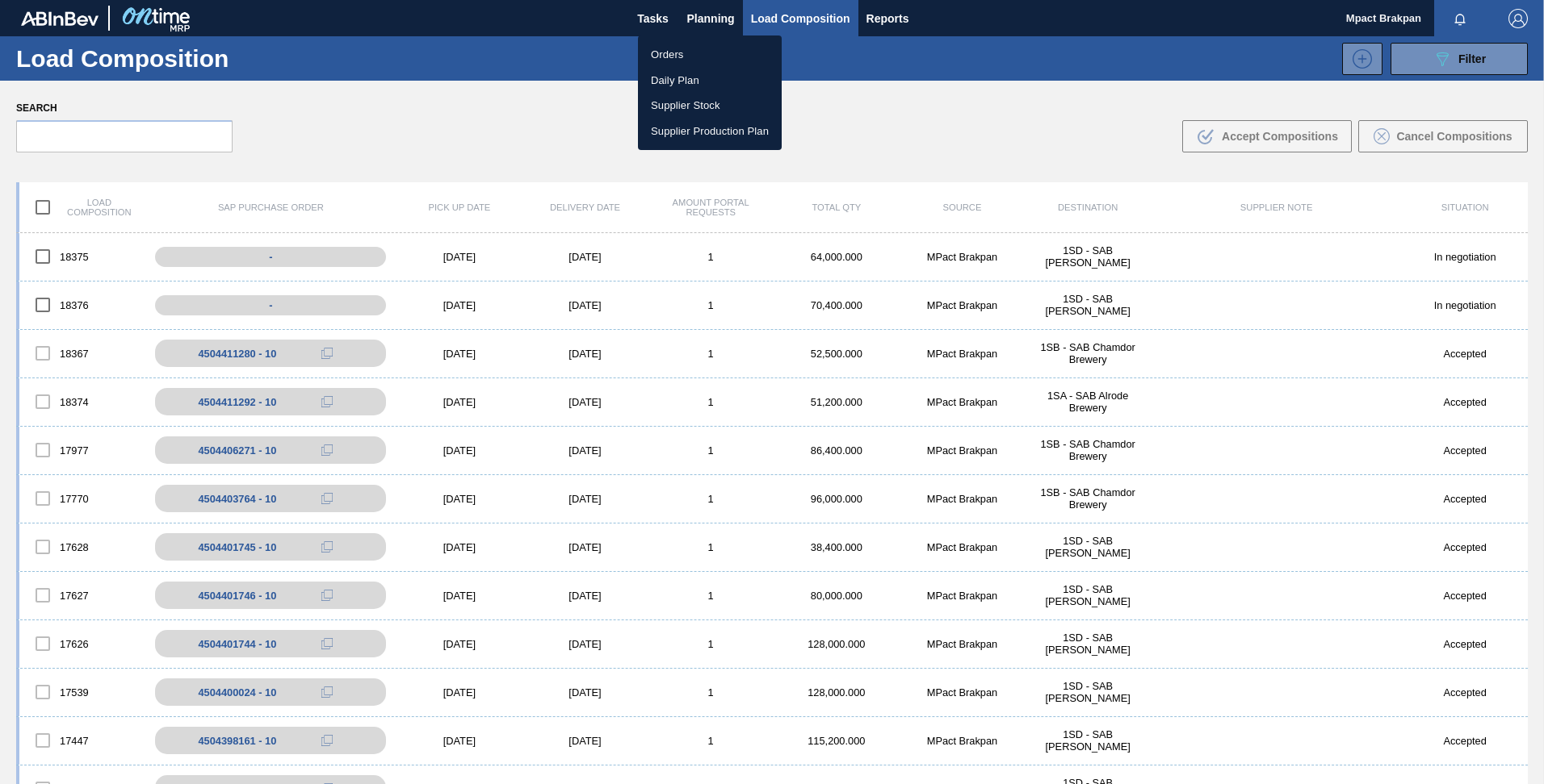
click at [667, 53] on li "Orders" at bounding box center [710, 55] width 144 height 26
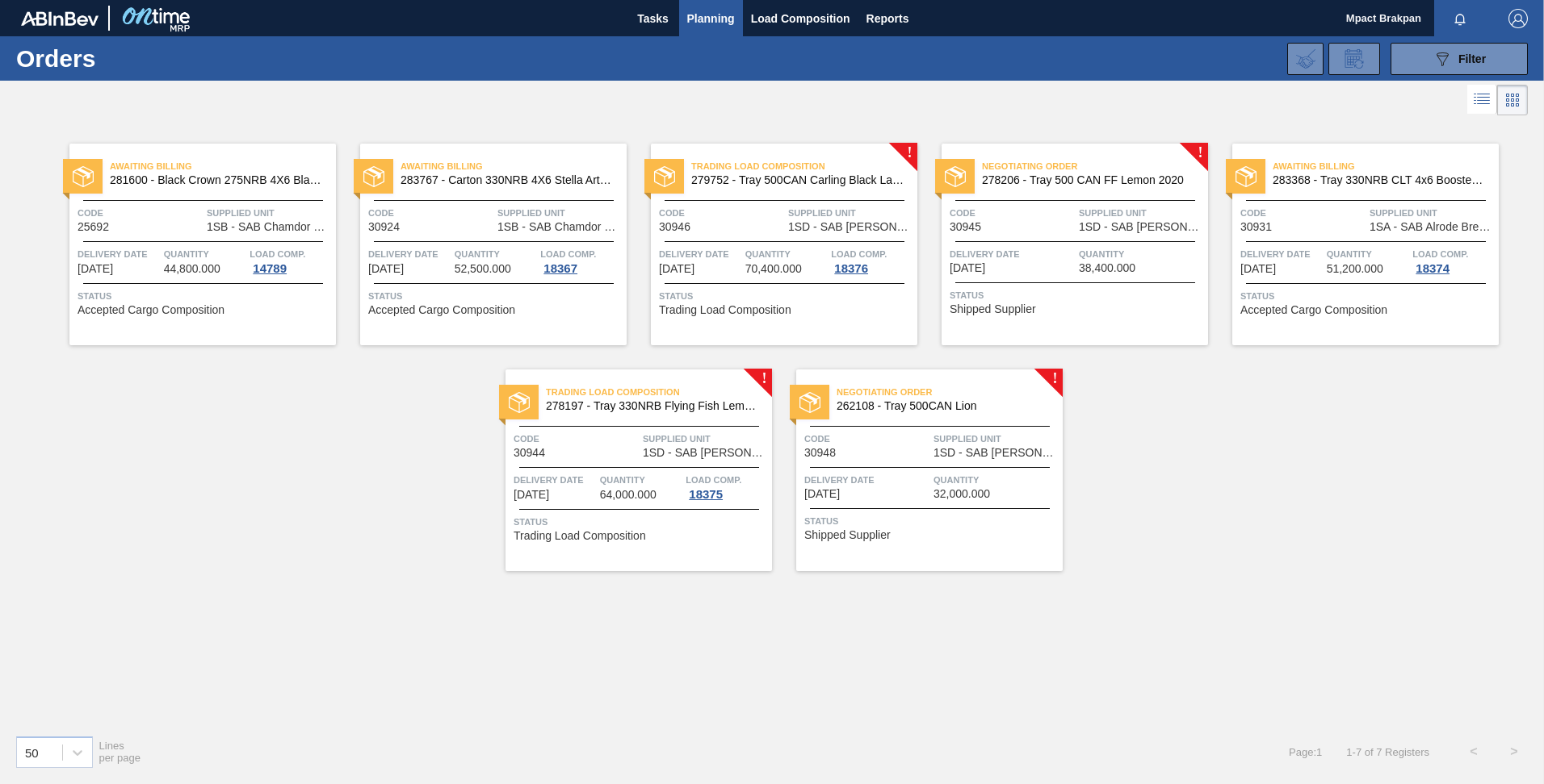
click at [1090, 230] on span "1SD - SAB [PERSON_NAME]" at bounding box center [1141, 226] width 125 height 12
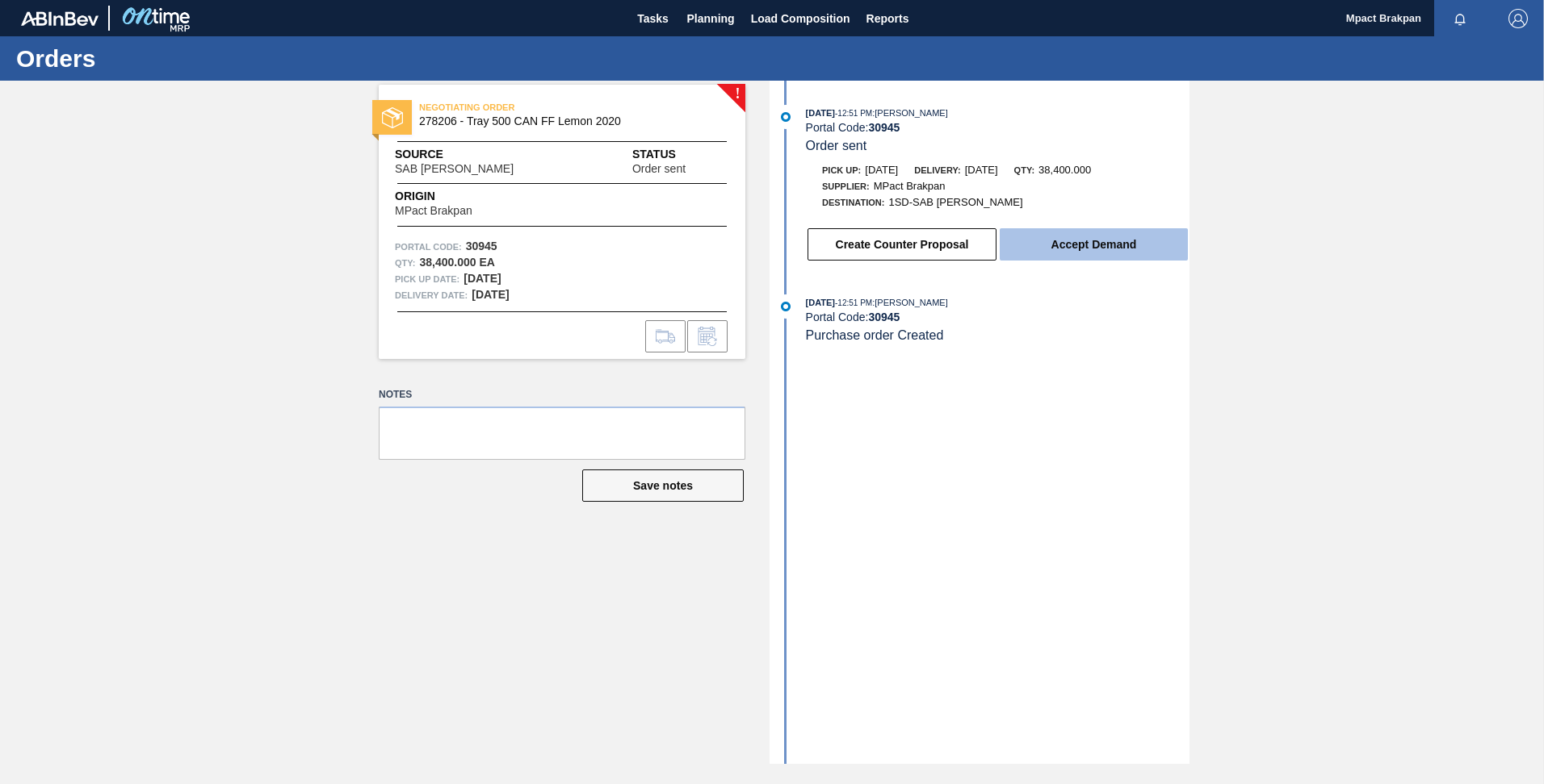
click at [1090, 248] on button "Accept Demand" at bounding box center [1094, 245] width 188 height 33
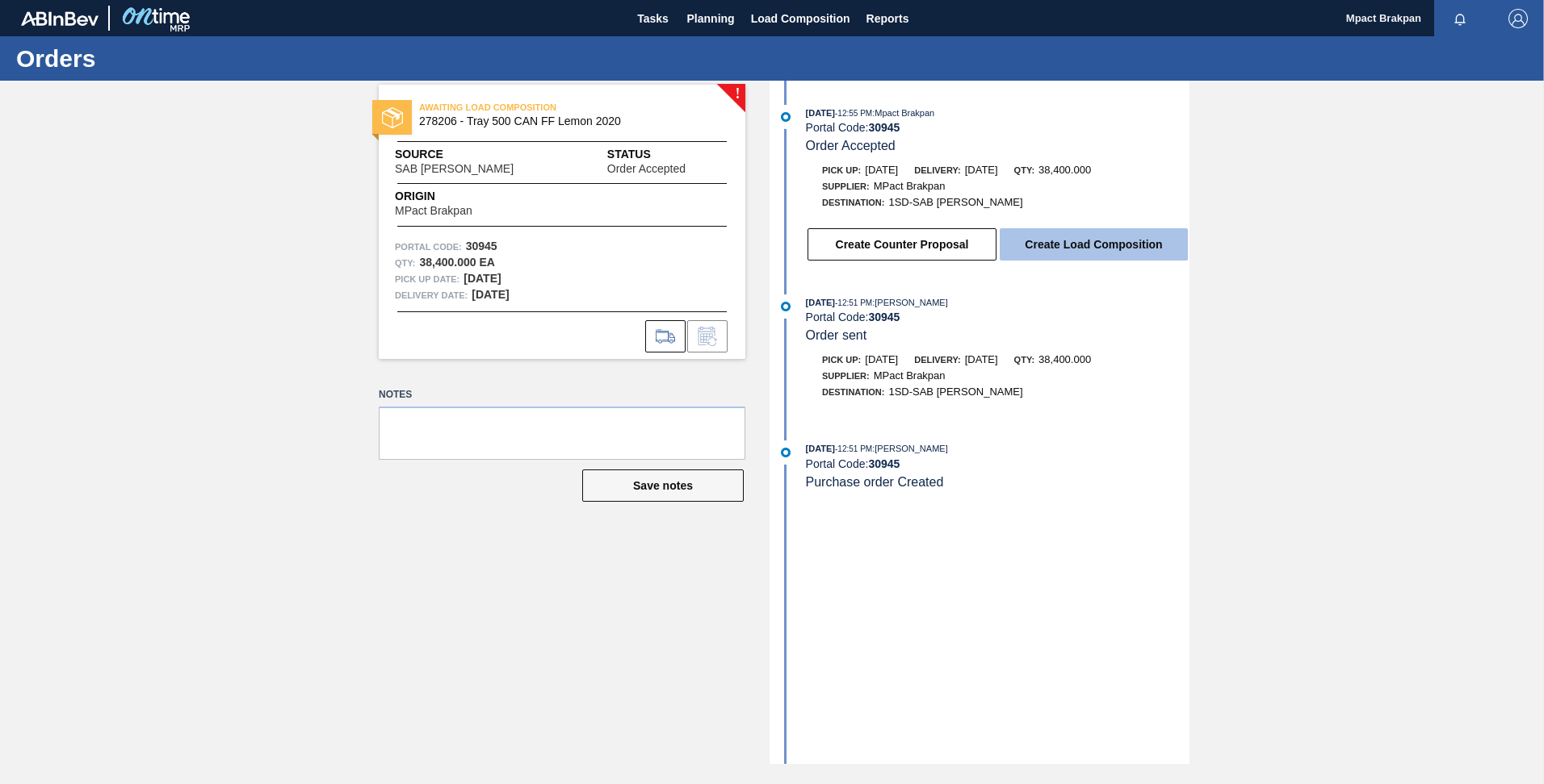
click at [1073, 241] on button "Create Load Composition" at bounding box center [1094, 245] width 188 height 33
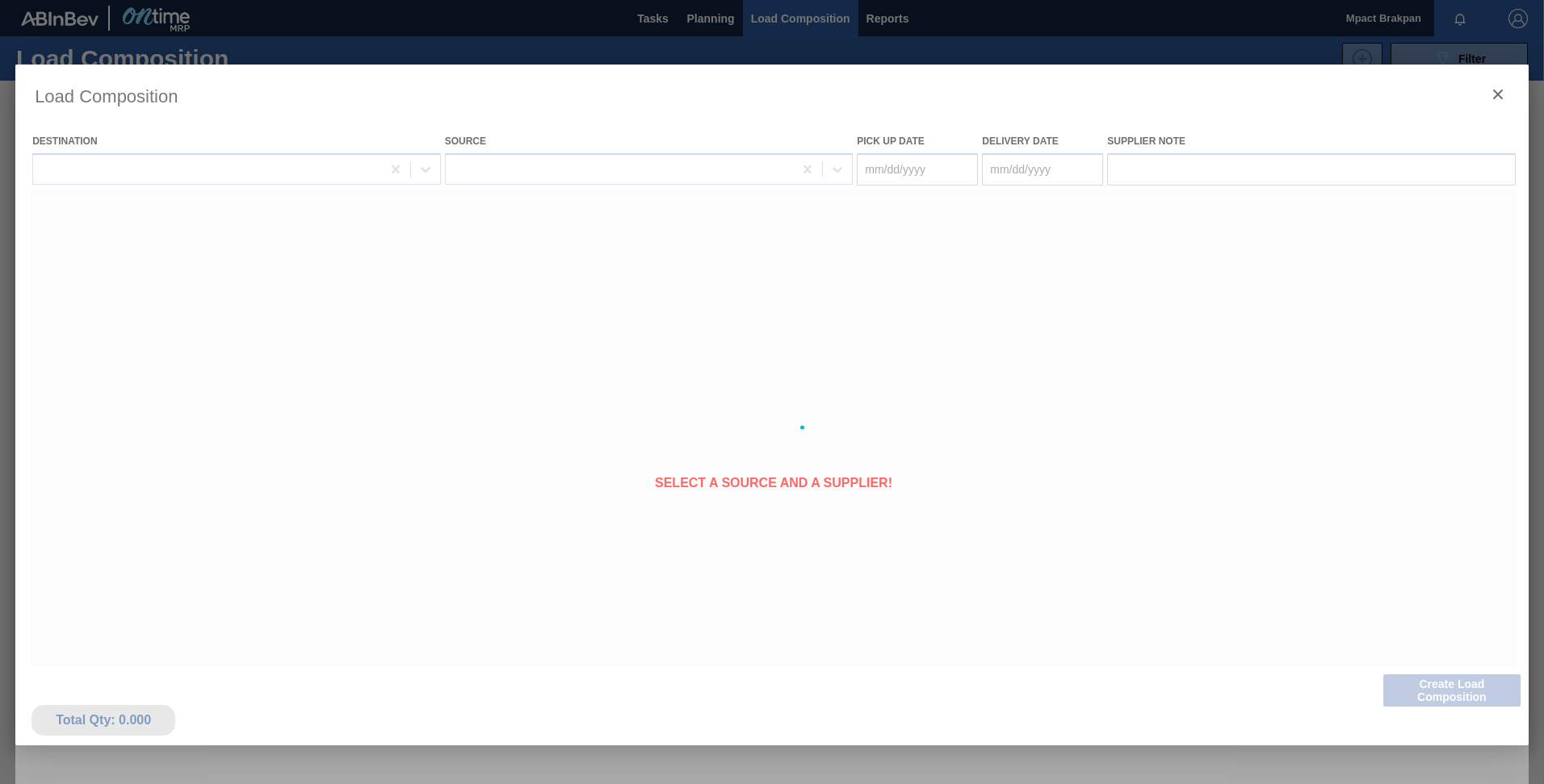
type Date "[DATE]"
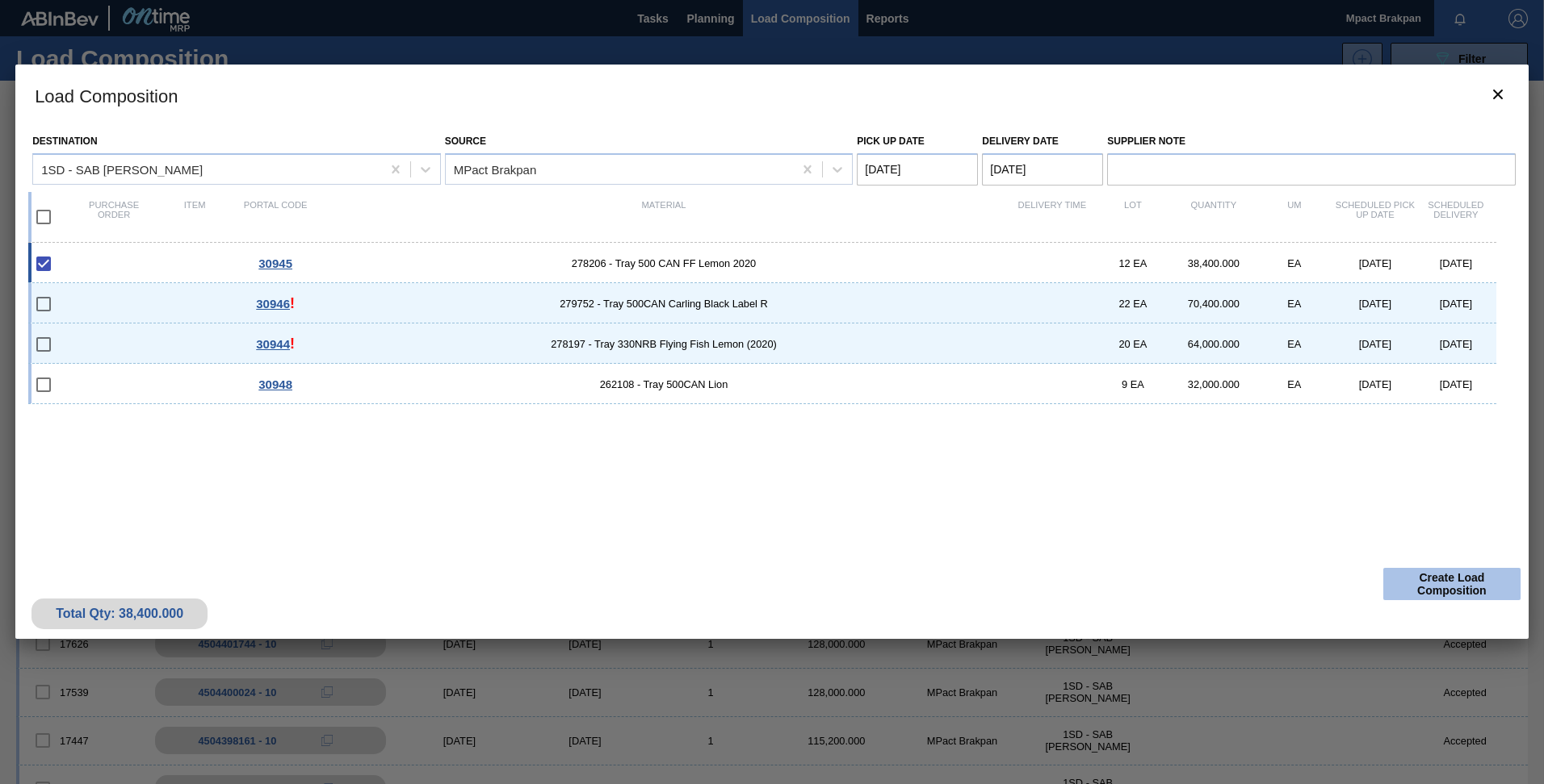
click at [1460, 585] on button "Create Load Composition" at bounding box center [1451, 584] width 137 height 33
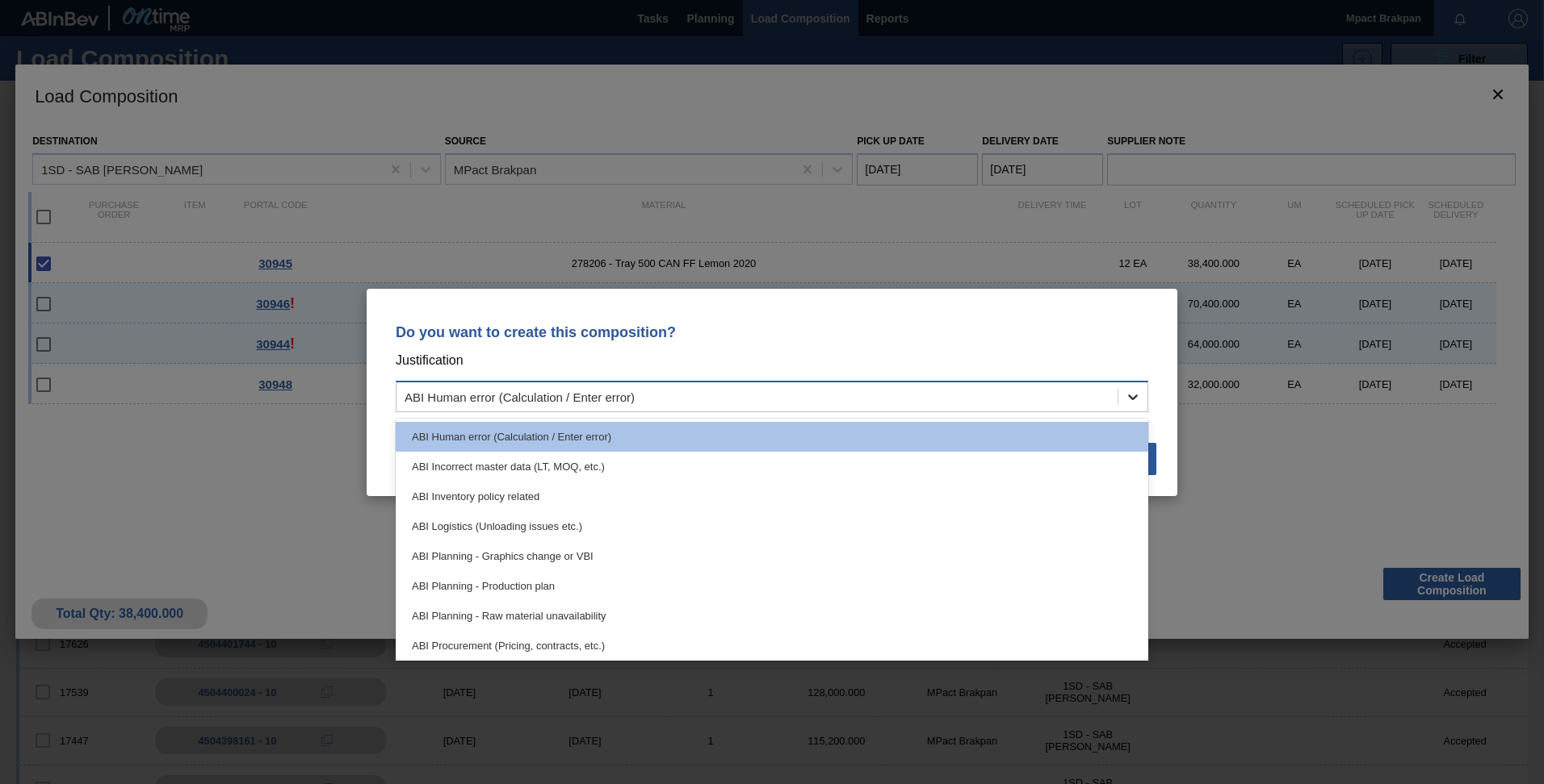
click at [1139, 403] on icon at bounding box center [1132, 396] width 16 height 16
click at [750, 642] on div "ABI Procurement (Pricing, contracts, etc.)" at bounding box center [772, 646] width 753 height 30
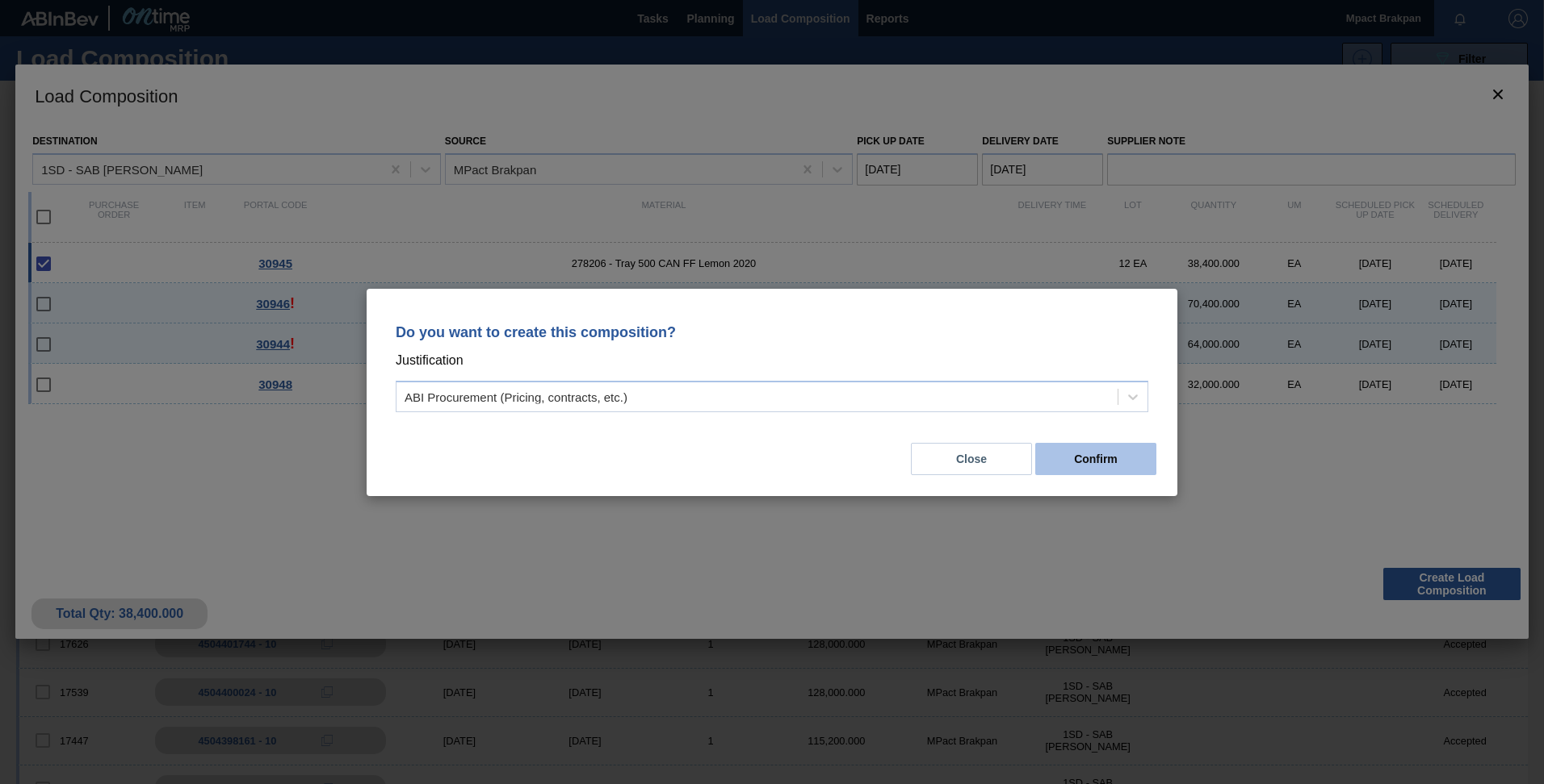
click at [1084, 470] on button "Confirm" at bounding box center [1096, 460] width 121 height 33
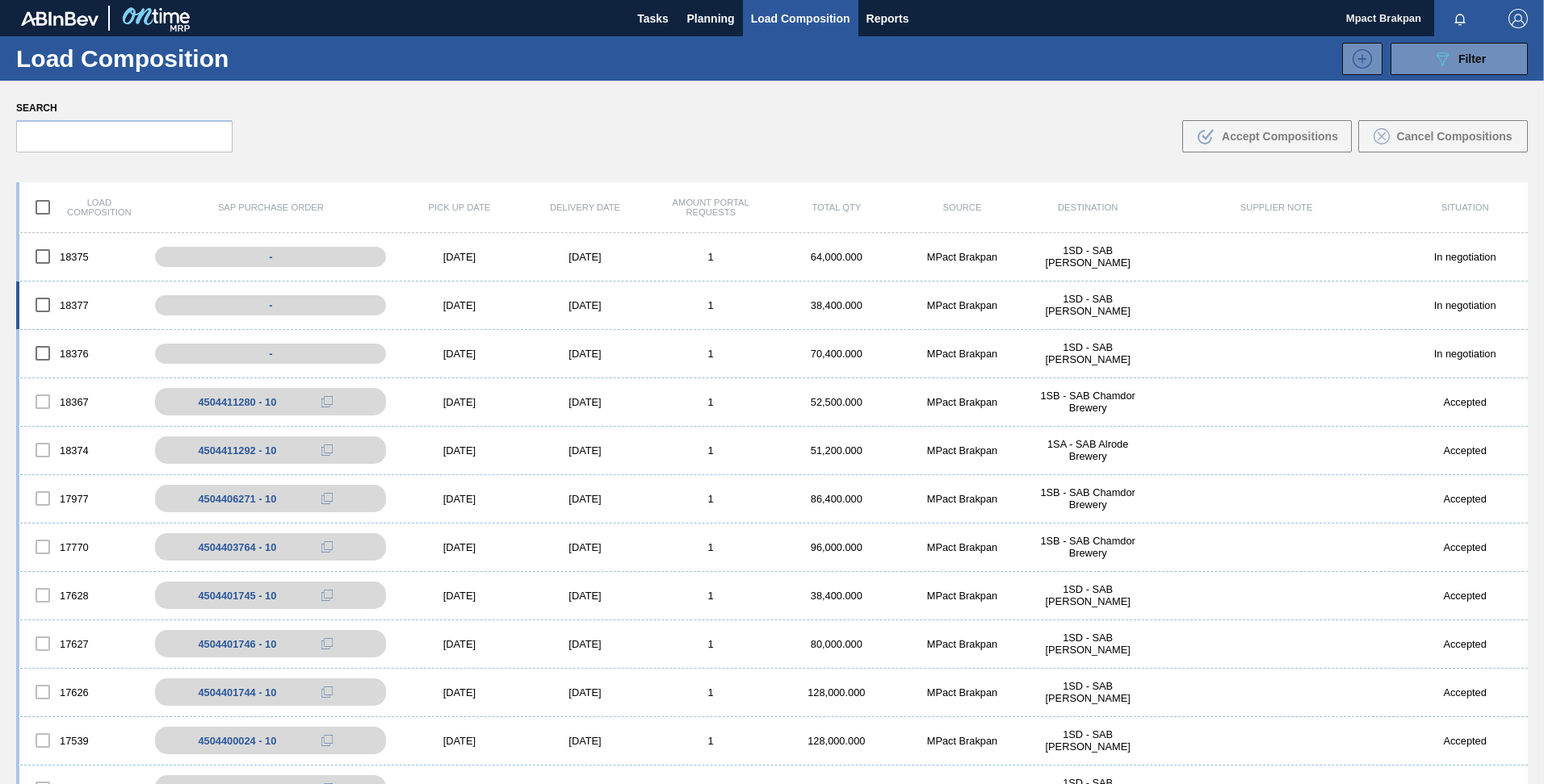
click at [568, 301] on div "[DATE]" at bounding box center [585, 305] width 126 height 12
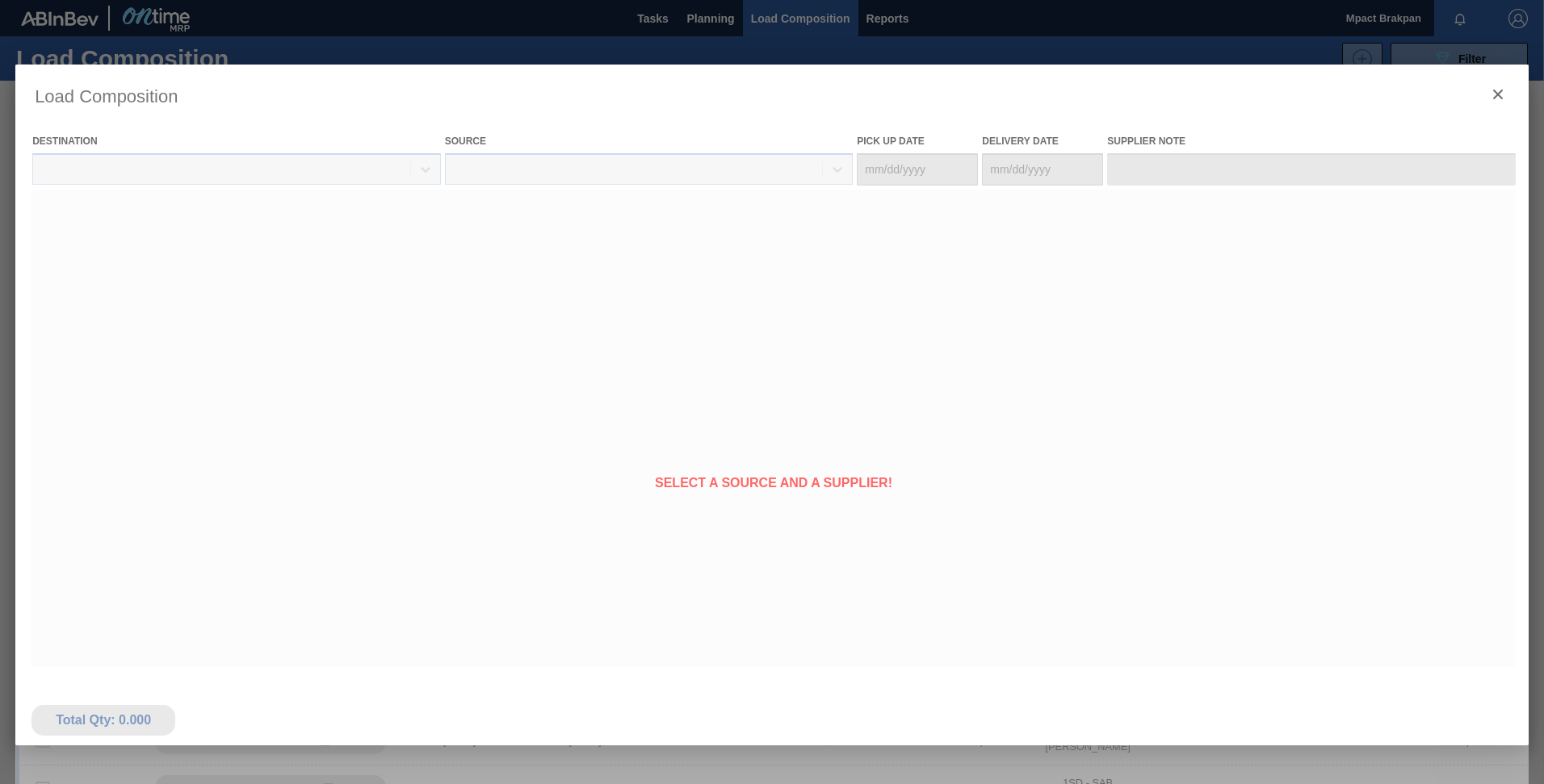
type Date "[DATE]"
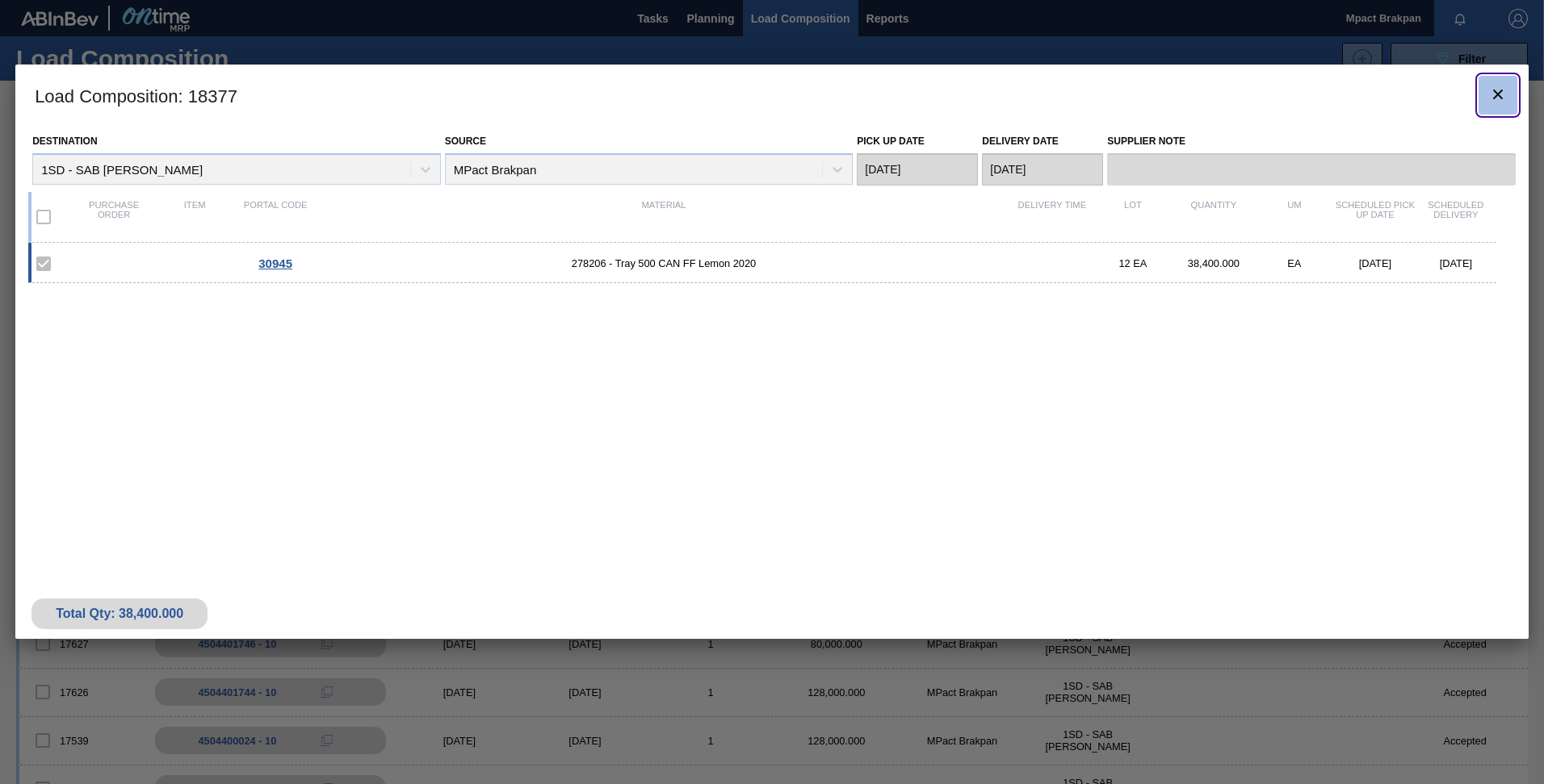
click at [1494, 89] on icon "botão de ícone" at bounding box center [1498, 94] width 19 height 19
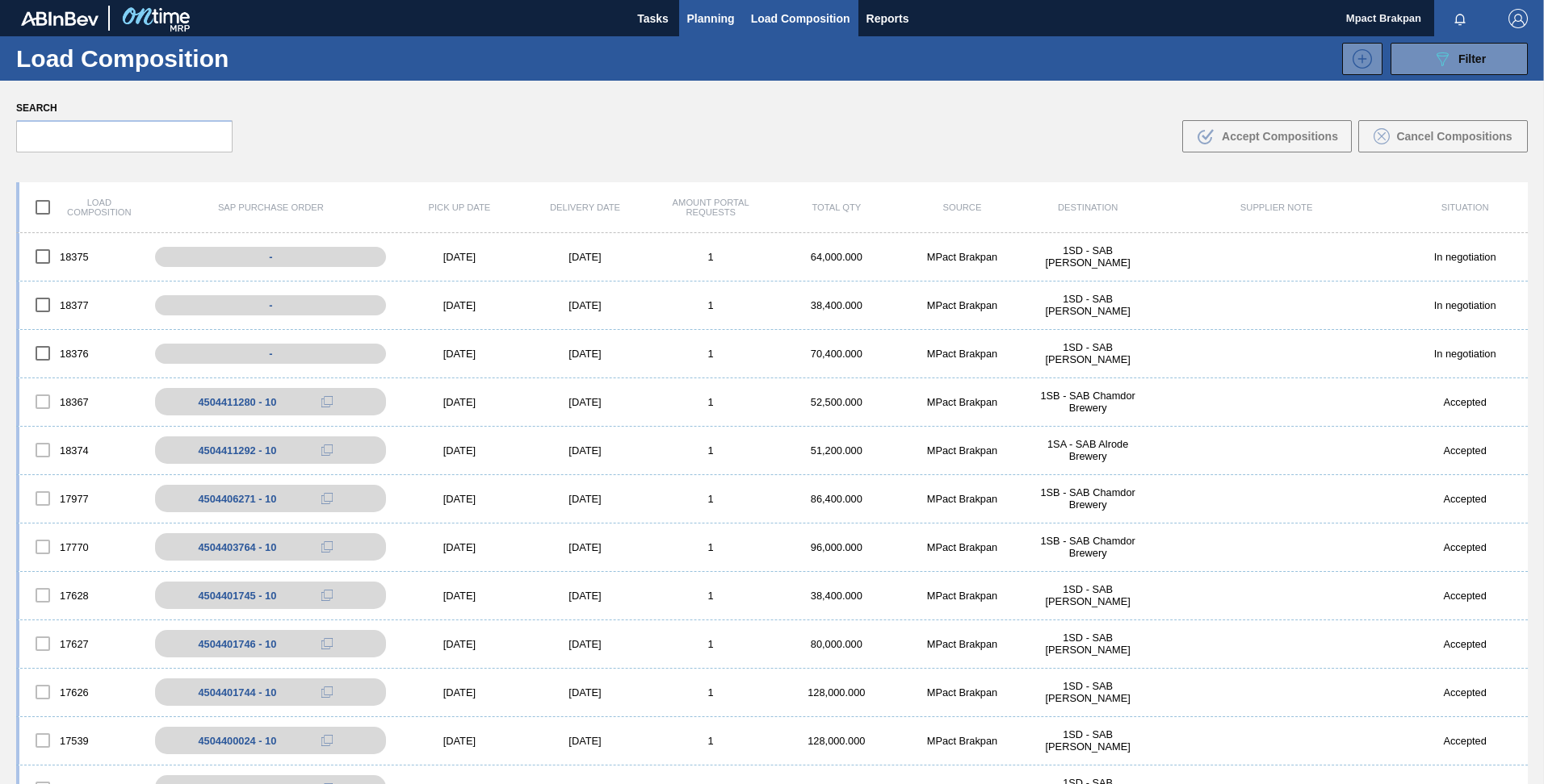
click at [713, 15] on span "Planning" at bounding box center [712, 18] width 48 height 19
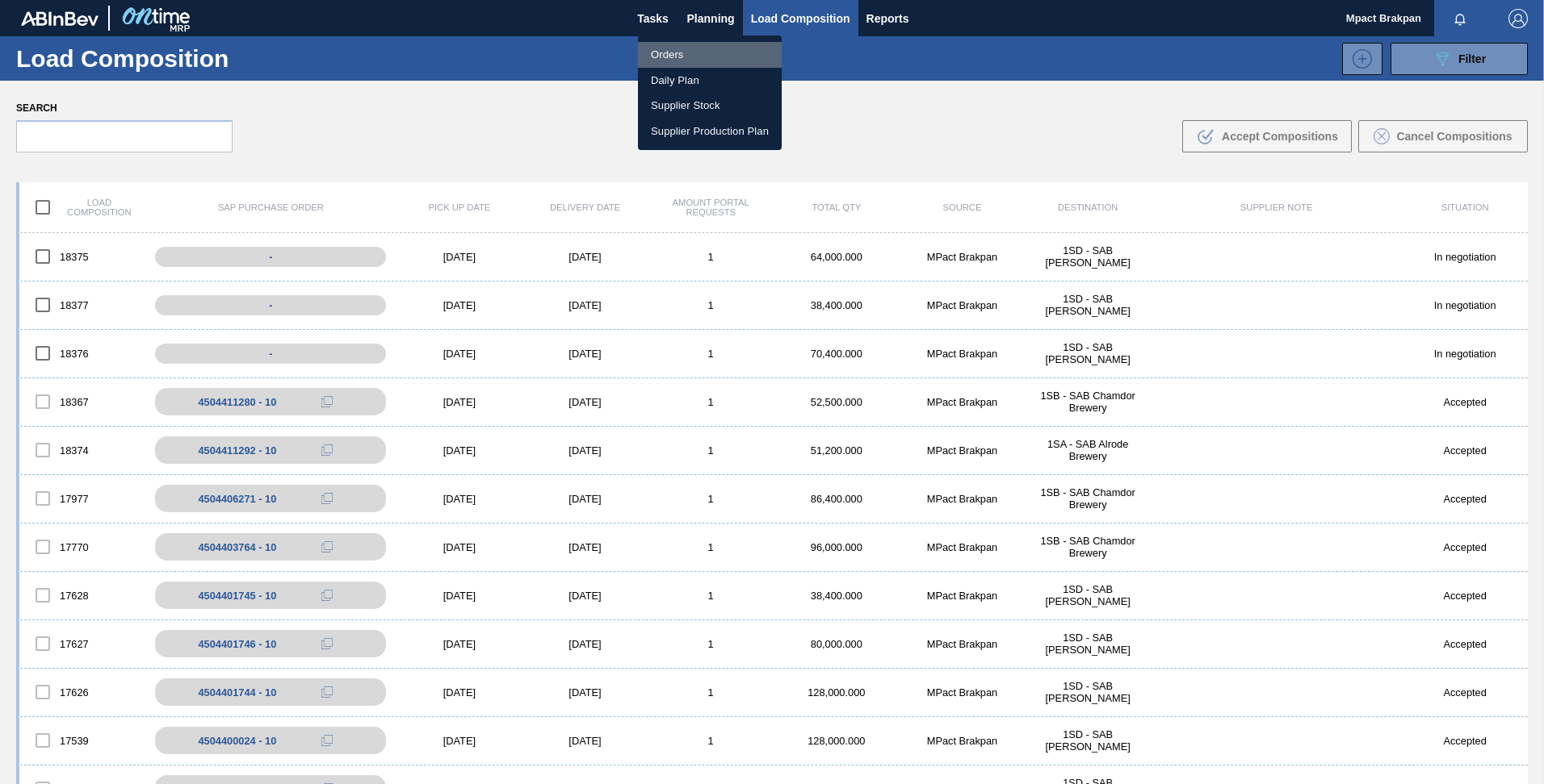
click at [669, 53] on li "Orders" at bounding box center [710, 55] width 144 height 26
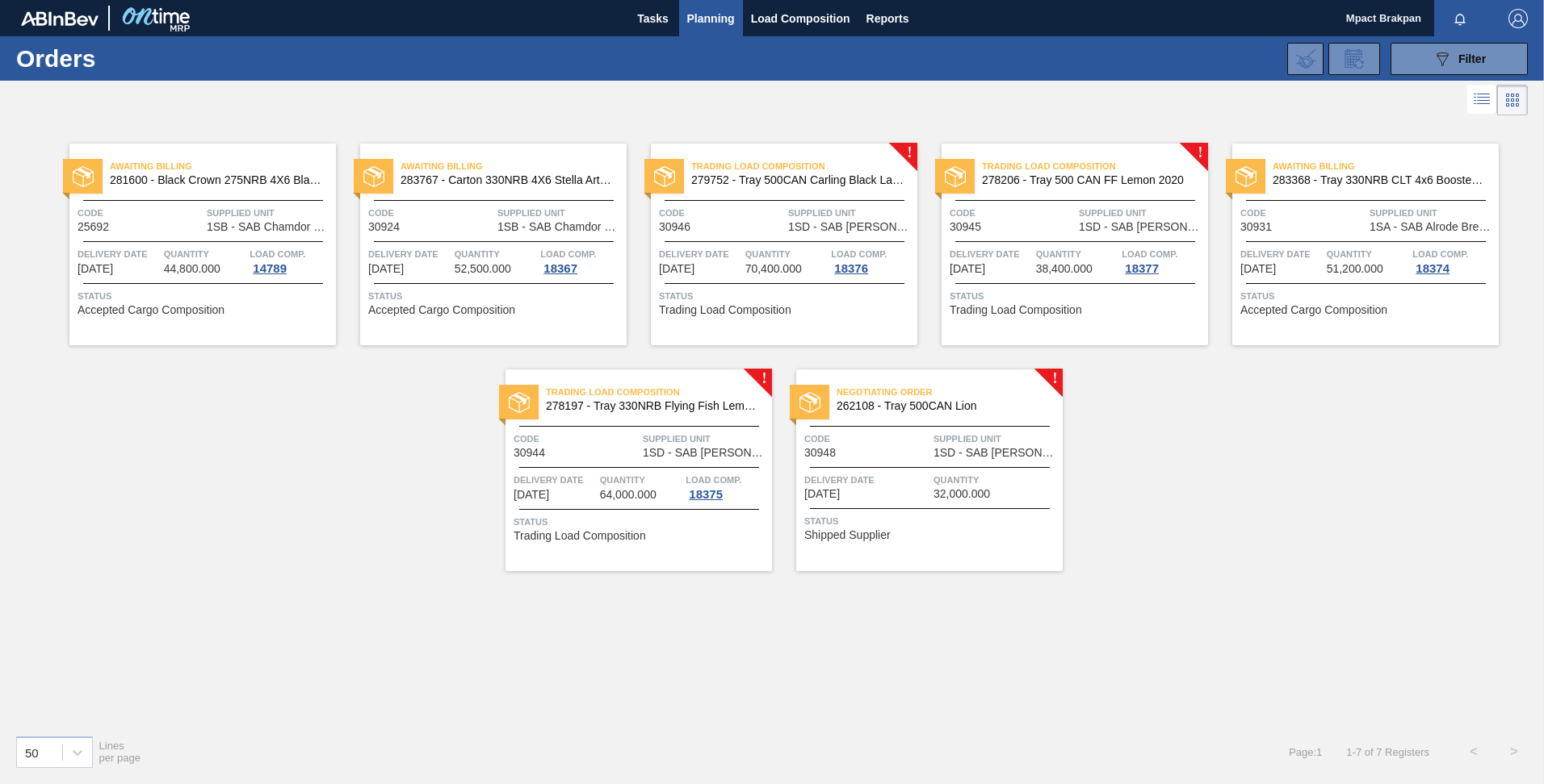
click at [947, 458] on span "1SD - SAB [PERSON_NAME]" at bounding box center [996, 453] width 125 height 12
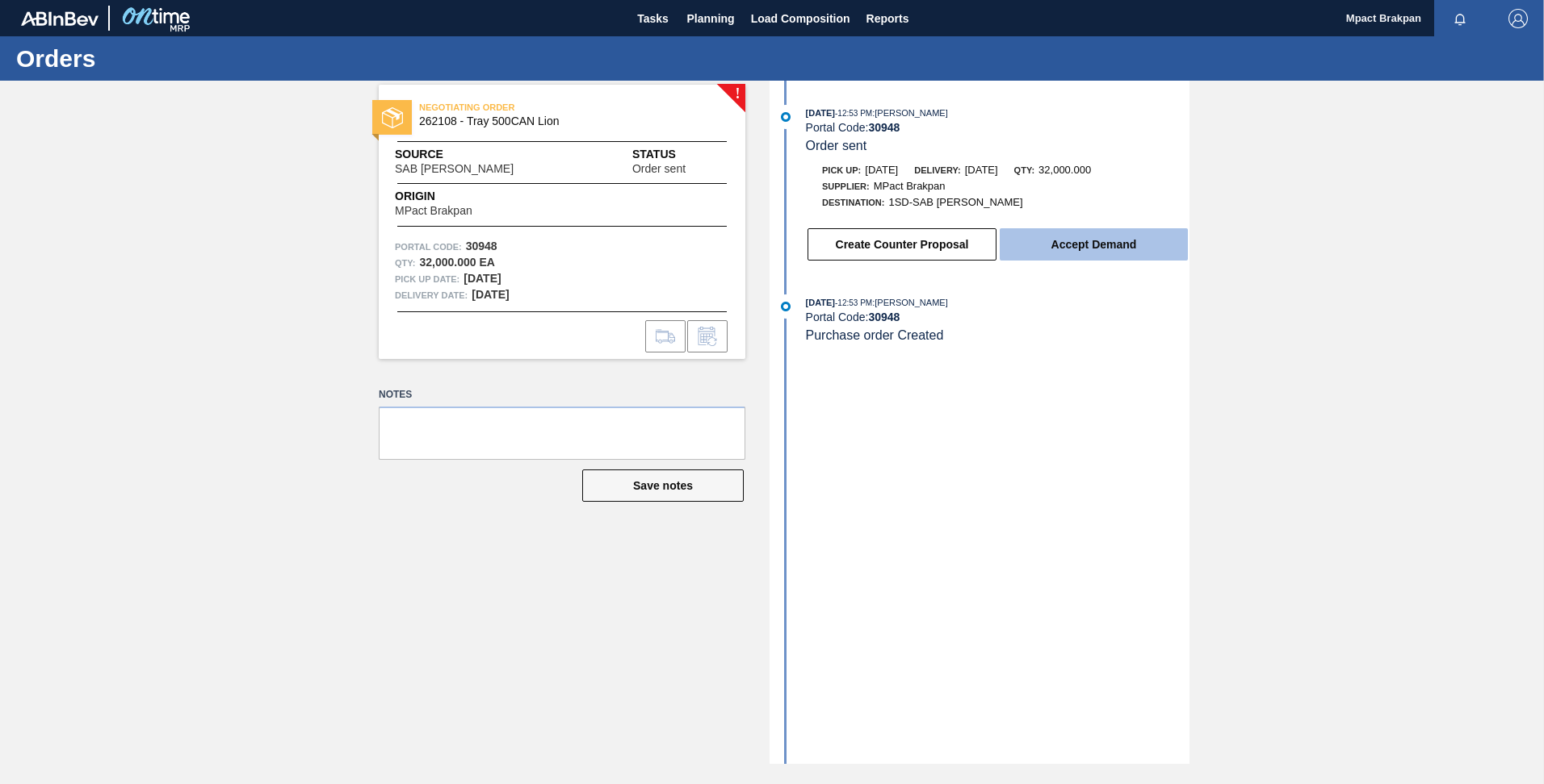
click at [1091, 247] on button "Accept Demand" at bounding box center [1094, 245] width 188 height 33
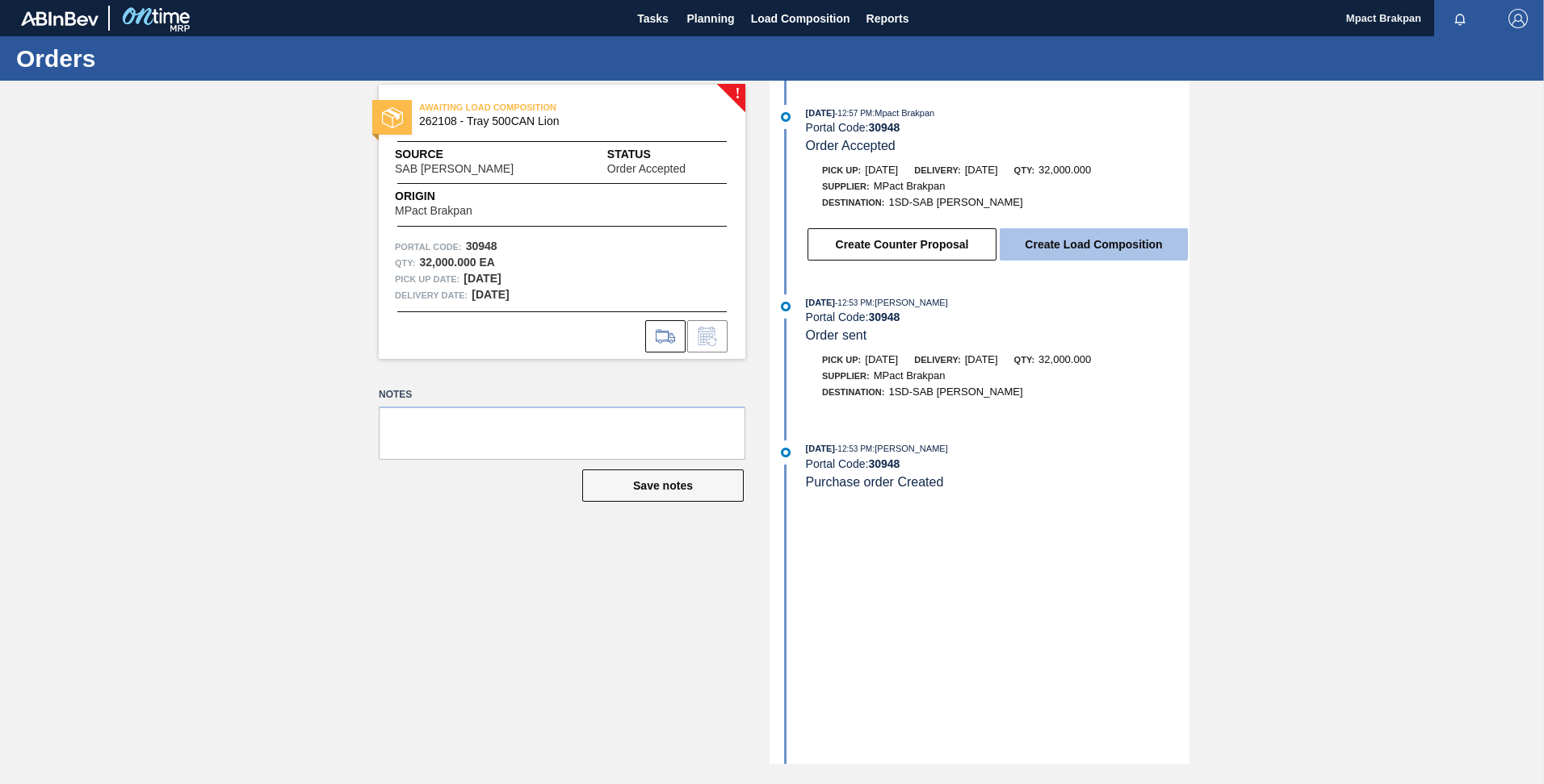
click at [1080, 245] on button "Create Load Composition" at bounding box center [1094, 245] width 188 height 33
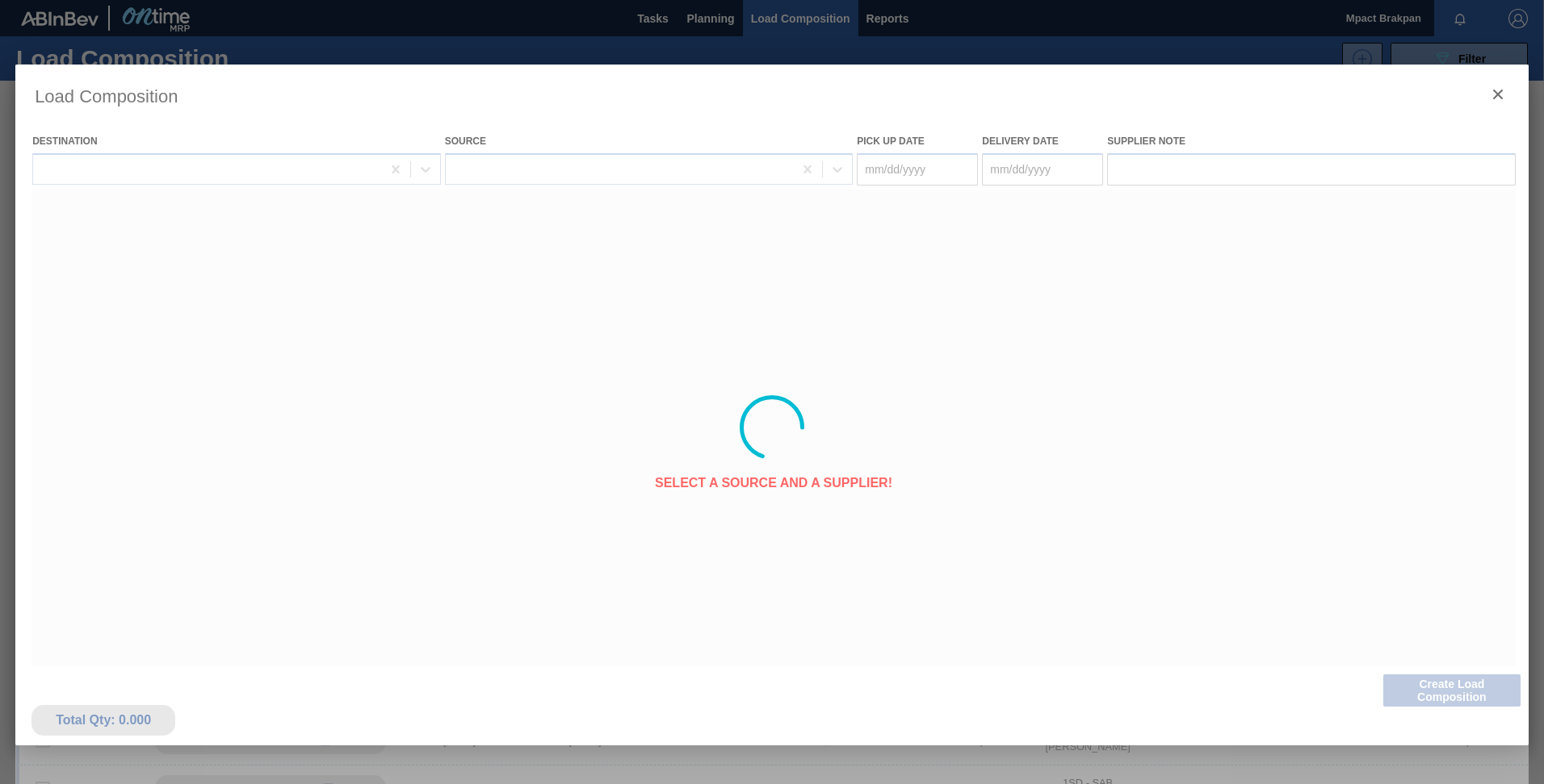
type Date "[DATE]"
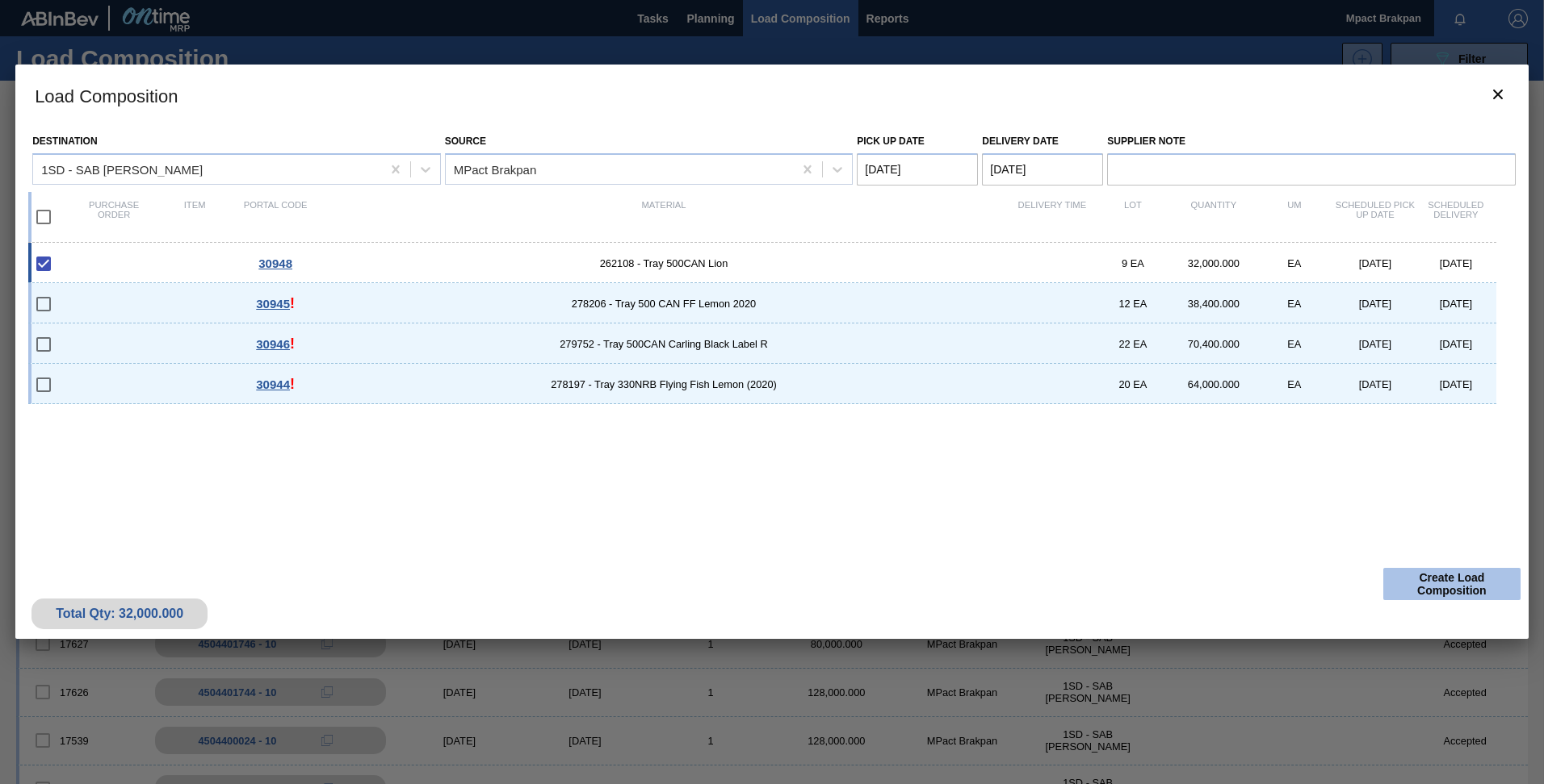
click at [1456, 581] on button "Create Load Composition" at bounding box center [1451, 584] width 137 height 33
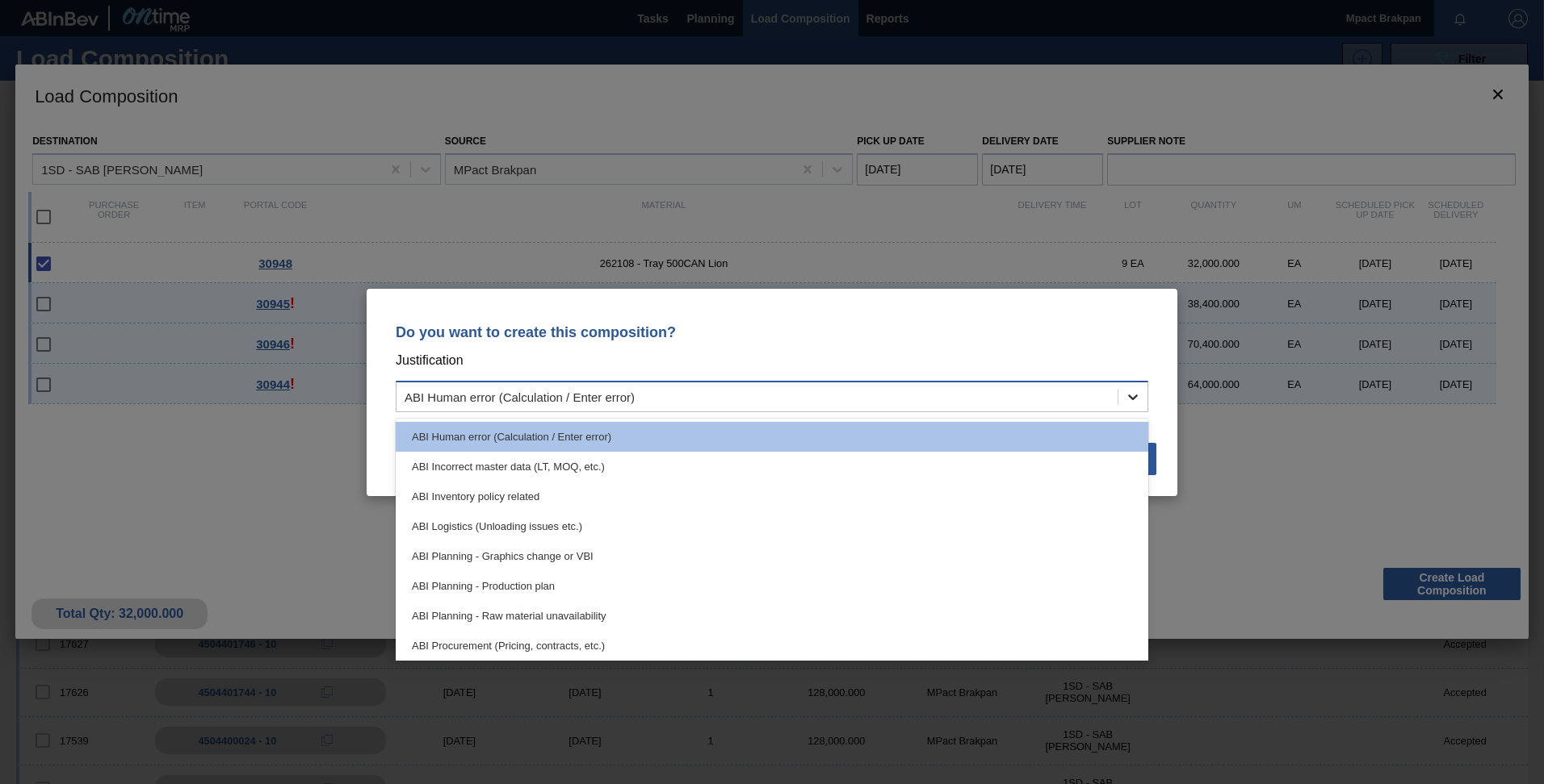
click at [1134, 395] on icon at bounding box center [1132, 396] width 16 height 16
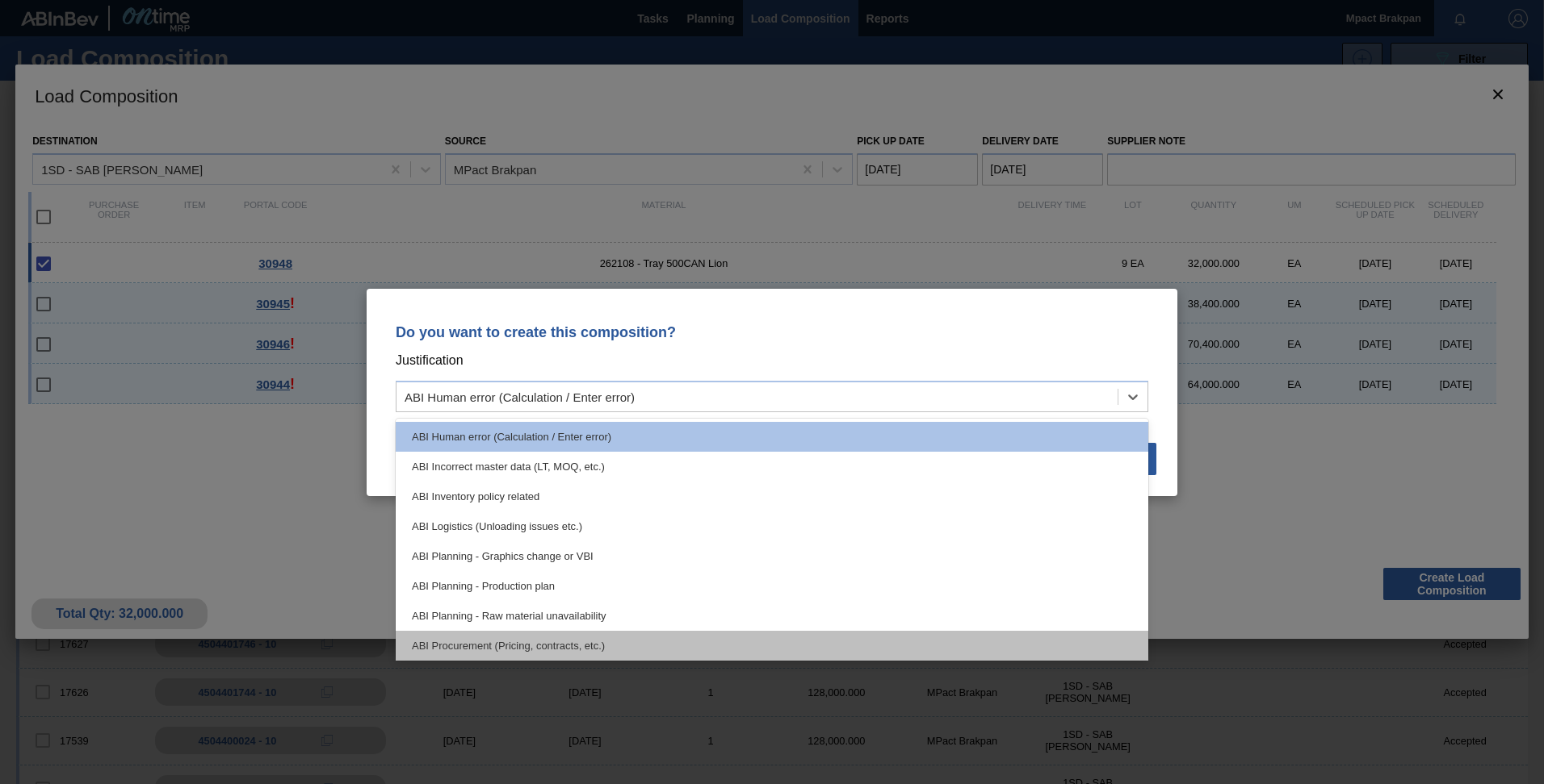
click at [578, 644] on div "ABI Procurement (Pricing, contracts, etc.)" at bounding box center [772, 646] width 753 height 30
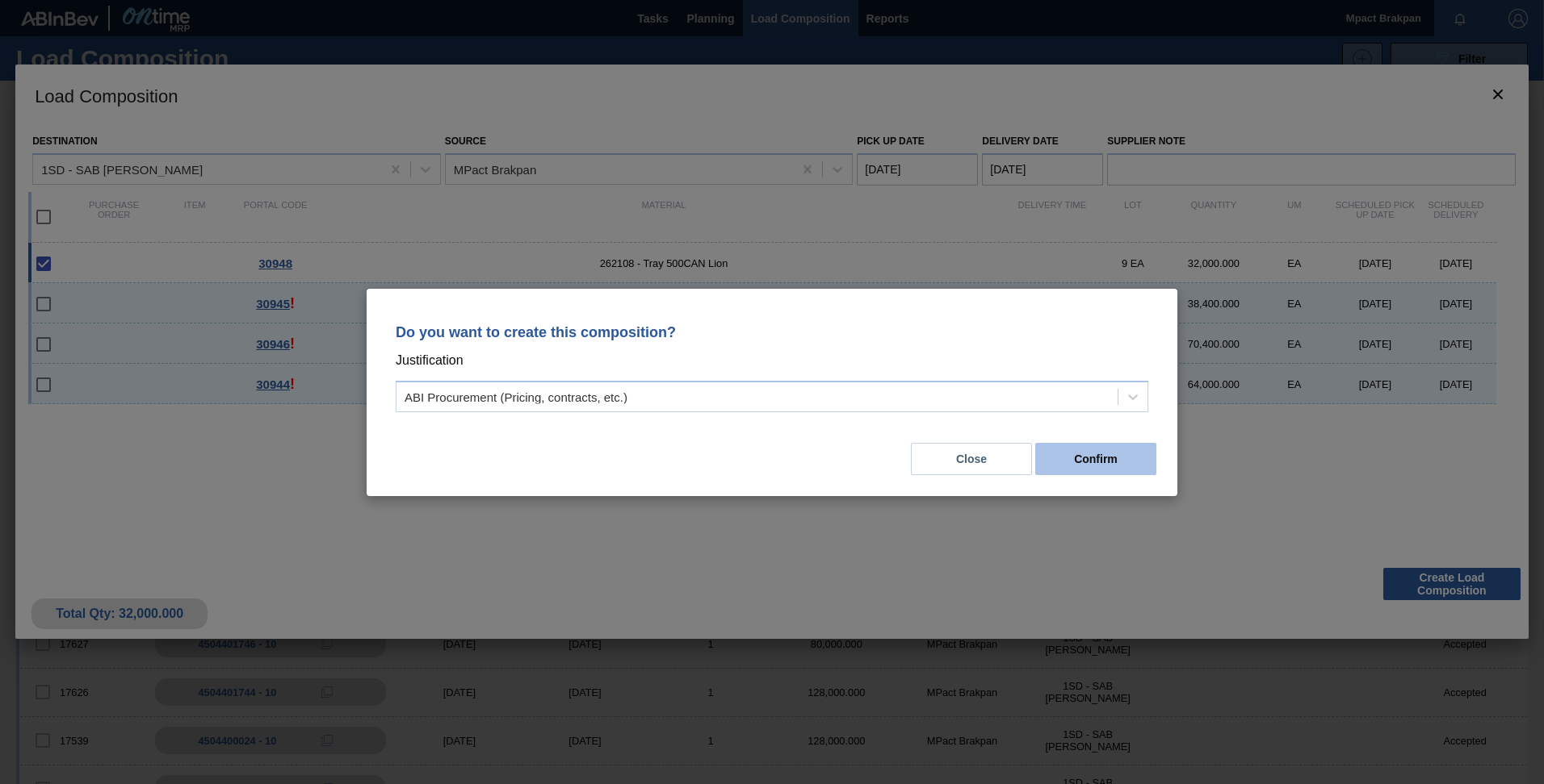
click at [1075, 456] on button "Confirm" at bounding box center [1096, 460] width 121 height 33
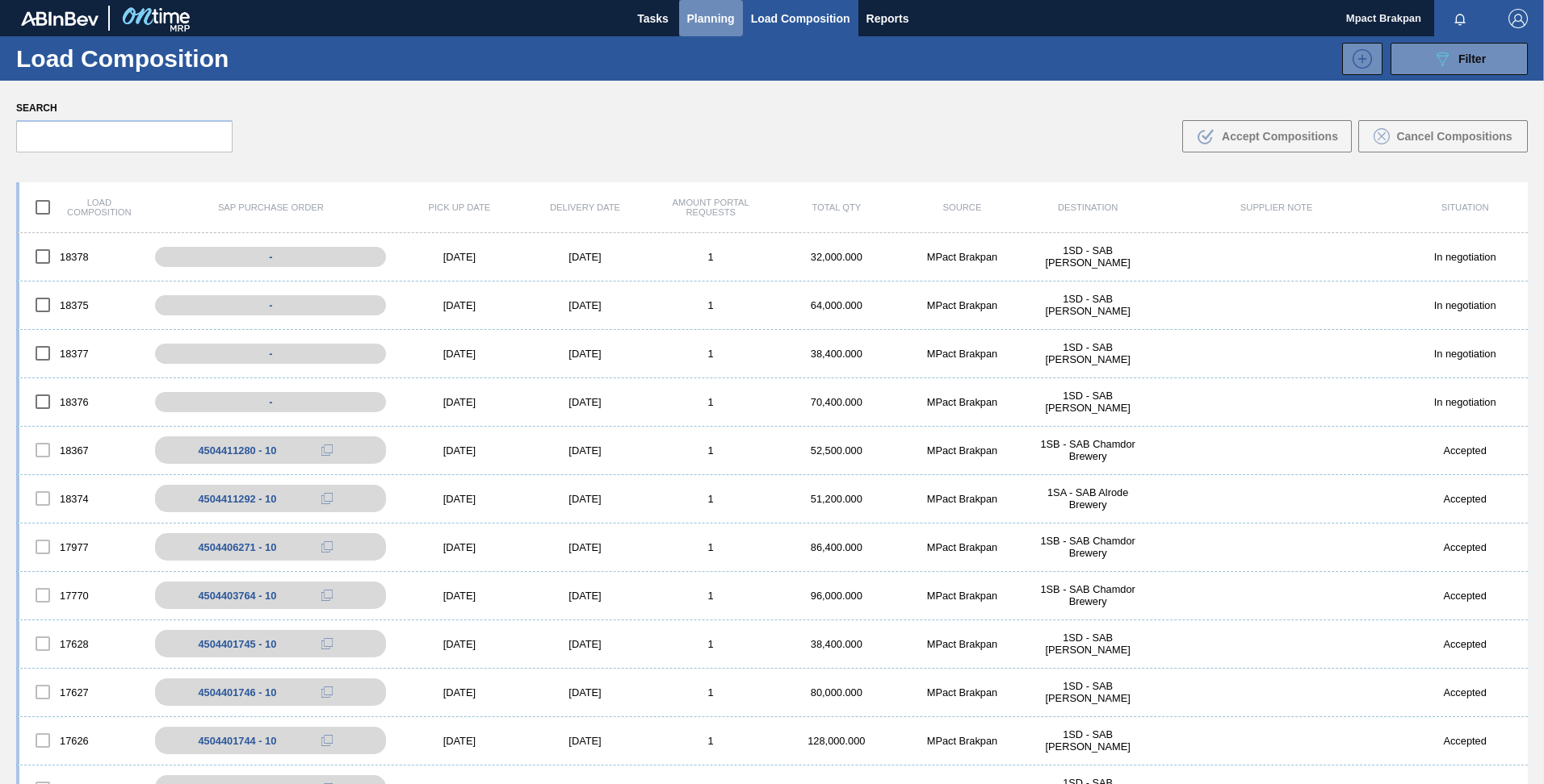
click at [709, 16] on span "Planning" at bounding box center [712, 18] width 48 height 19
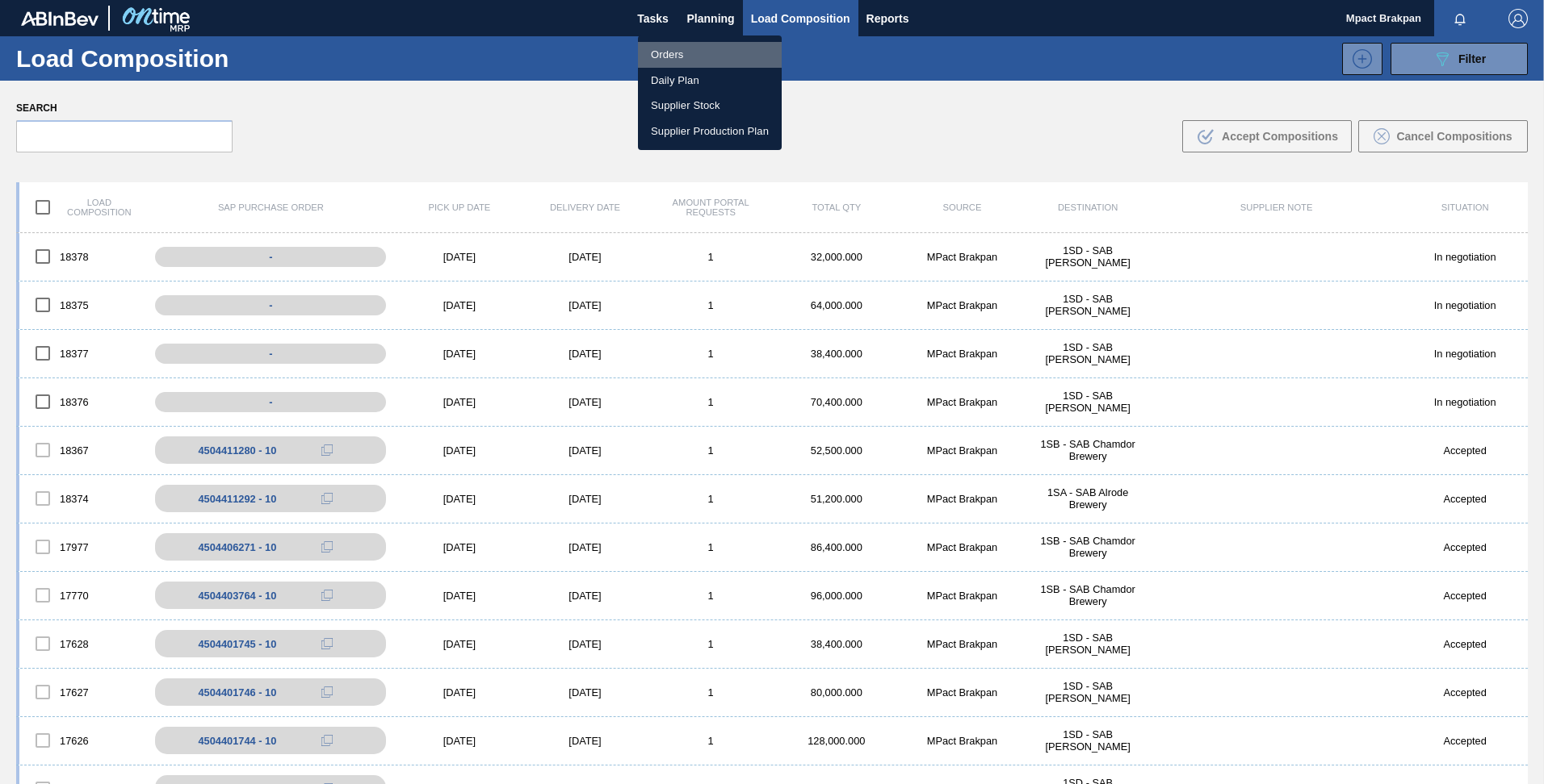
click at [668, 50] on li "Orders" at bounding box center [710, 55] width 144 height 26
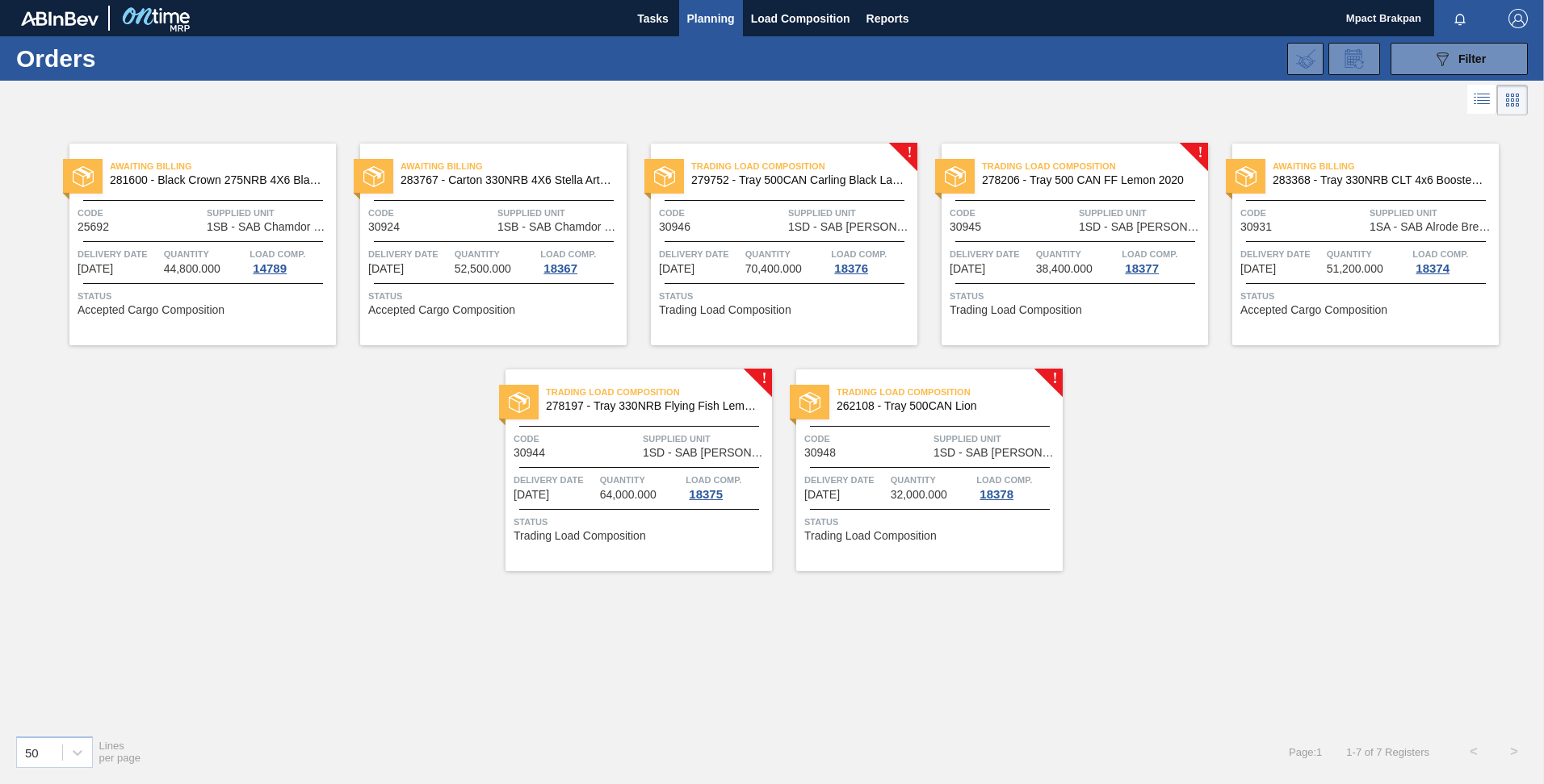
click at [842, 662] on div "Awaiting Billing 281600 - Black Crown 275NRB 4X6 Blank Tray Code 25692 Supplied…" at bounding box center [772, 420] width 1544 height 603
click at [1328, 242] on div "Awaiting Billing 283368 - Tray 330NRB CLT 4x6 Booster 1 V2 Code 30931 Supplied …" at bounding box center [1364, 245] width 266 height 202
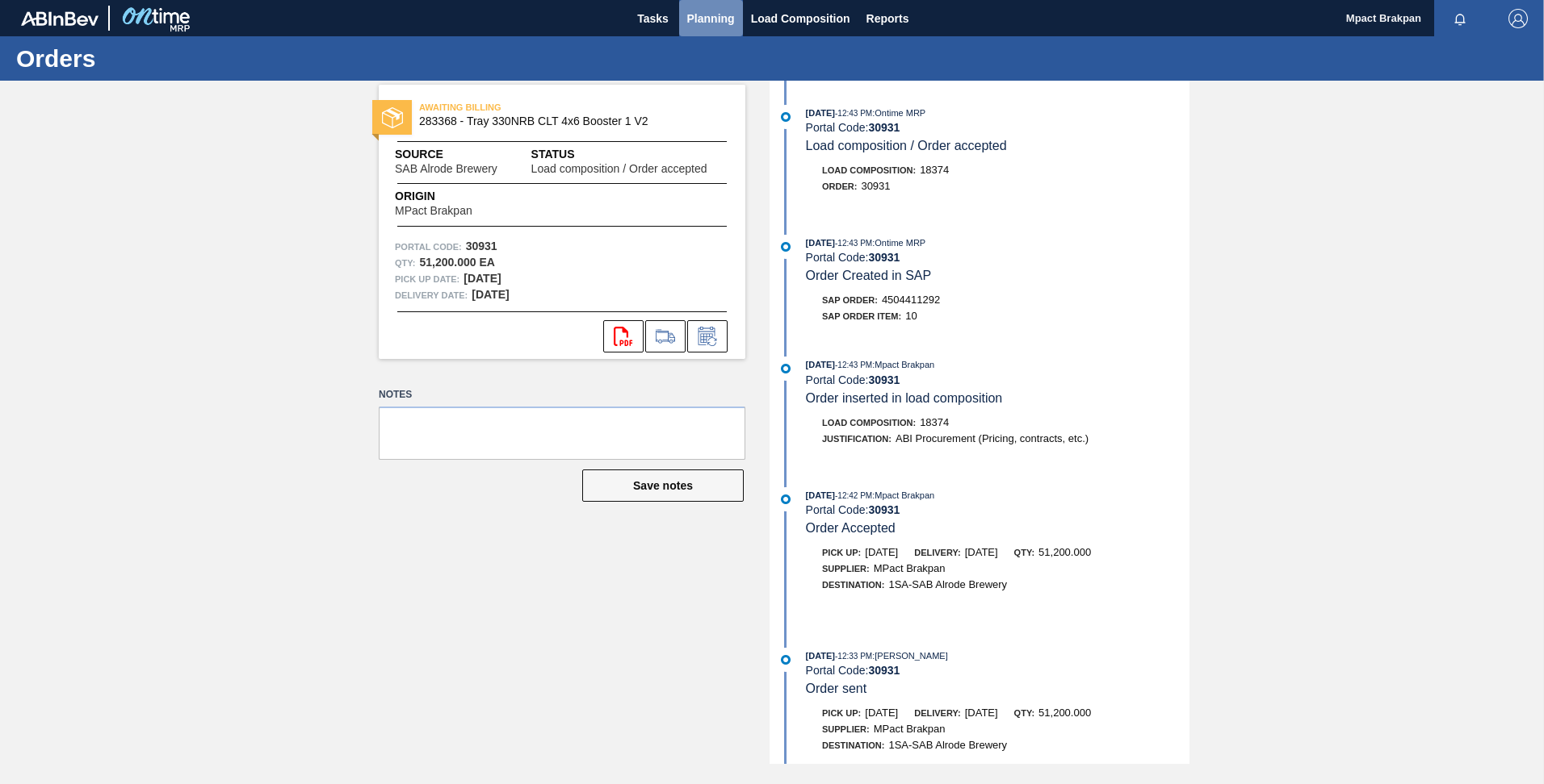
click at [707, 18] on span "Planning" at bounding box center [712, 18] width 48 height 19
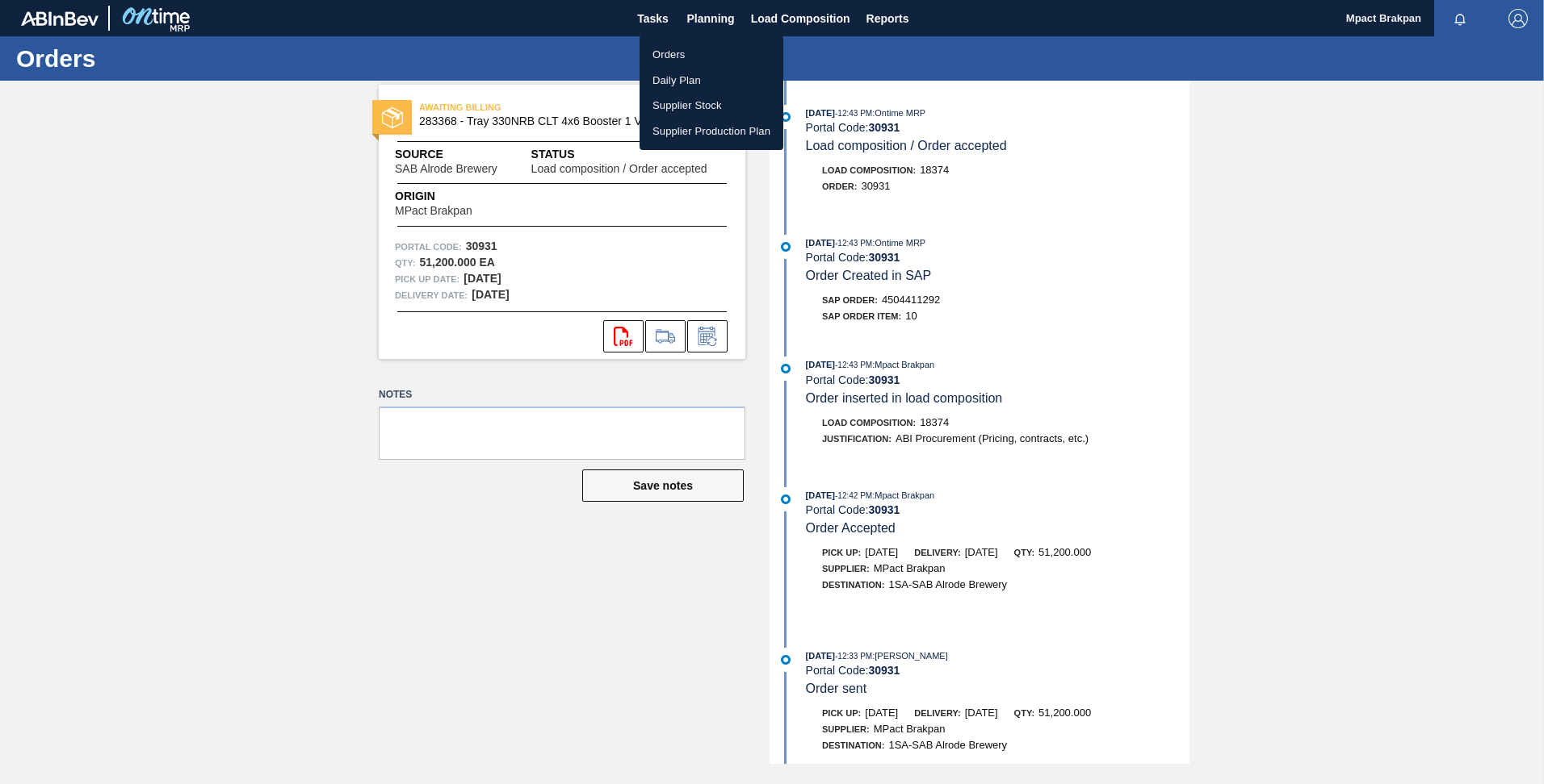
click at [667, 59] on li "Orders" at bounding box center [712, 55] width 144 height 26
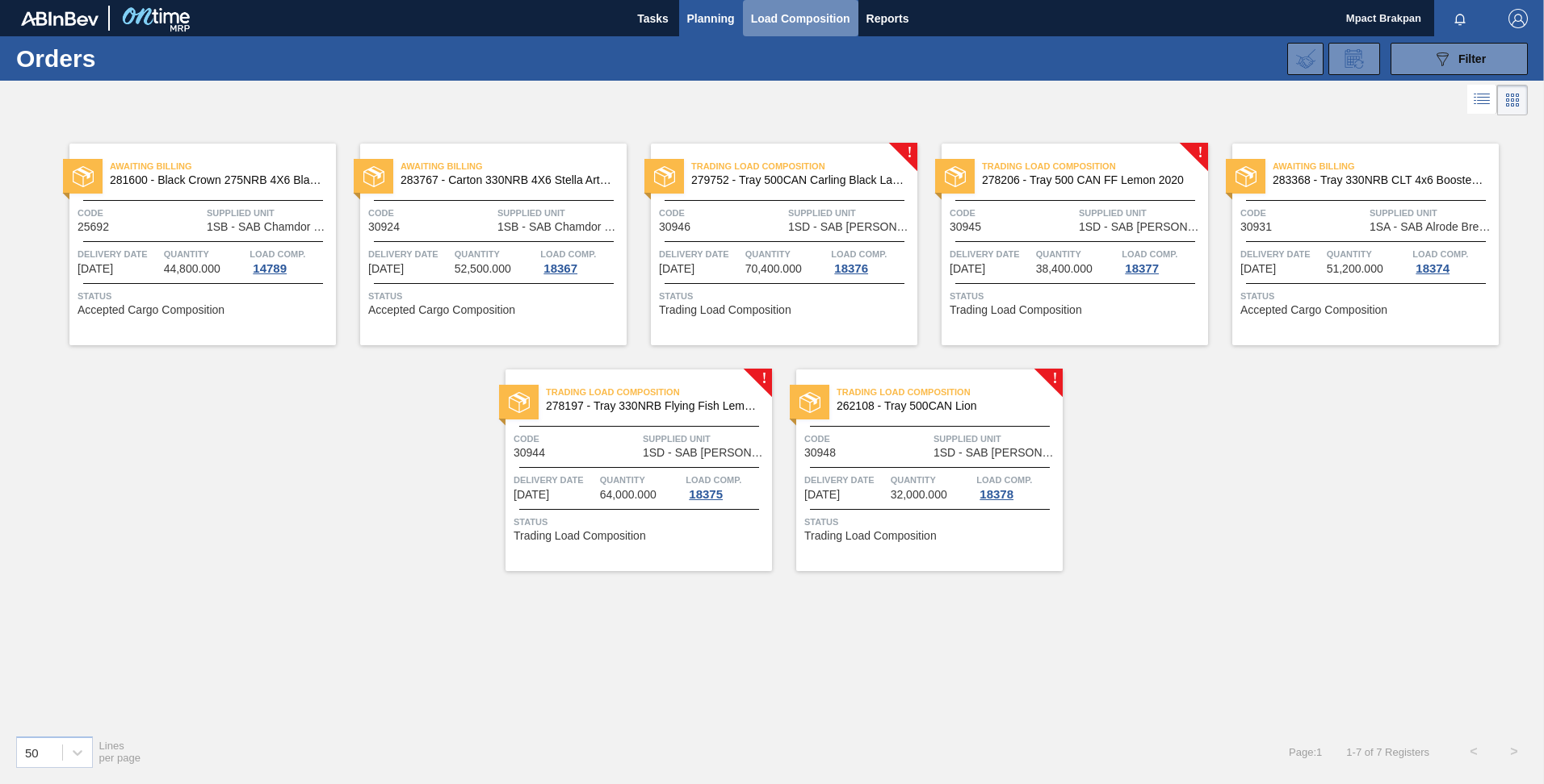
click at [766, 18] on span "Load Composition" at bounding box center [800, 18] width 99 height 19
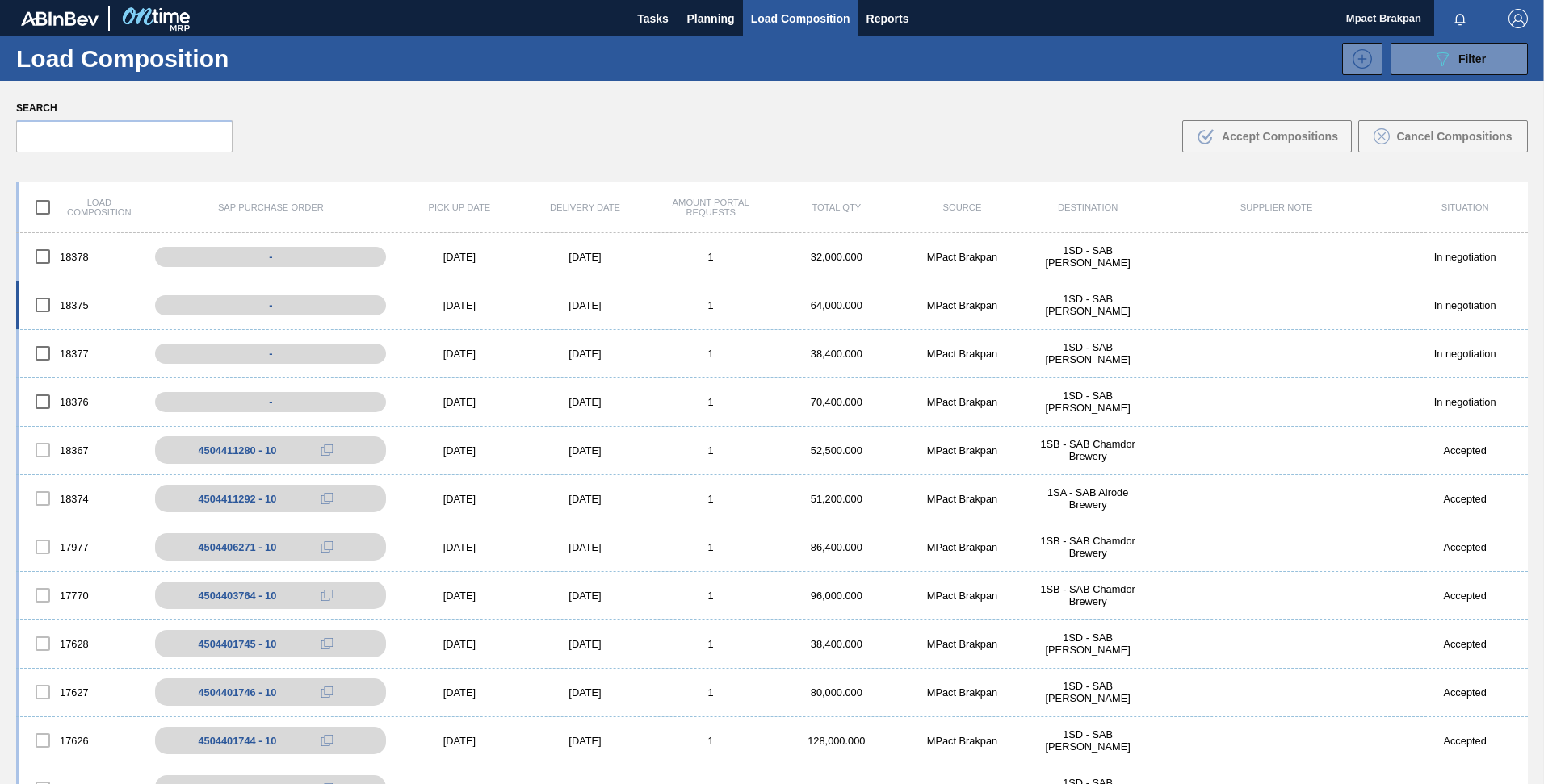
click at [582, 303] on div "[DATE]" at bounding box center [585, 305] width 126 height 12
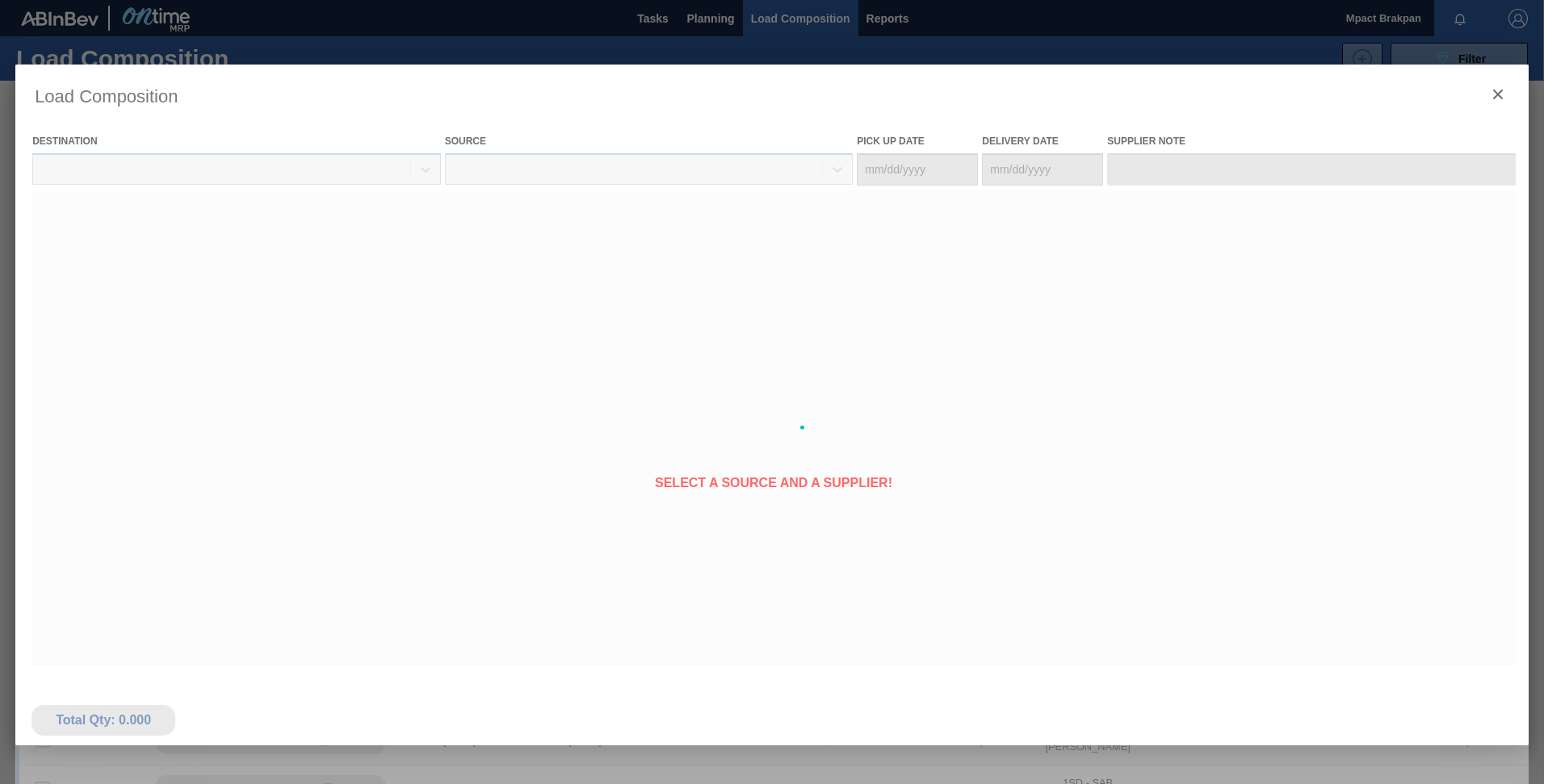
type Date "[DATE]"
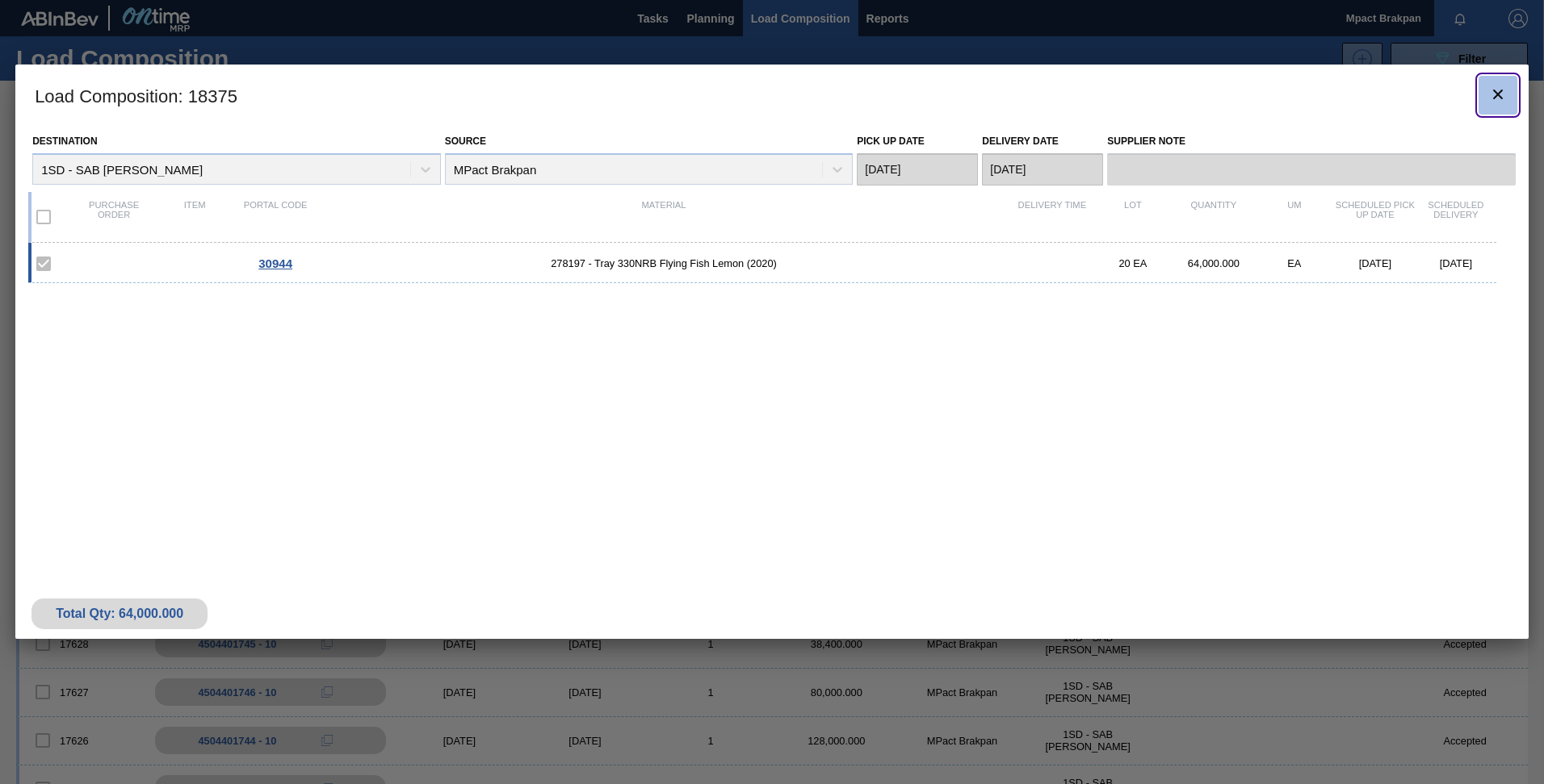
click at [1508, 92] on button "botão de ícone" at bounding box center [1498, 95] width 38 height 38
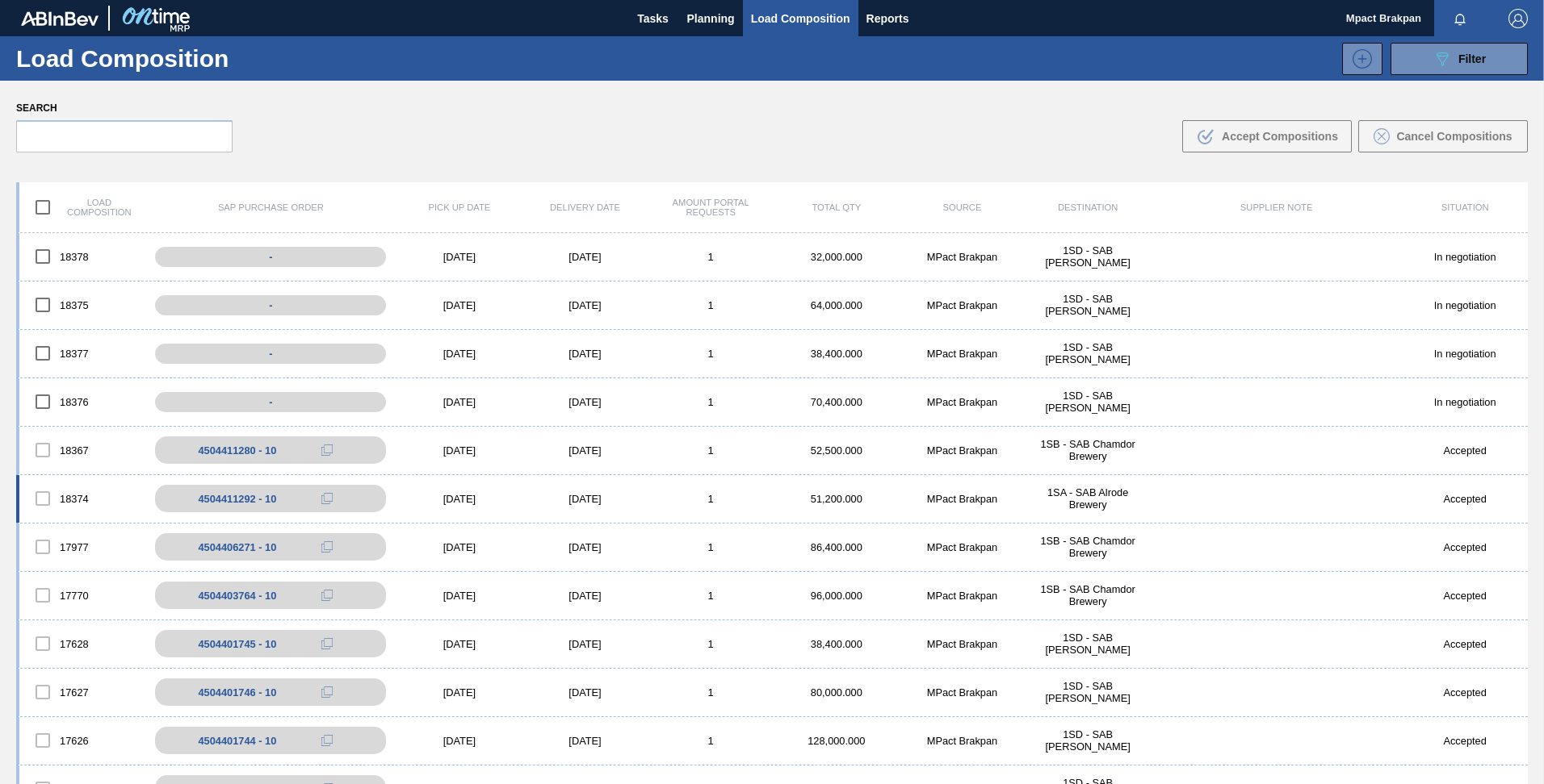
click at [587, 494] on div "[DATE]" at bounding box center [585, 499] width 126 height 12
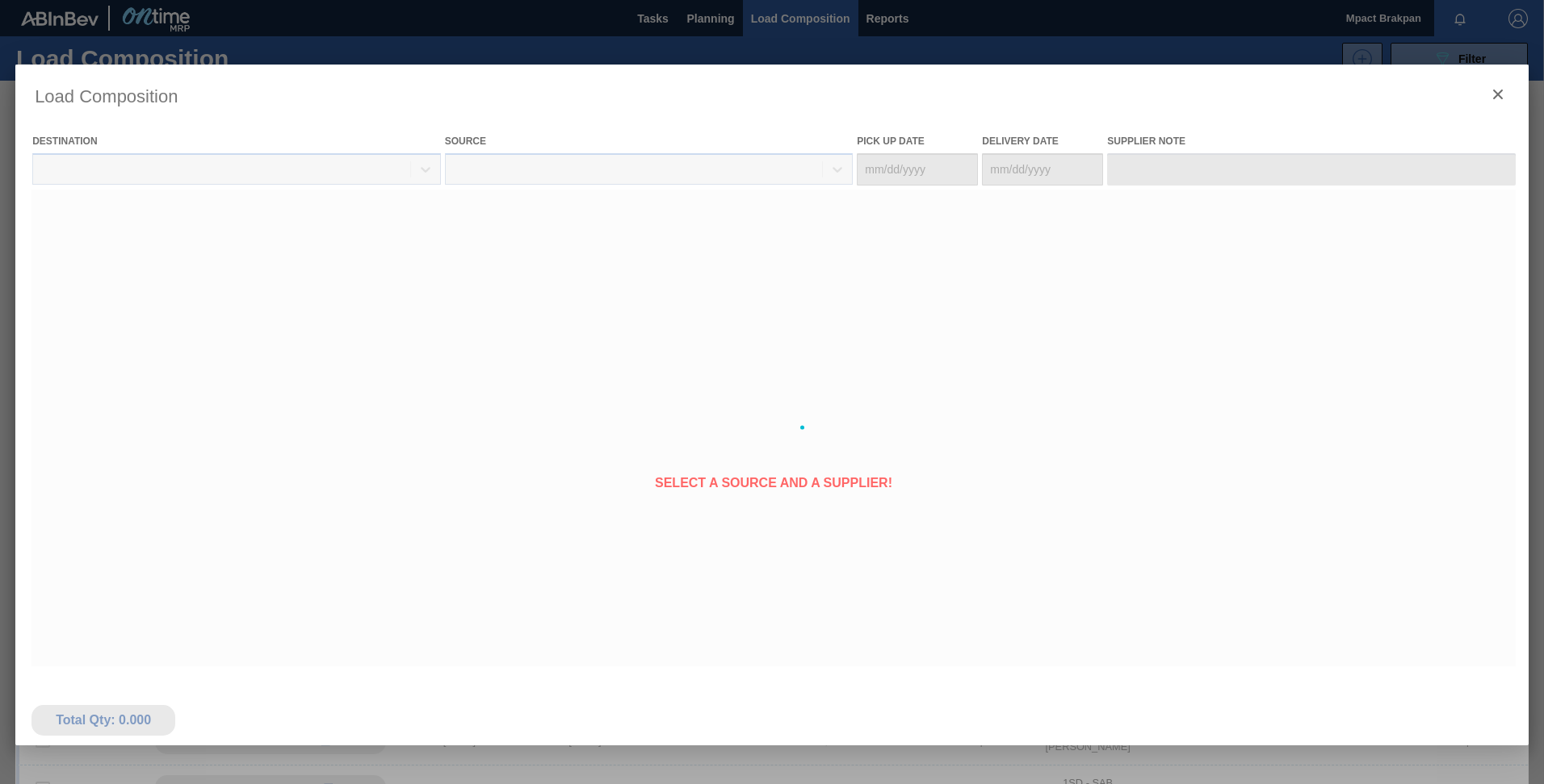
type Date "[DATE]"
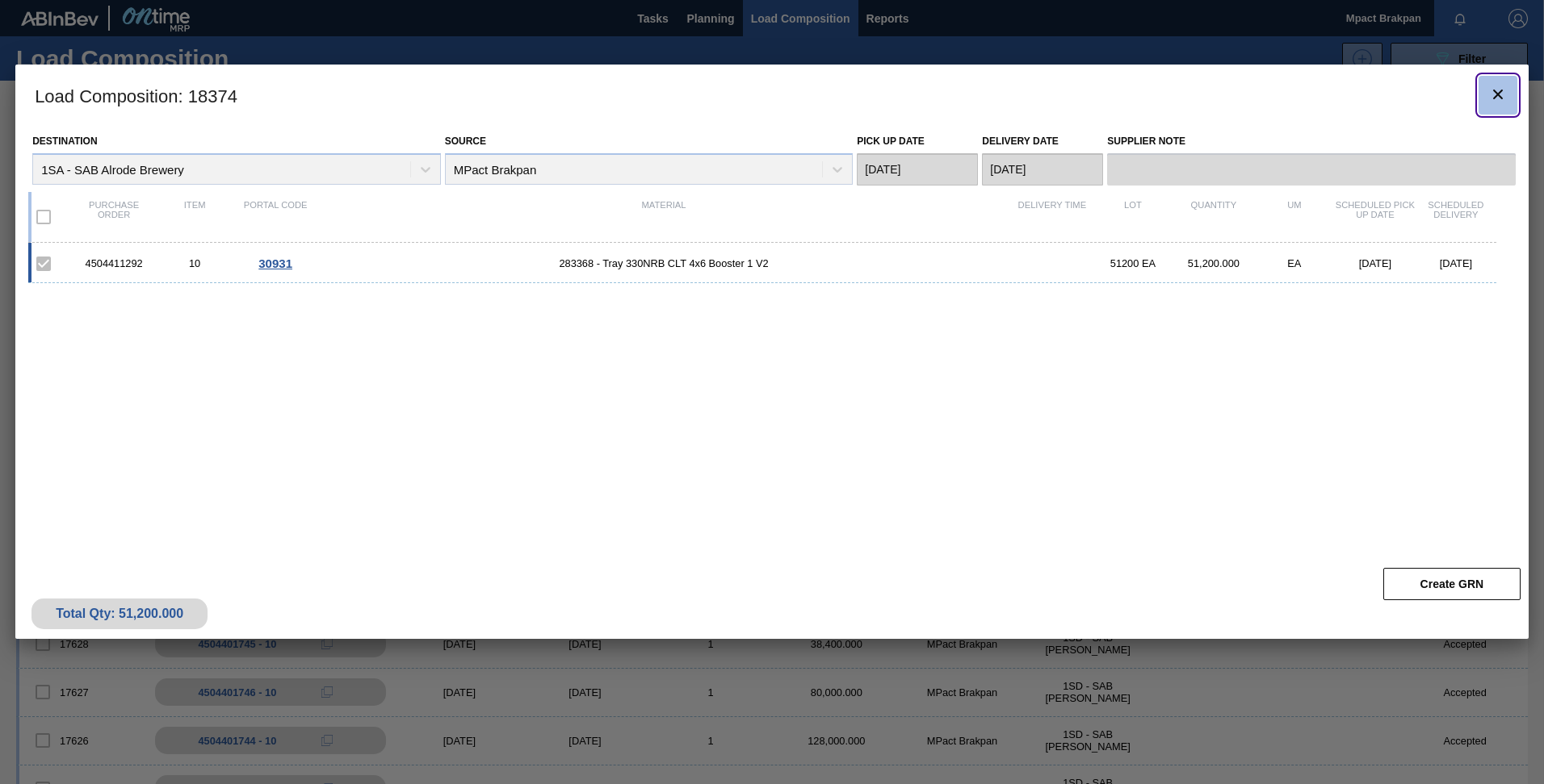
click at [1502, 88] on icon "botão de ícone" at bounding box center [1498, 94] width 19 height 19
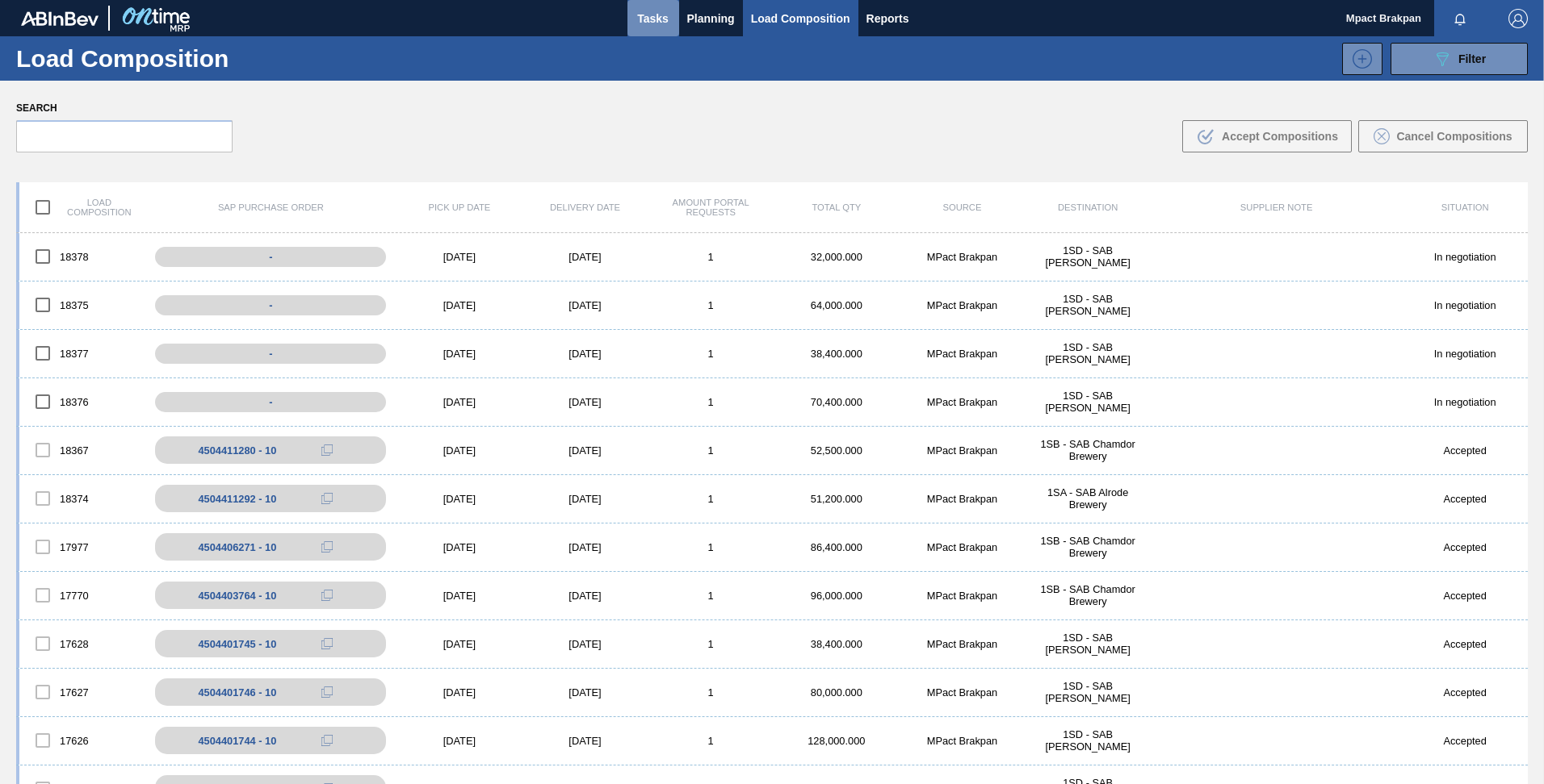
click at [652, 16] on span "Tasks" at bounding box center [653, 18] width 36 height 19
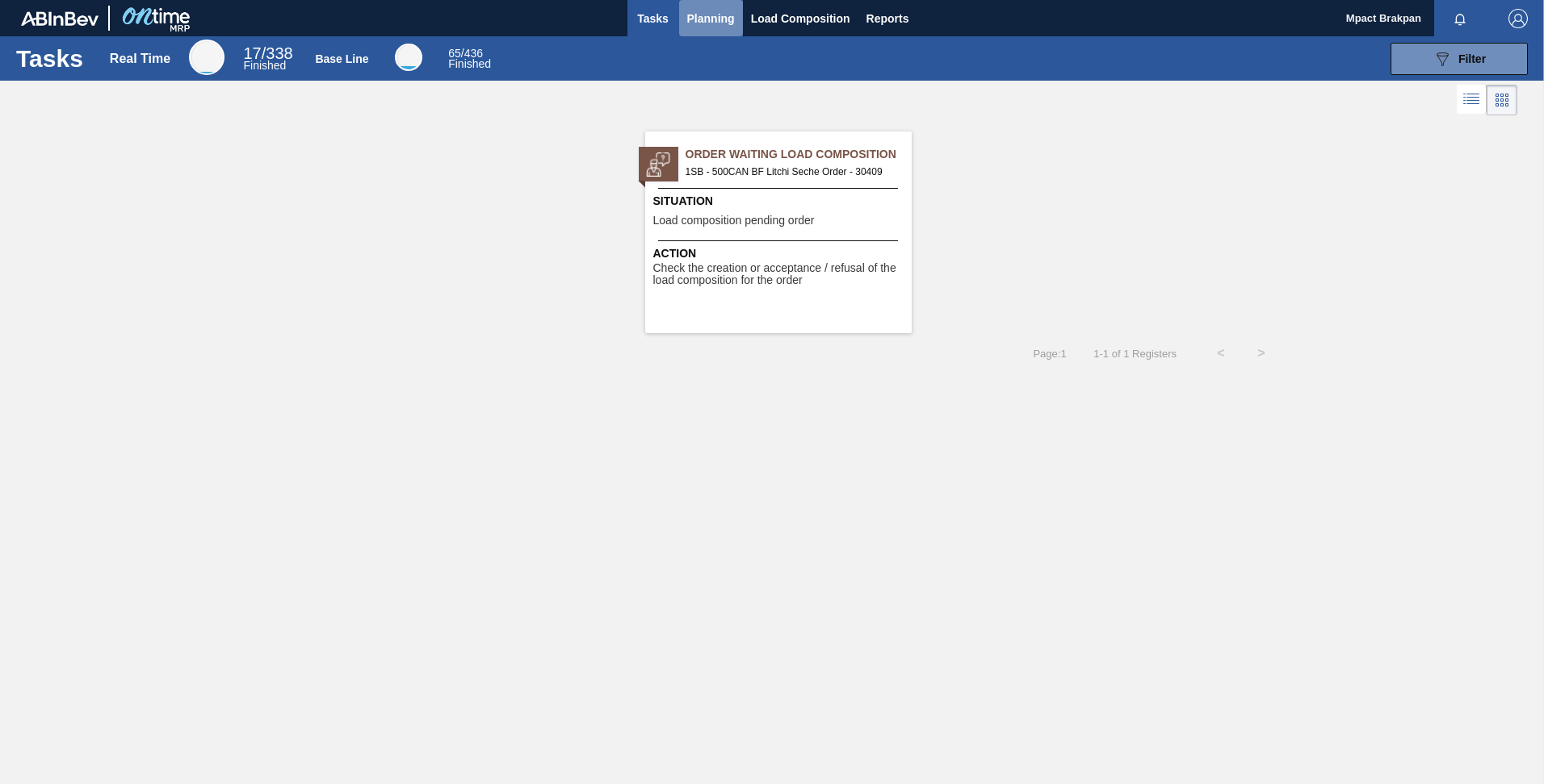
click at [710, 22] on span "Planning" at bounding box center [712, 18] width 48 height 19
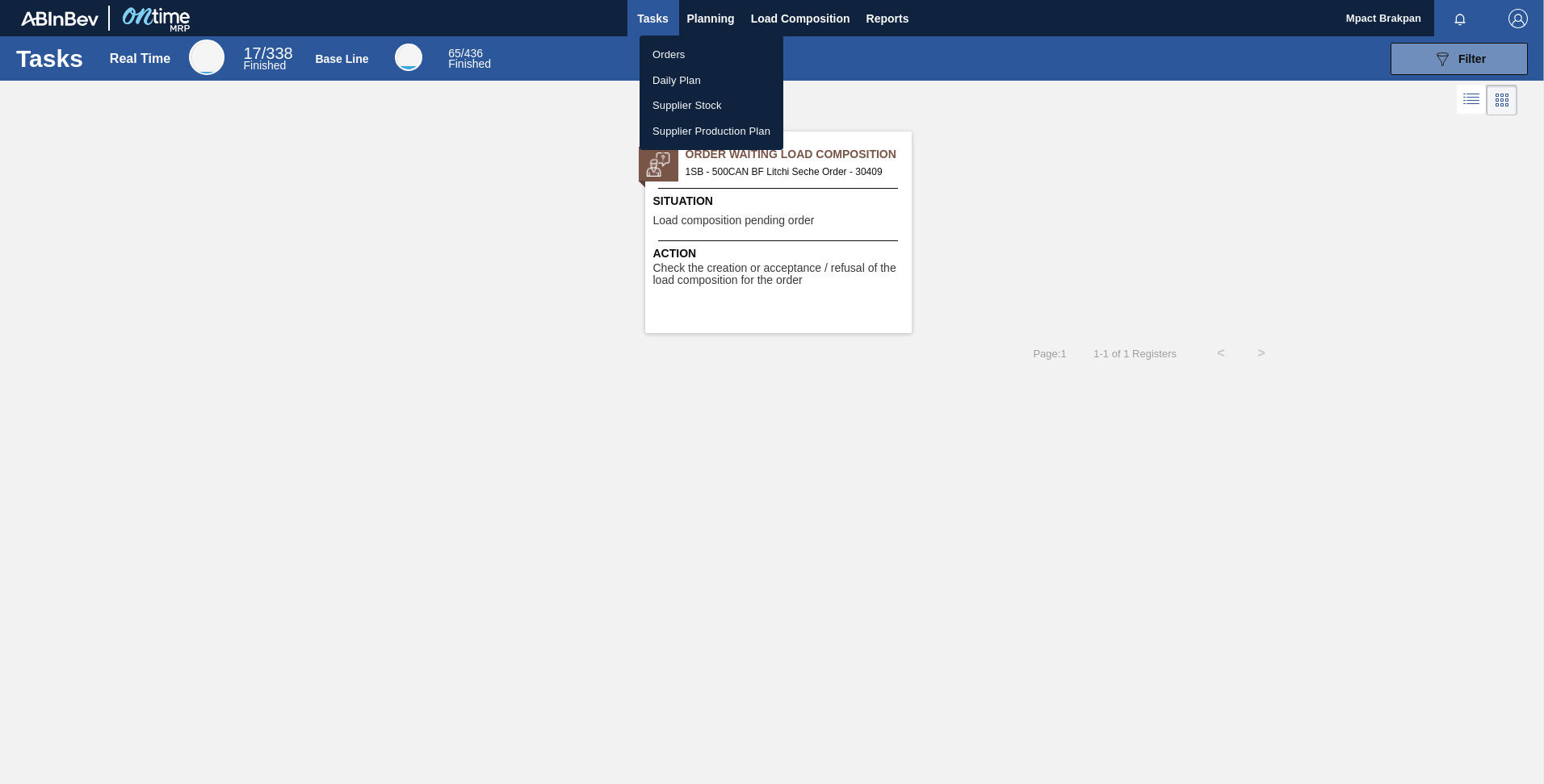
click at [678, 48] on li "Orders" at bounding box center [712, 55] width 144 height 26
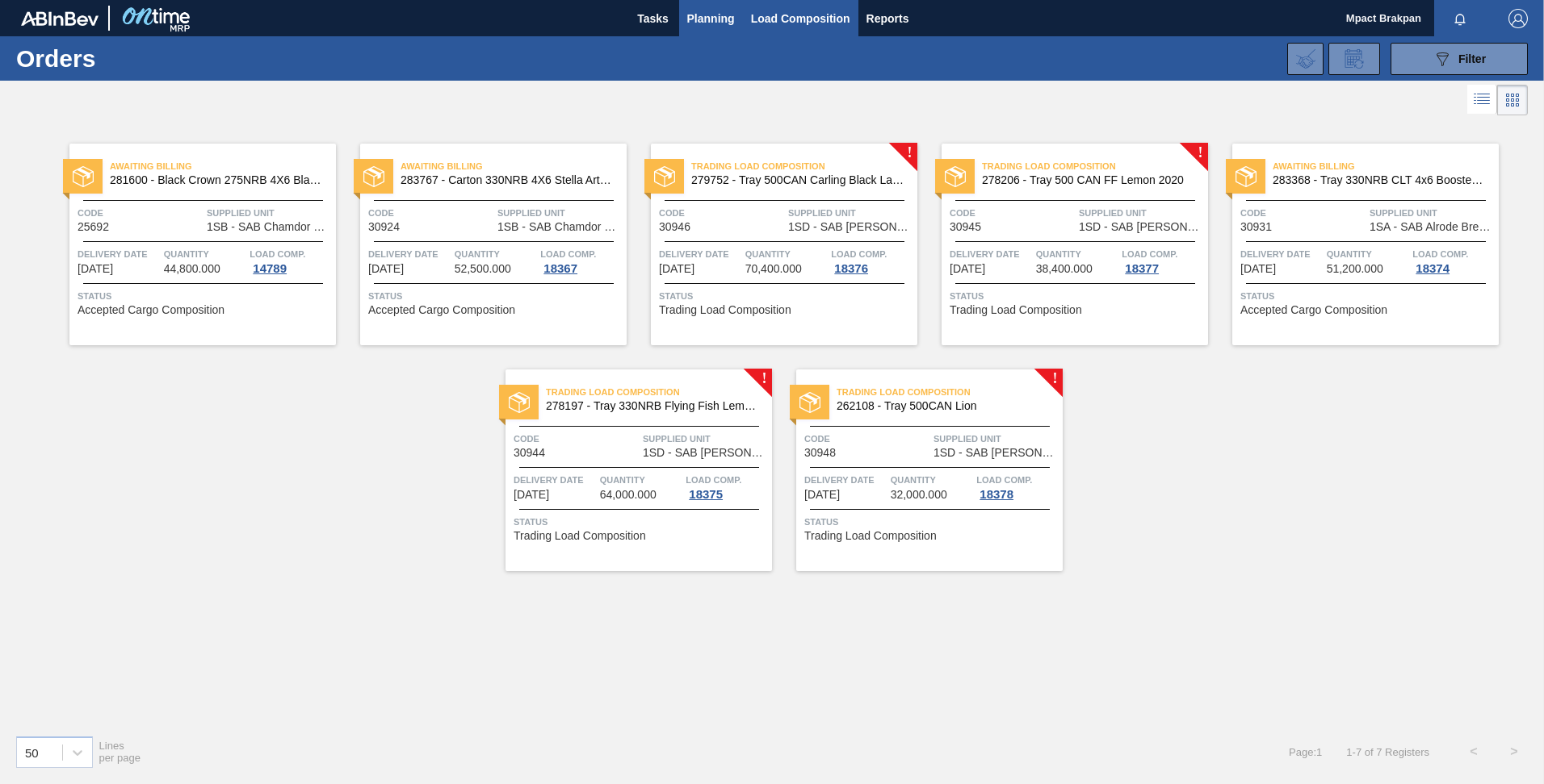
click at [789, 15] on span "Load Composition" at bounding box center [800, 18] width 99 height 19
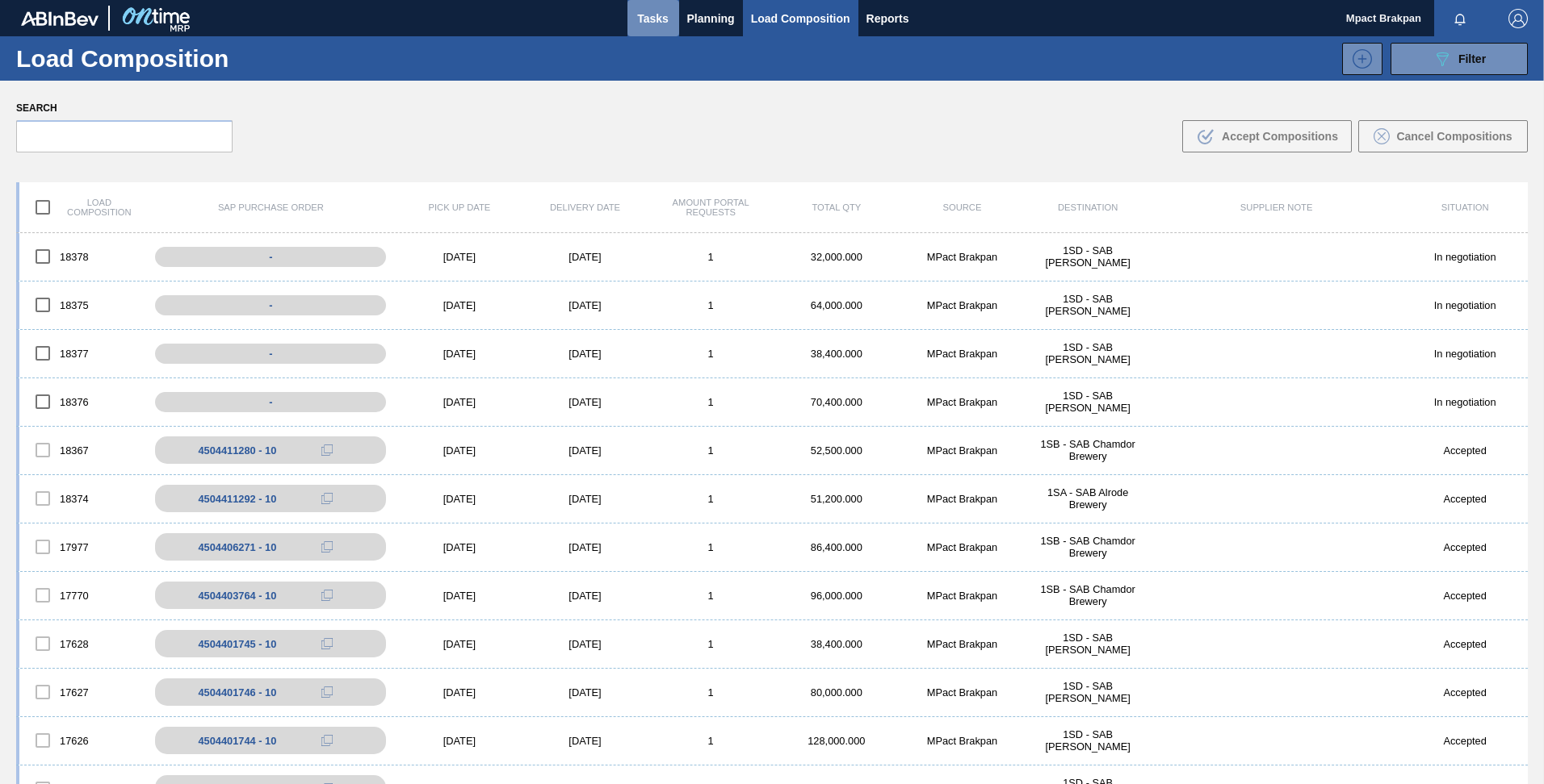
click at [657, 17] on span "Tasks" at bounding box center [653, 18] width 36 height 19
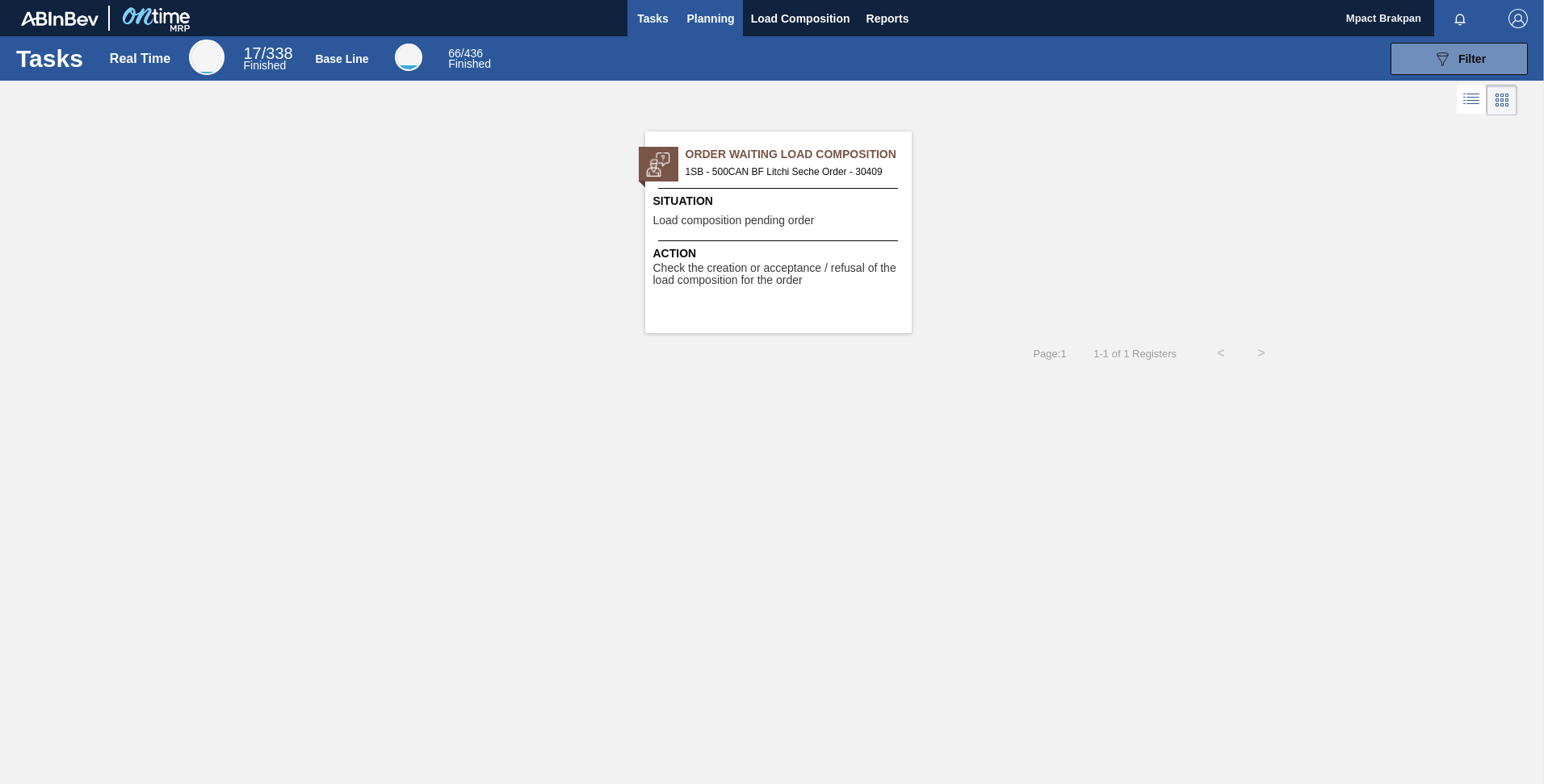
click at [712, 15] on span "Planning" at bounding box center [712, 18] width 48 height 19
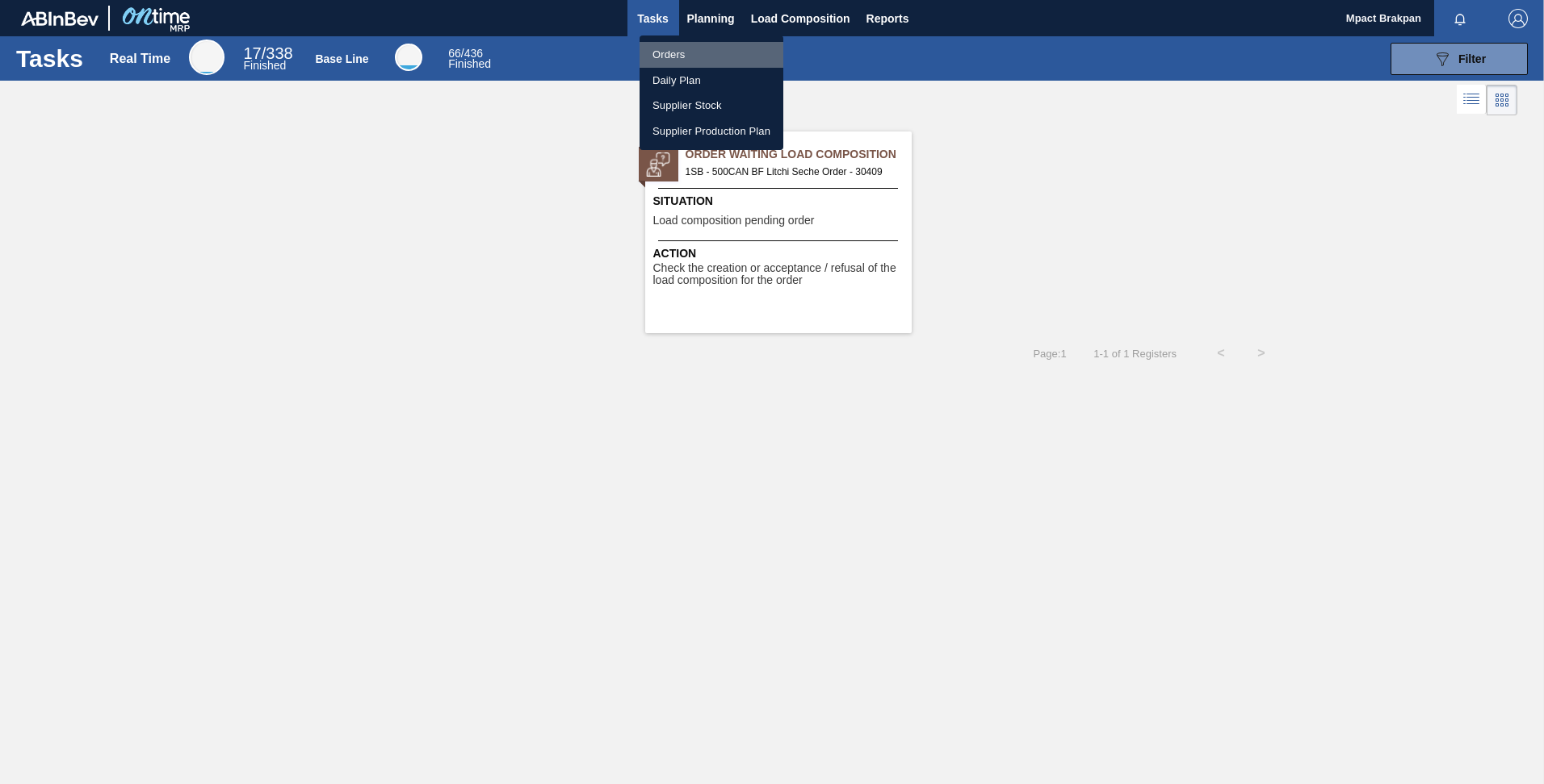
click at [673, 54] on li "Orders" at bounding box center [712, 55] width 144 height 26
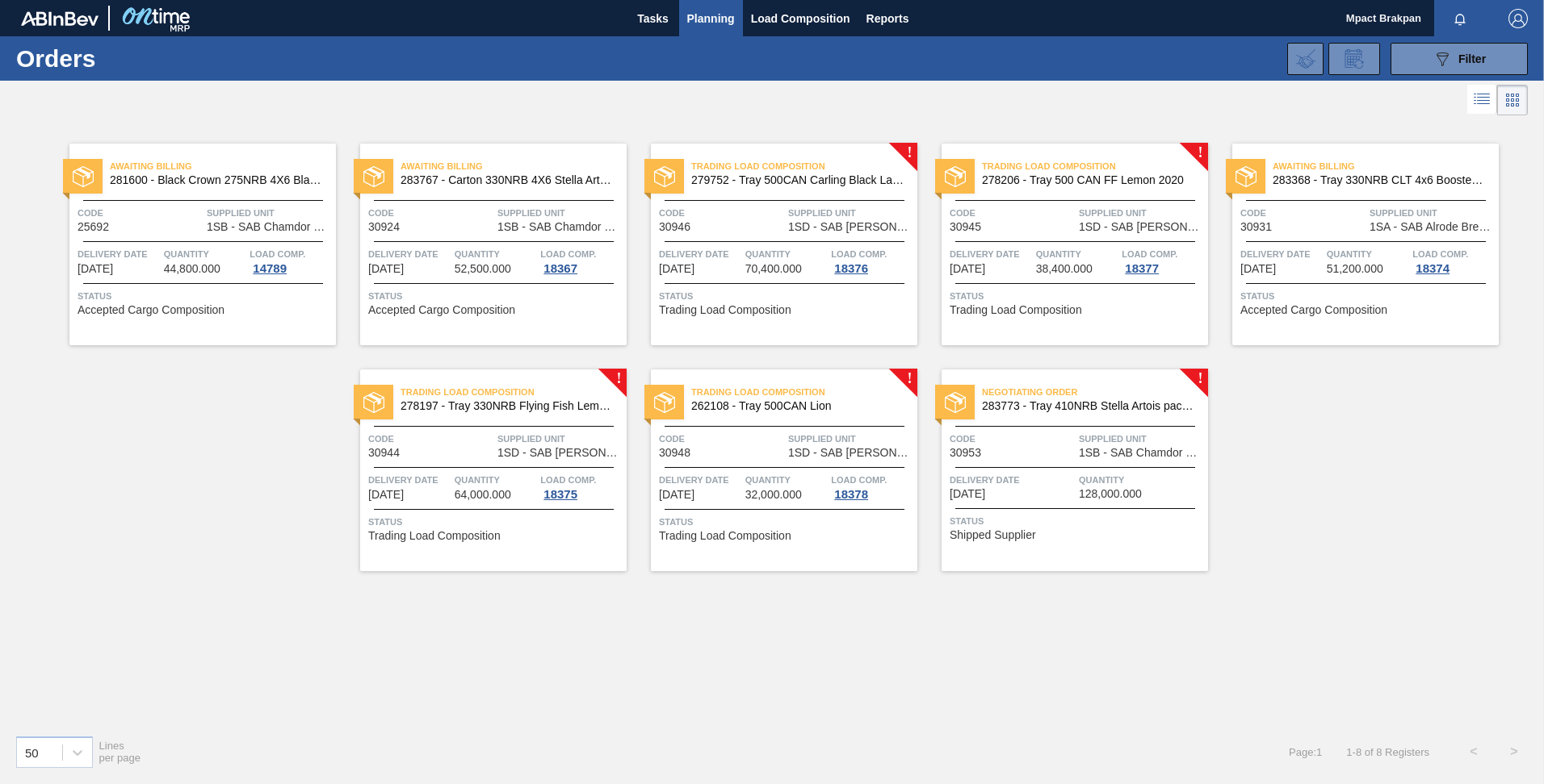
click at [754, 270] on span "70,400.000" at bounding box center [773, 269] width 57 height 12
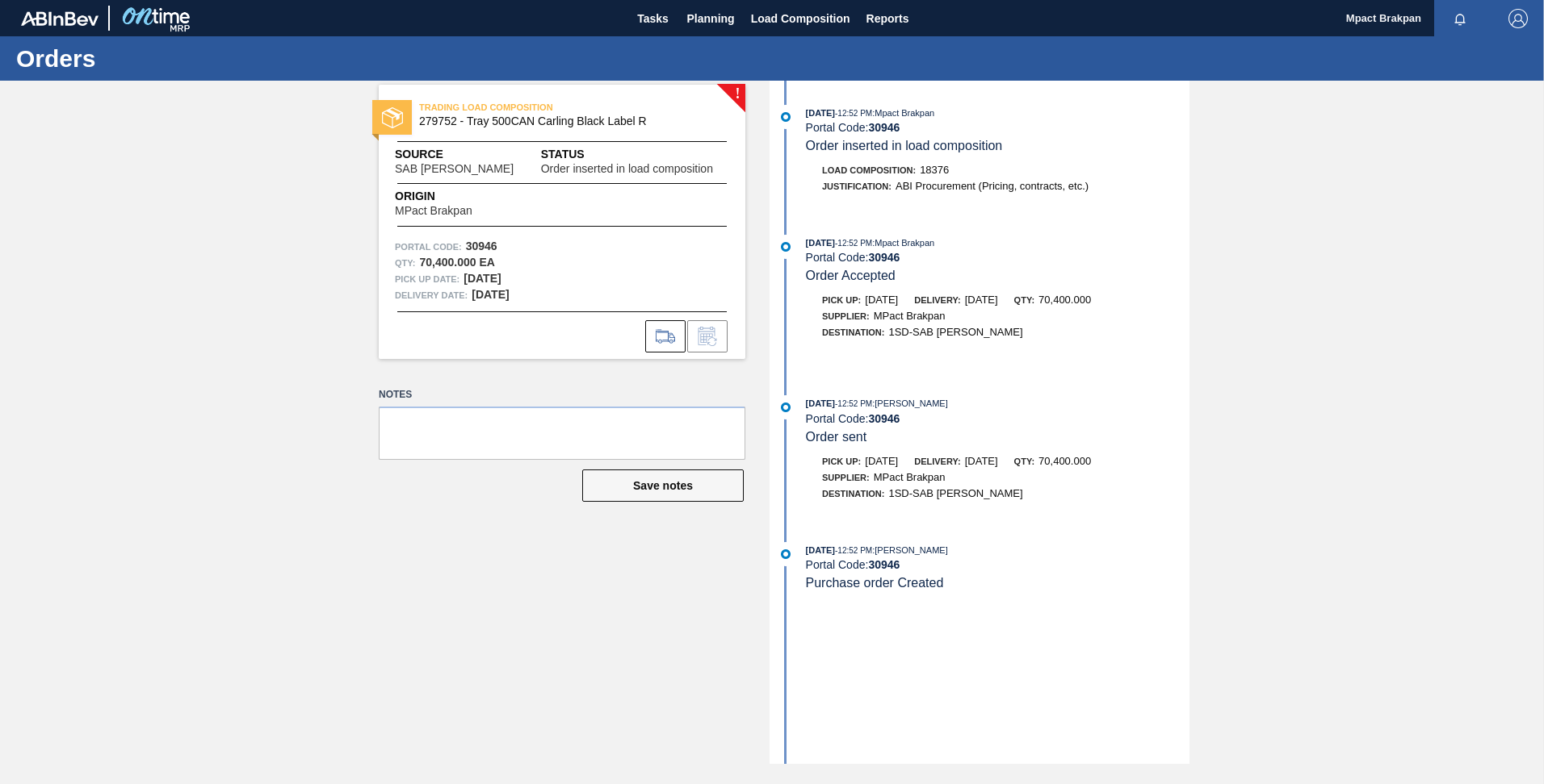
click at [256, 296] on div "! TRADING LOAD COMPOSITION 279752 - Tray 500CAN Carling Black Label R Source SA…" at bounding box center [772, 422] width 1544 height 683
click at [786, 9] on span "Load Composition" at bounding box center [800, 18] width 99 height 19
